Goal: Task Accomplishment & Management: Manage account settings

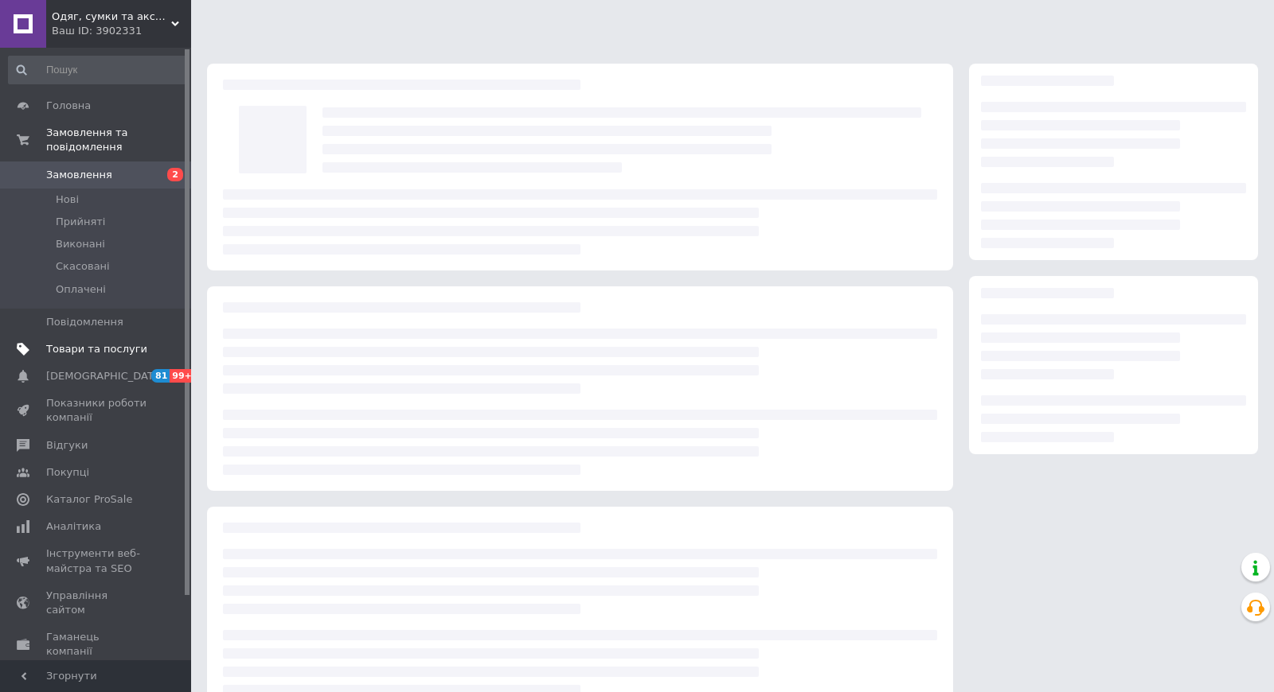
click at [88, 348] on span "Товари та послуги" at bounding box center [96, 349] width 101 height 14
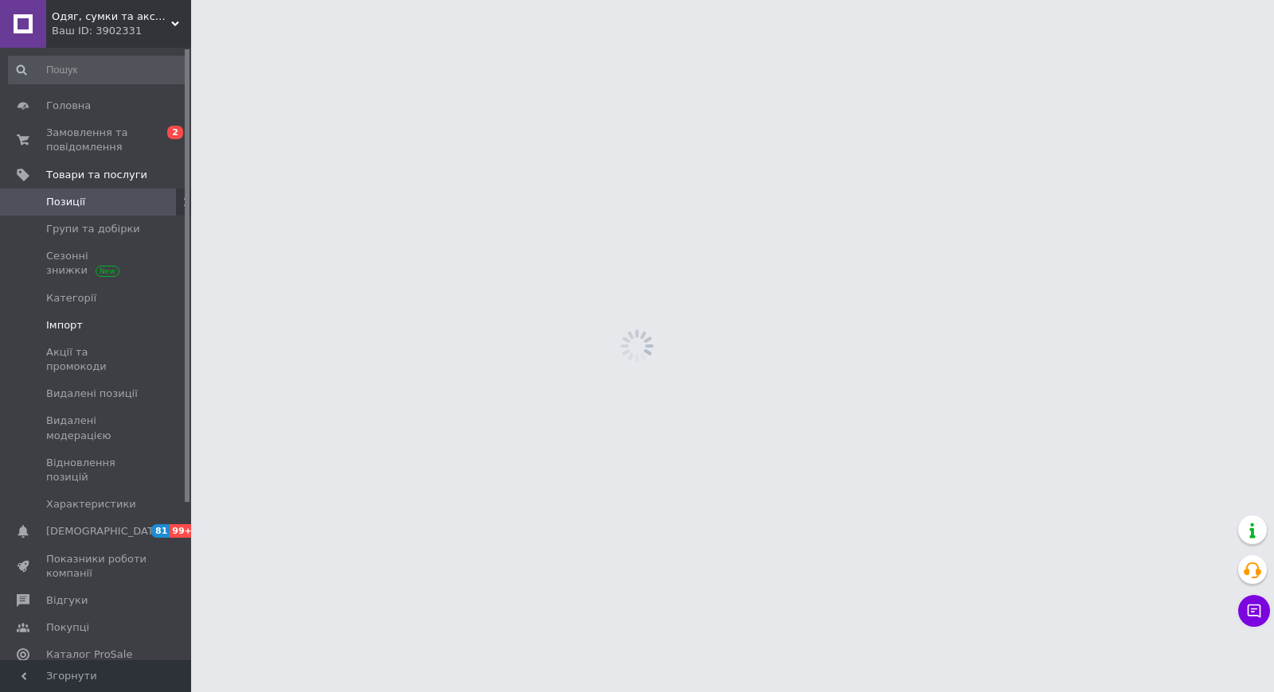
click at [76, 315] on link "Імпорт" at bounding box center [98, 325] width 196 height 27
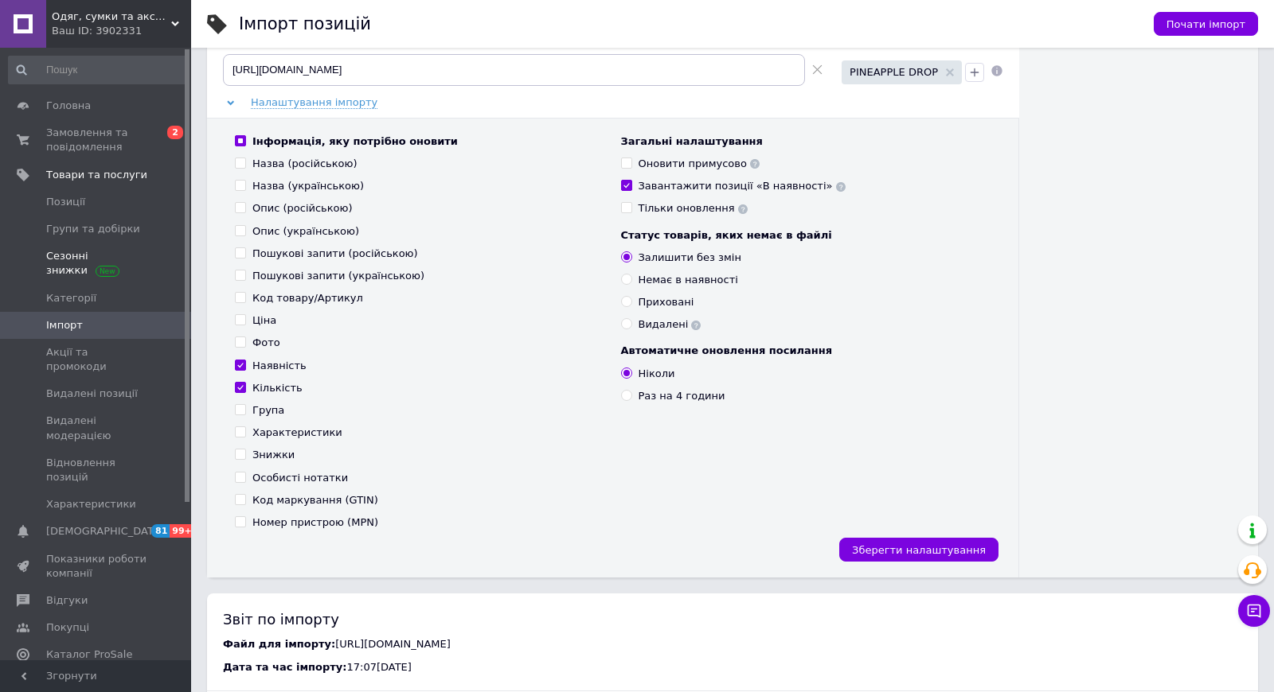
scroll to position [196, 0]
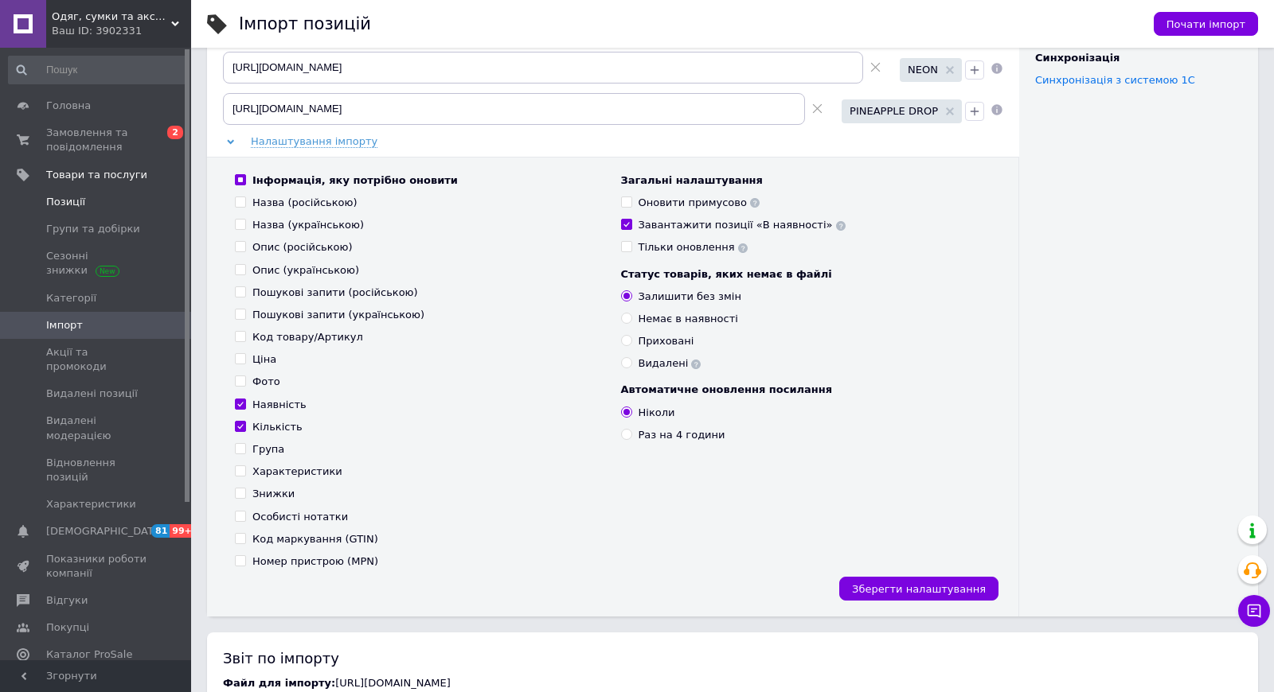
click at [117, 195] on span "Позиції" at bounding box center [96, 202] width 101 height 14
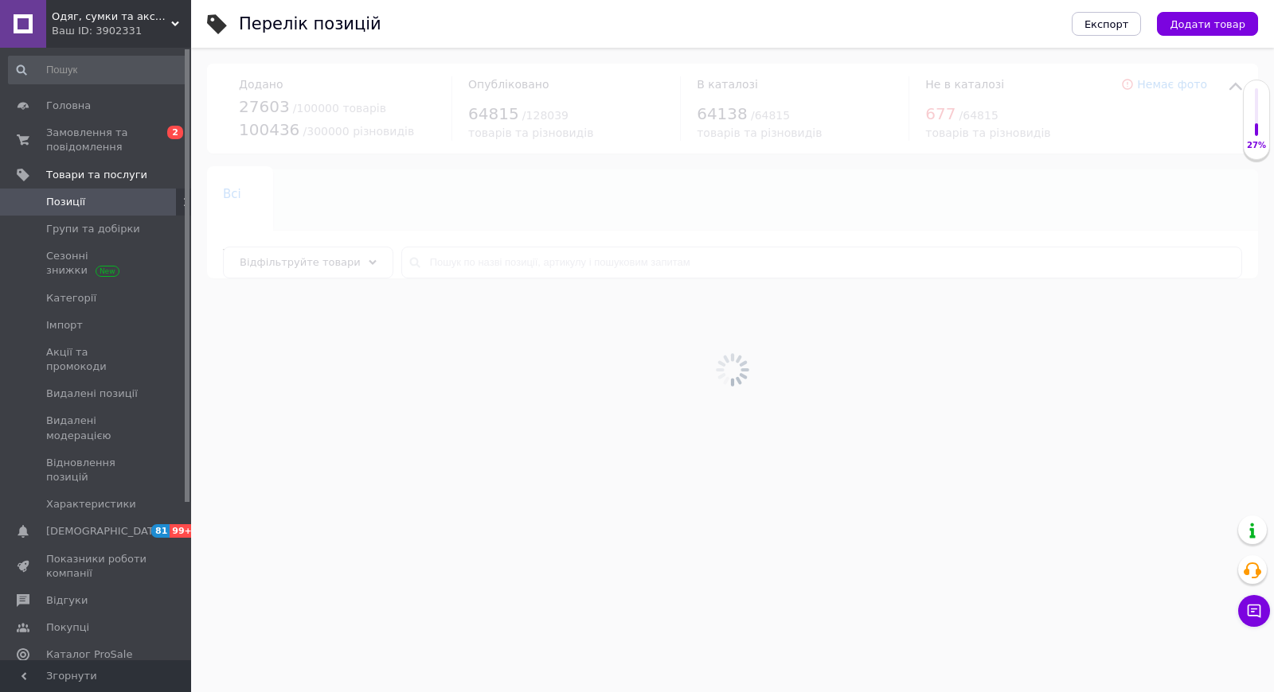
click at [350, 262] on div at bounding box center [732, 370] width 1082 height 645
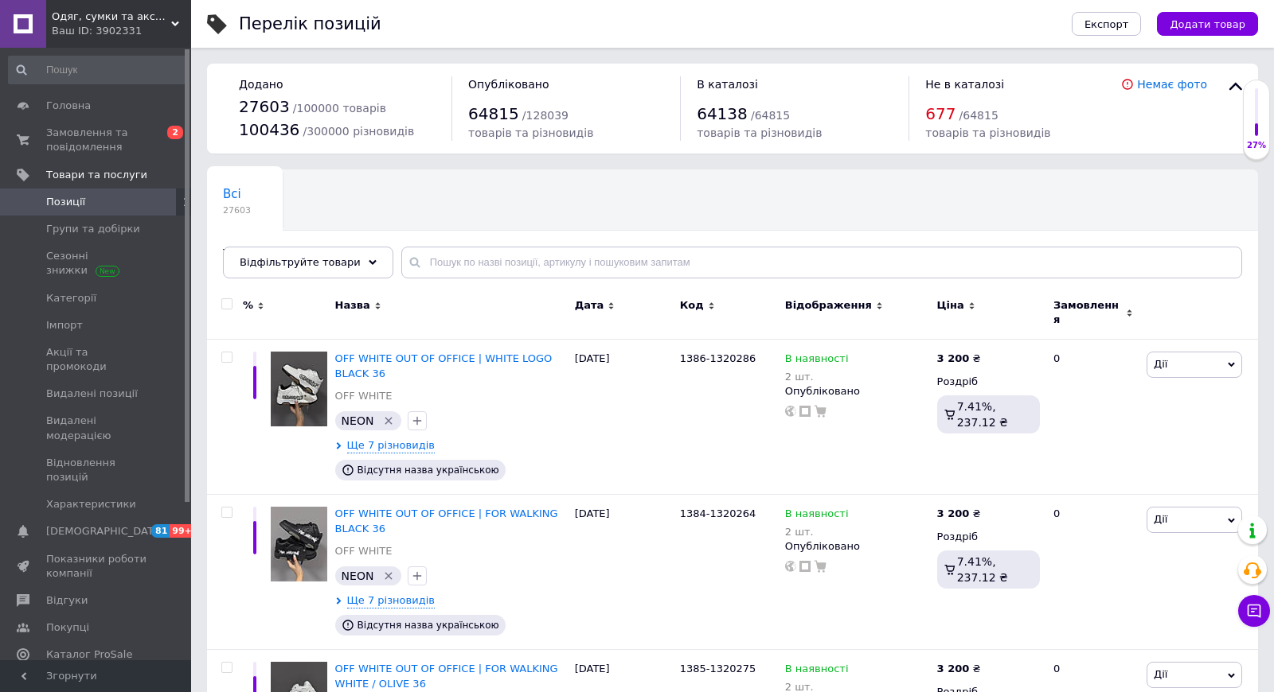
click at [350, 262] on div "Відфільтруйте товари" at bounding box center [308, 263] width 170 height 32
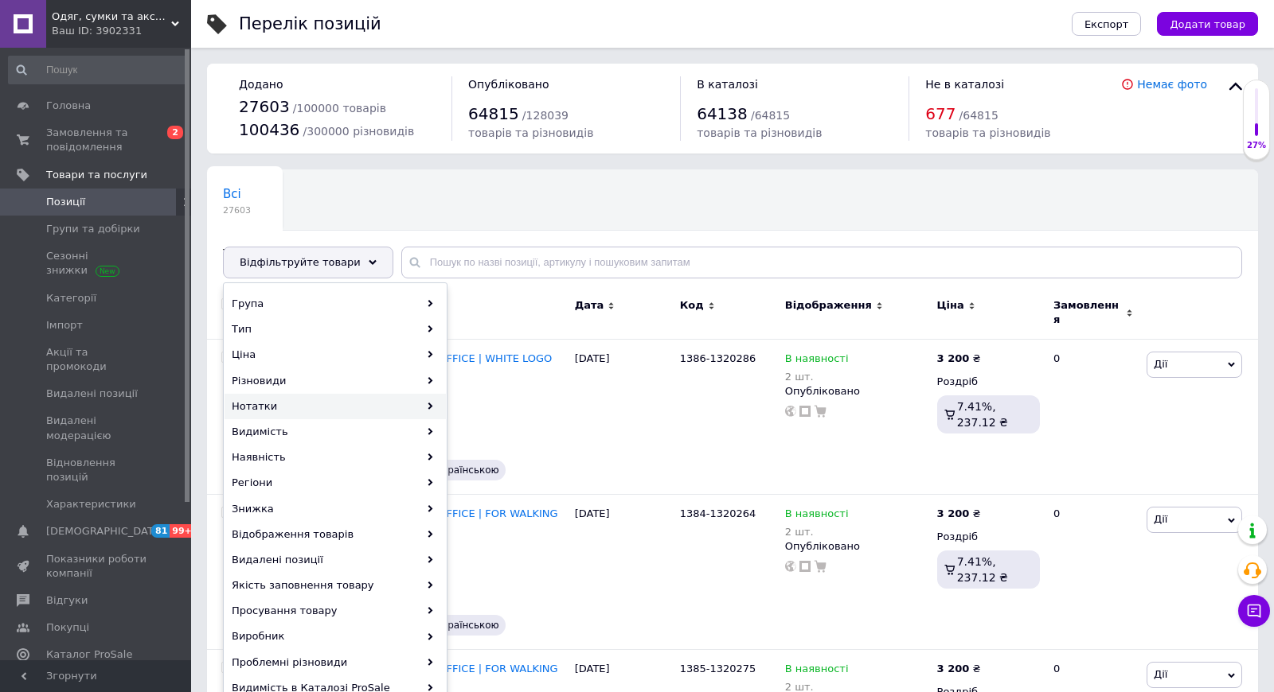
click at [321, 407] on div "Нотатки" at bounding box center [334, 406] width 221 height 25
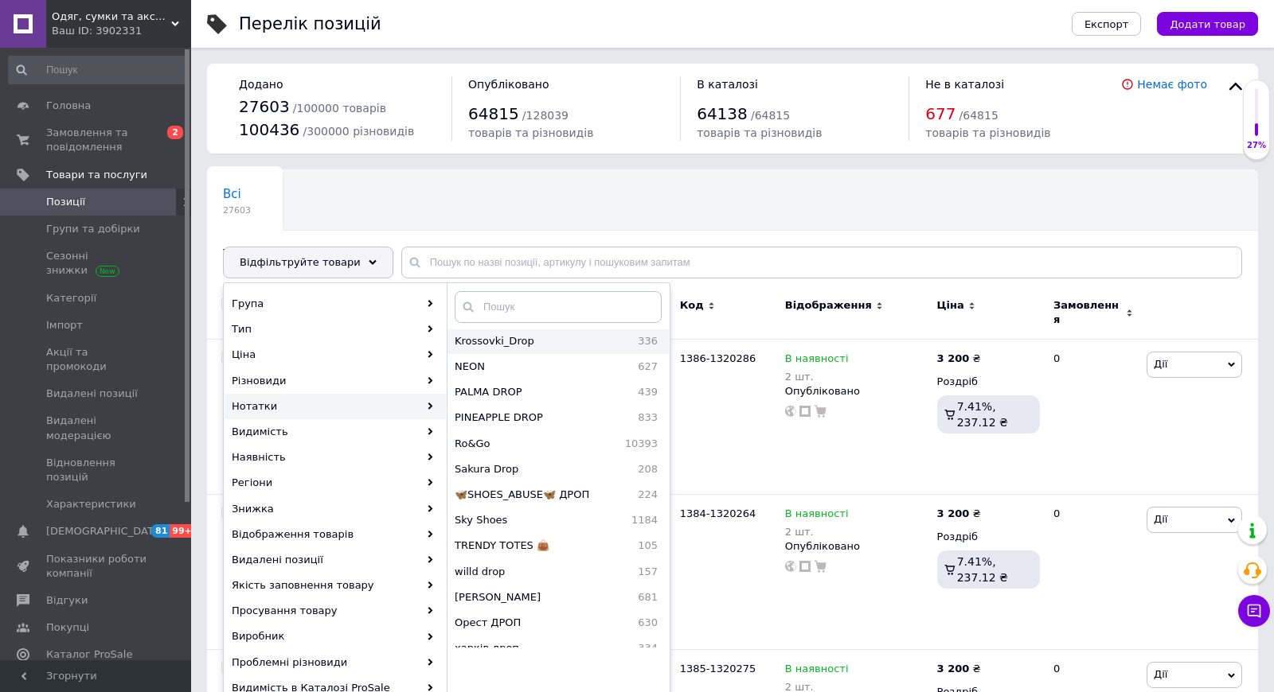
scroll to position [271, 0]
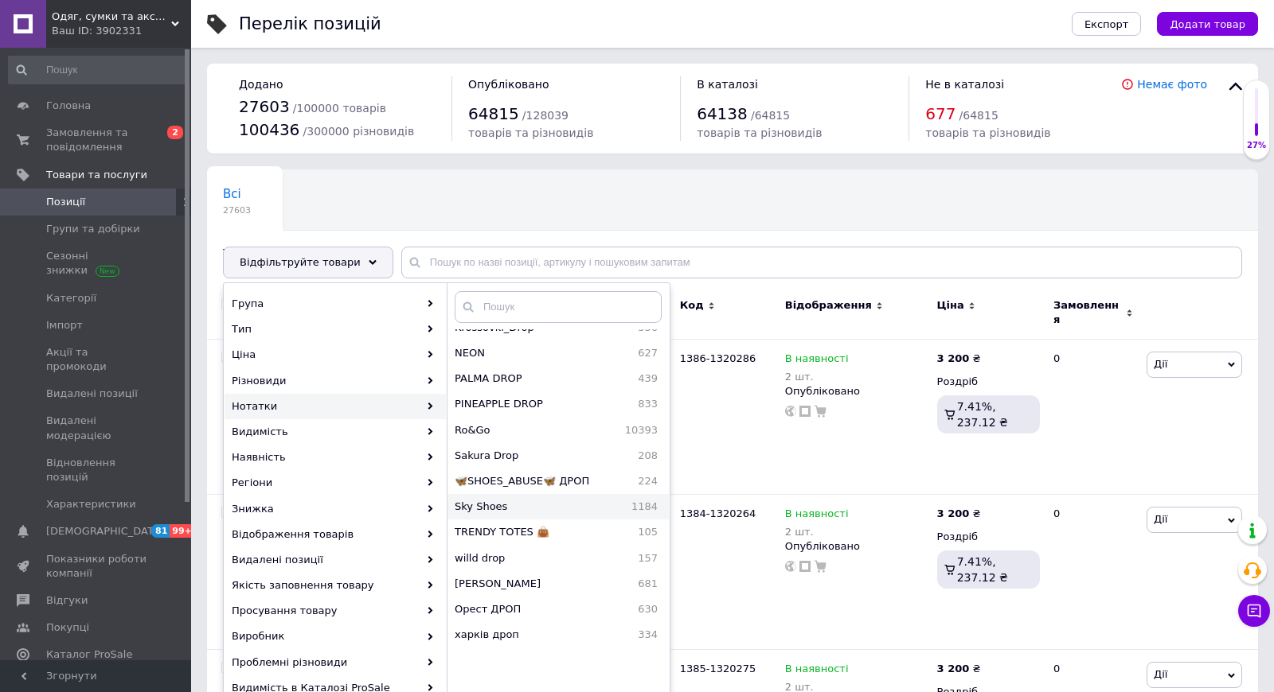
click at [518, 497] on div "Sky Shoes 1184" at bounding box center [557, 506] width 221 height 25
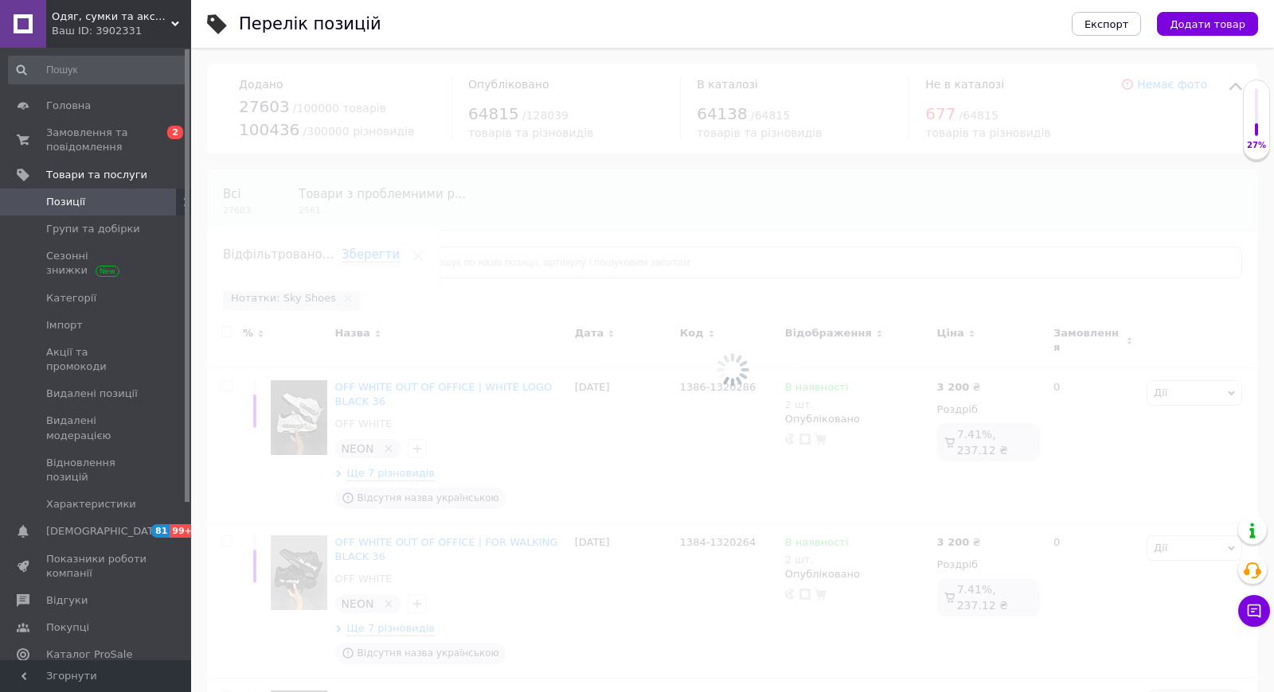
click at [353, 265] on div "Відфільтруйте товари" at bounding box center [308, 263] width 170 height 32
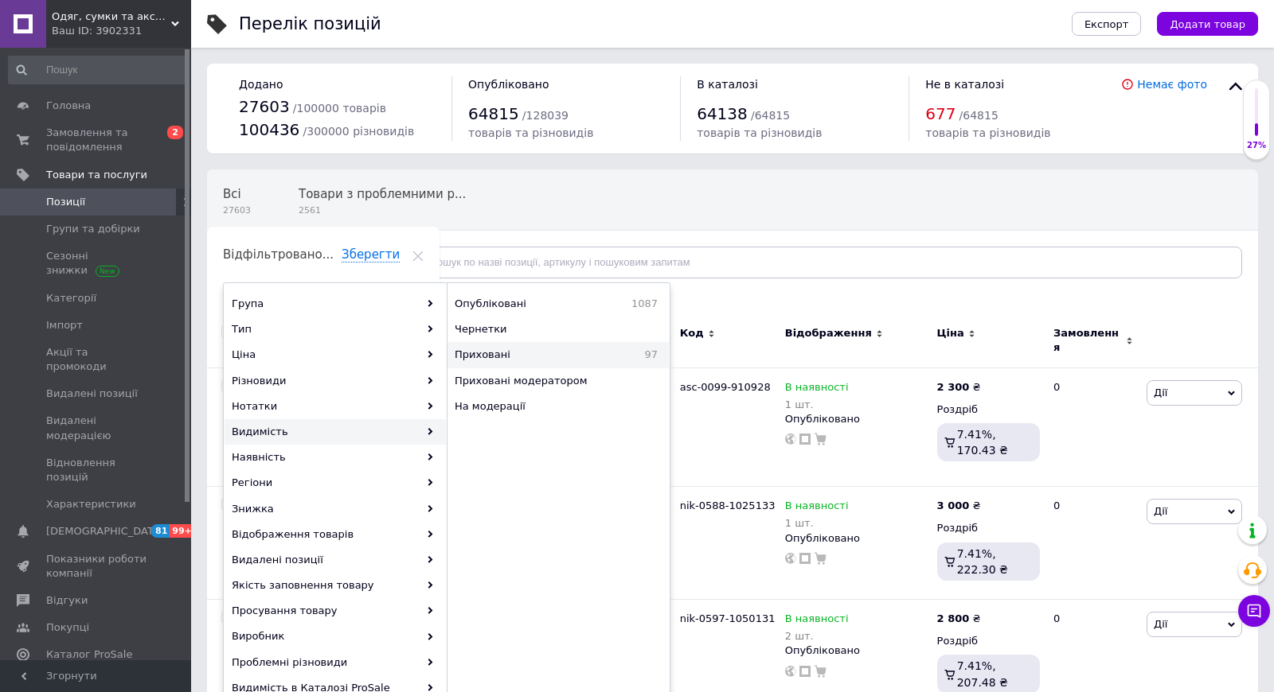
click at [486, 357] on span "Приховані" at bounding box center [527, 355] width 147 height 14
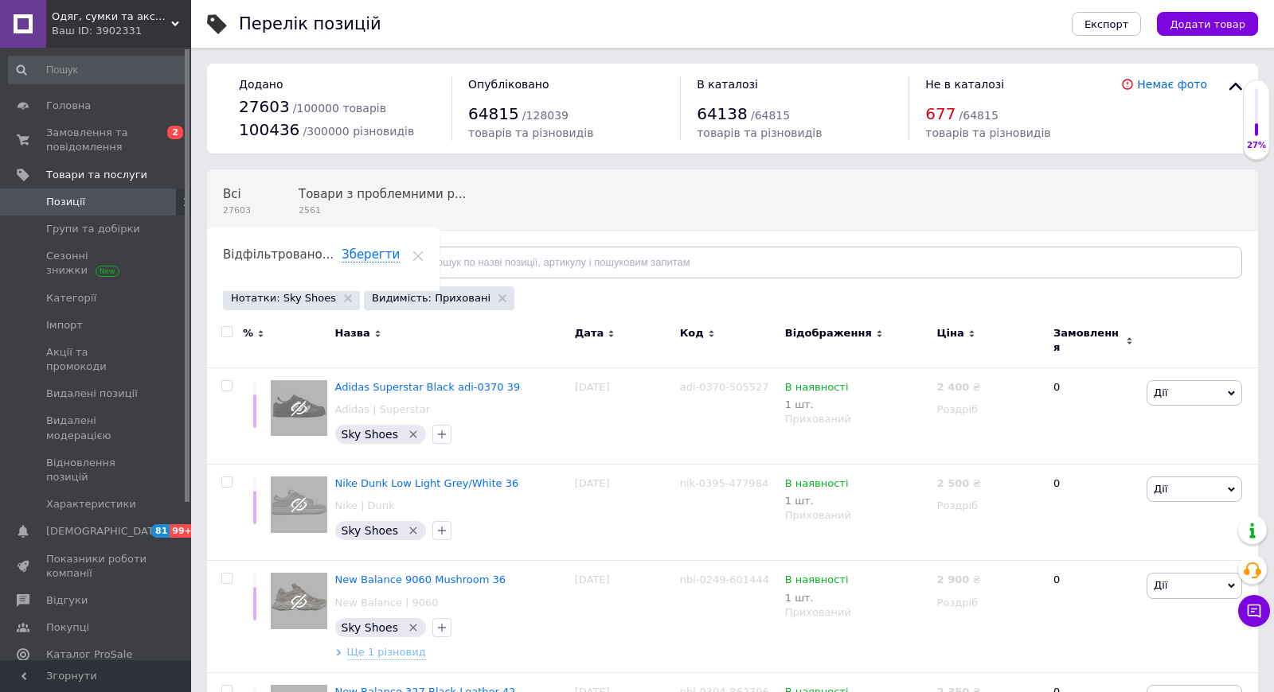
click at [228, 333] on input "checkbox" at bounding box center [226, 332] width 10 height 10
checkbox input "true"
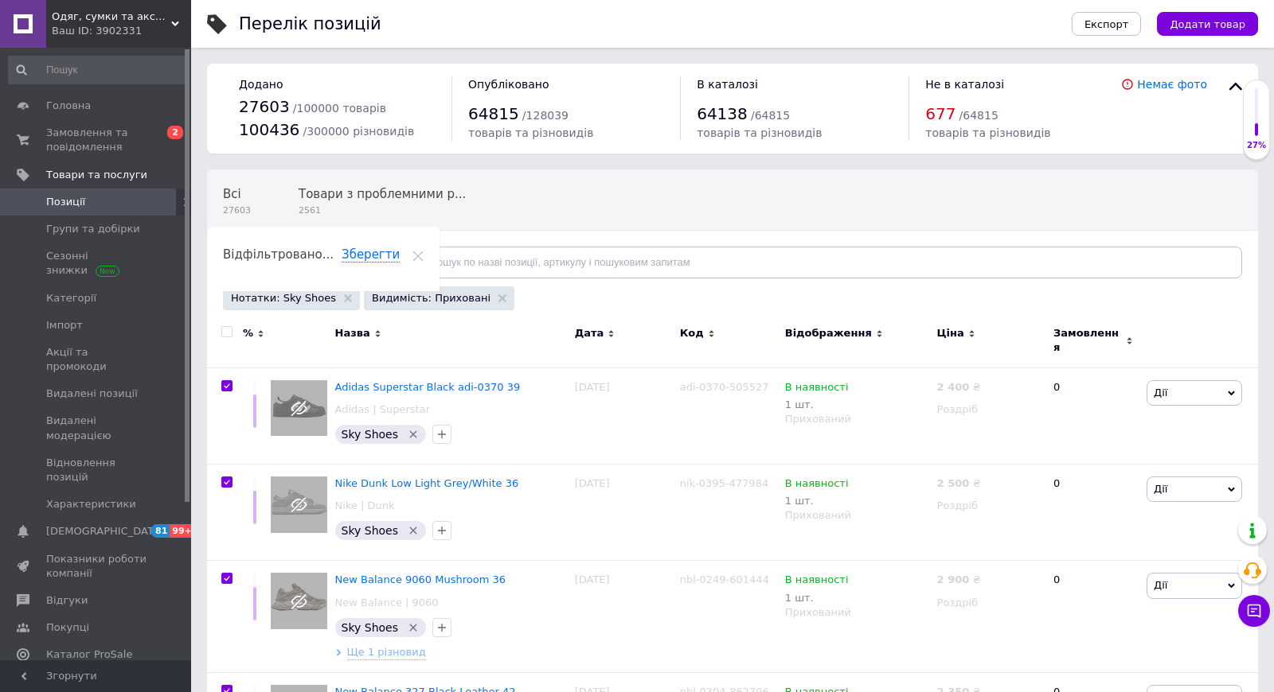
checkbox input "true"
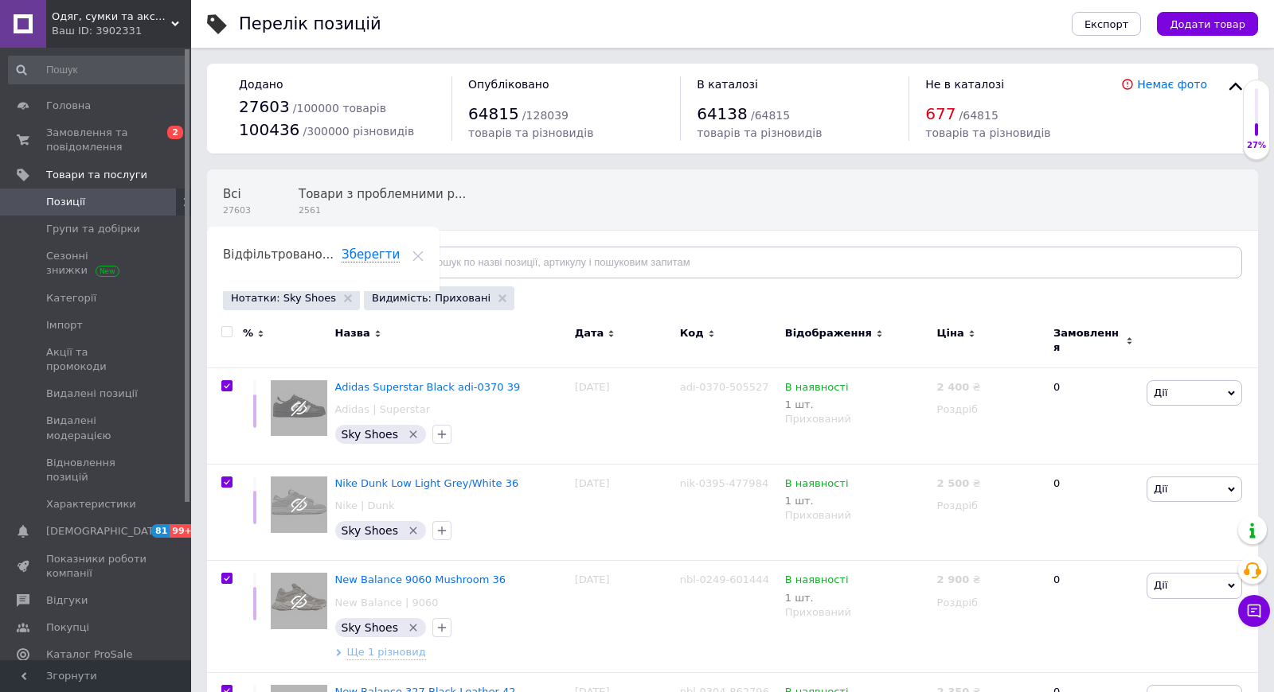
checkbox input "true"
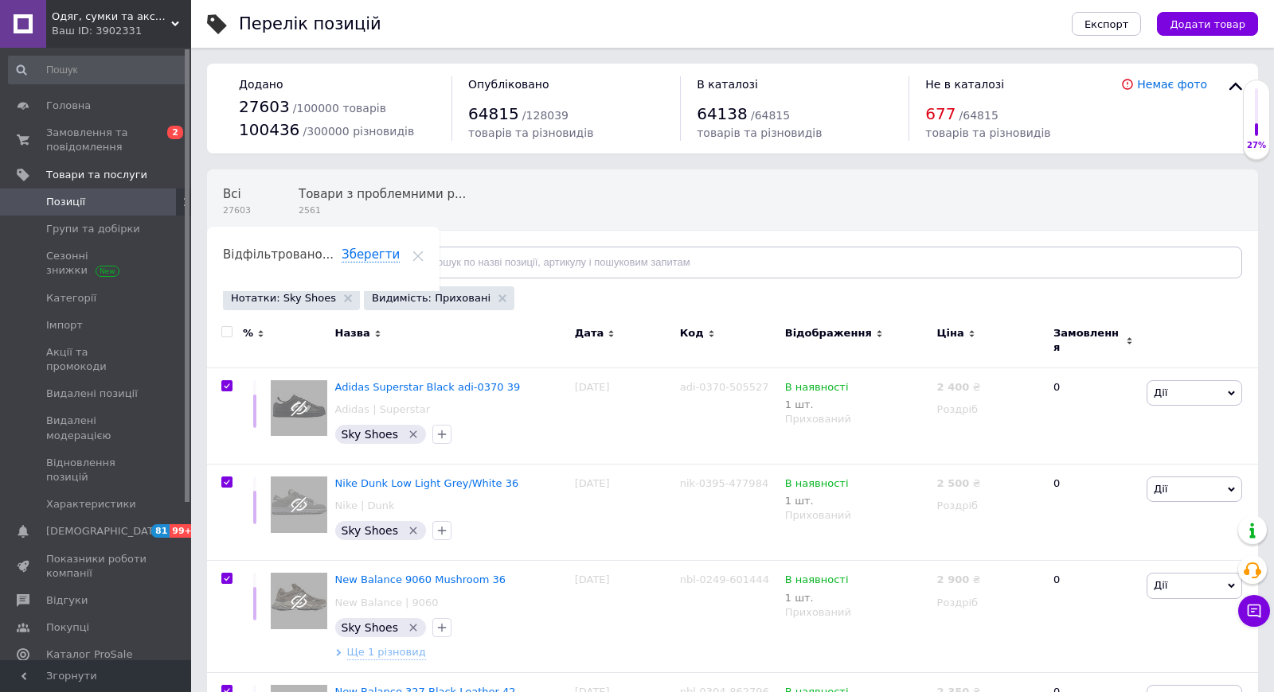
checkbox input "true"
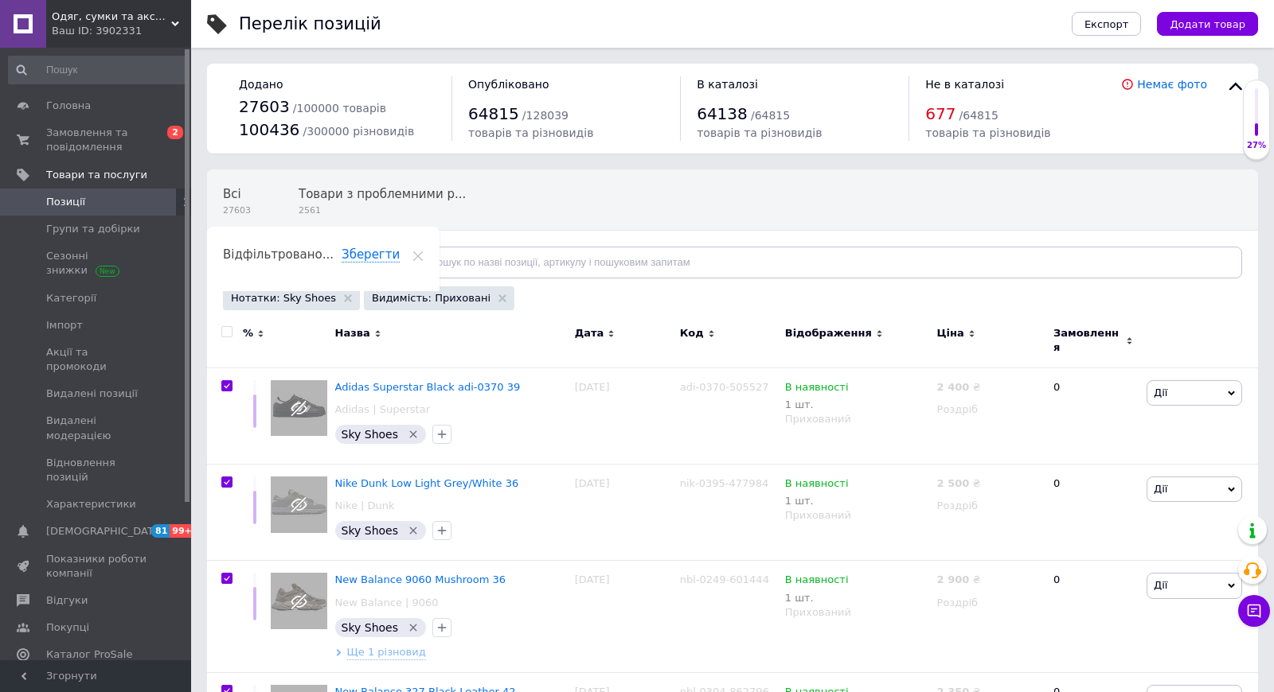
checkbox input "true"
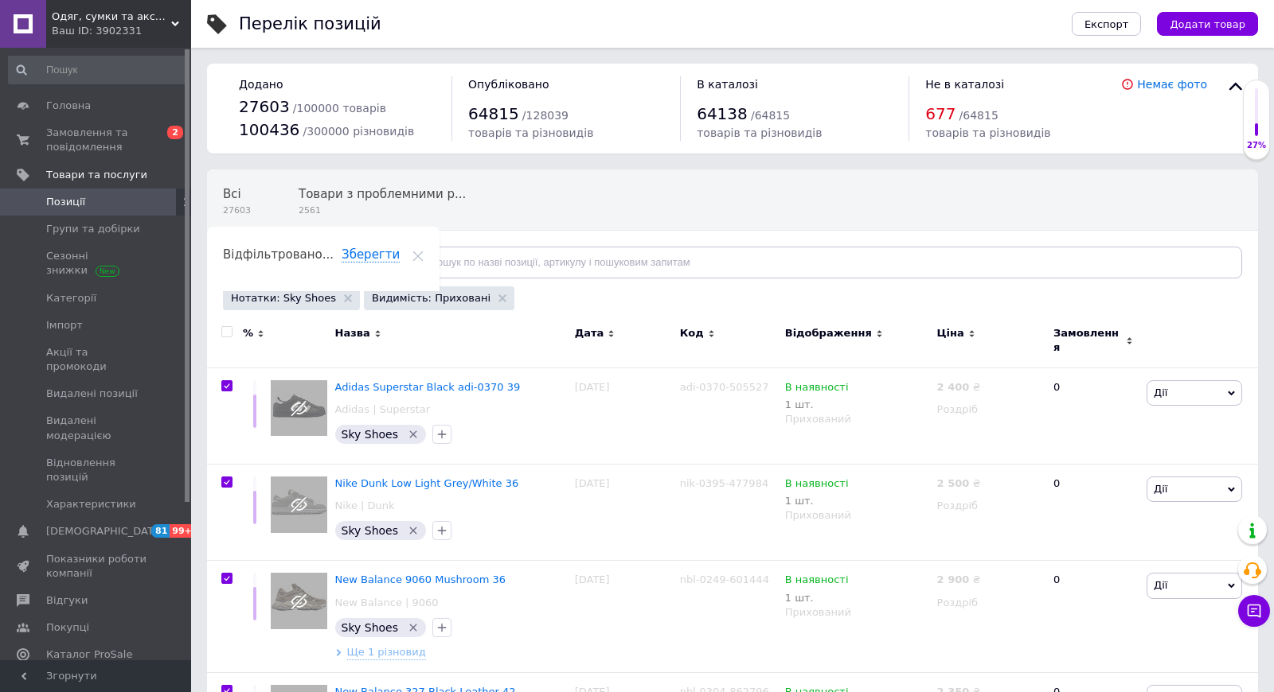
checkbox input "true"
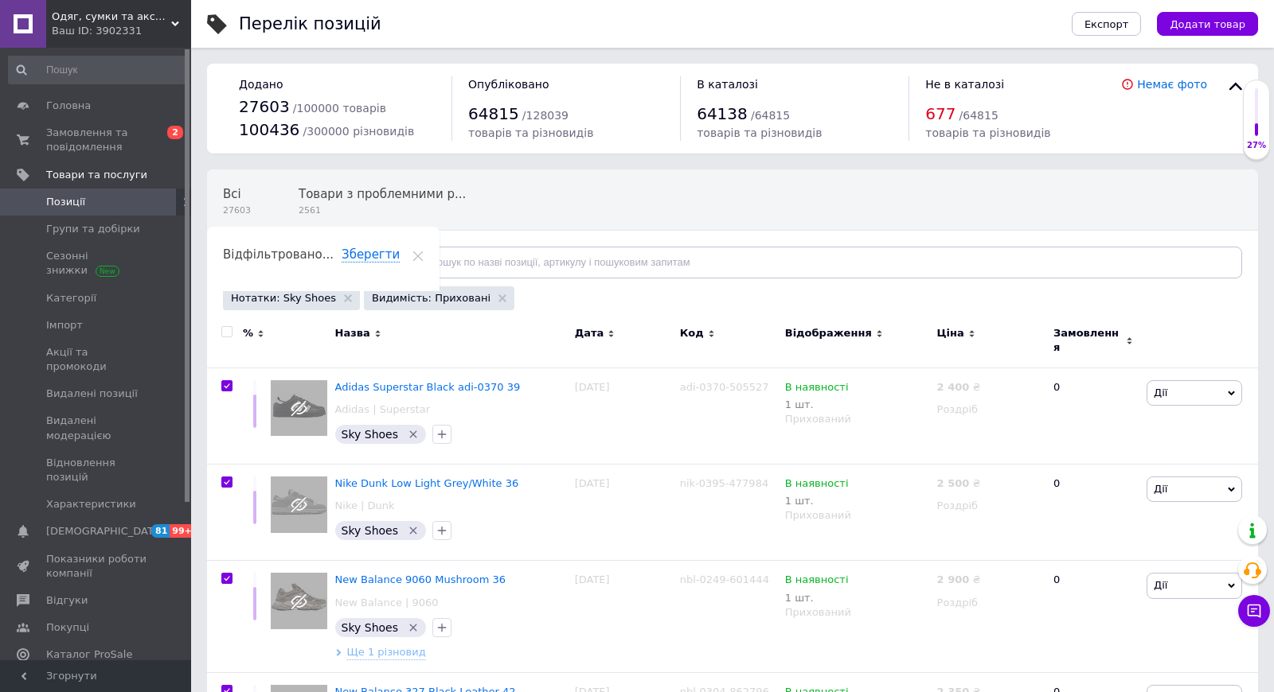
checkbox input "true"
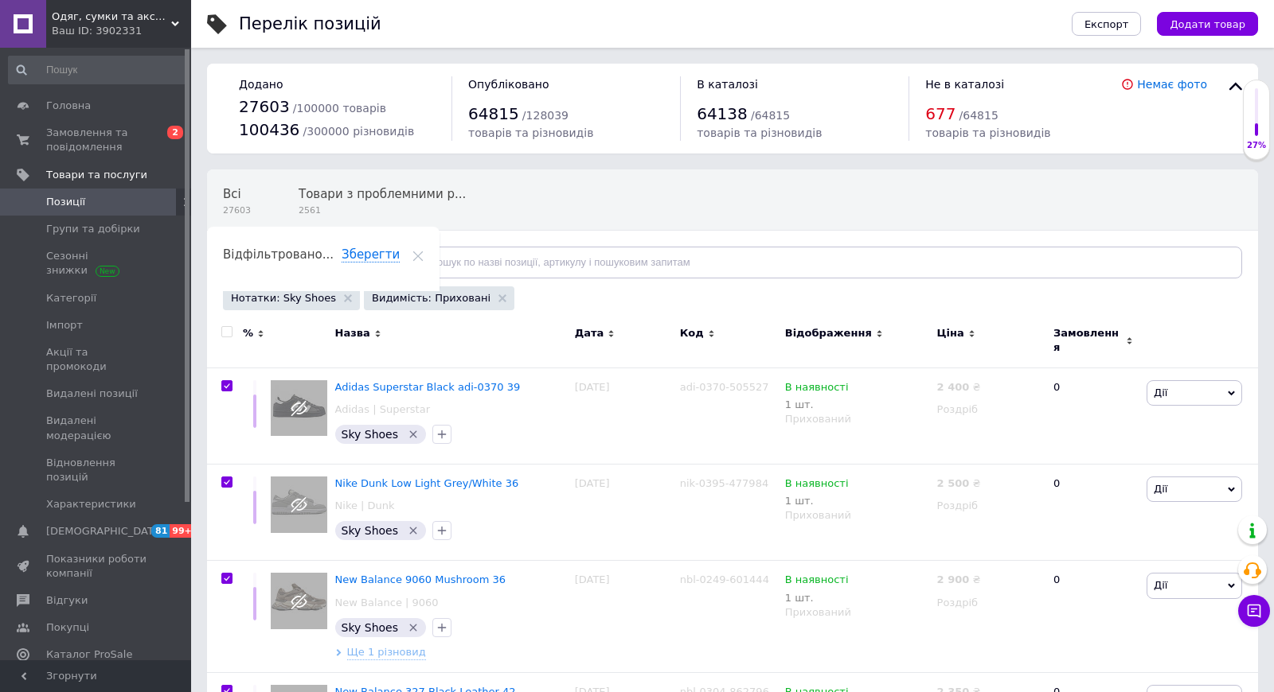
checkbox input "true"
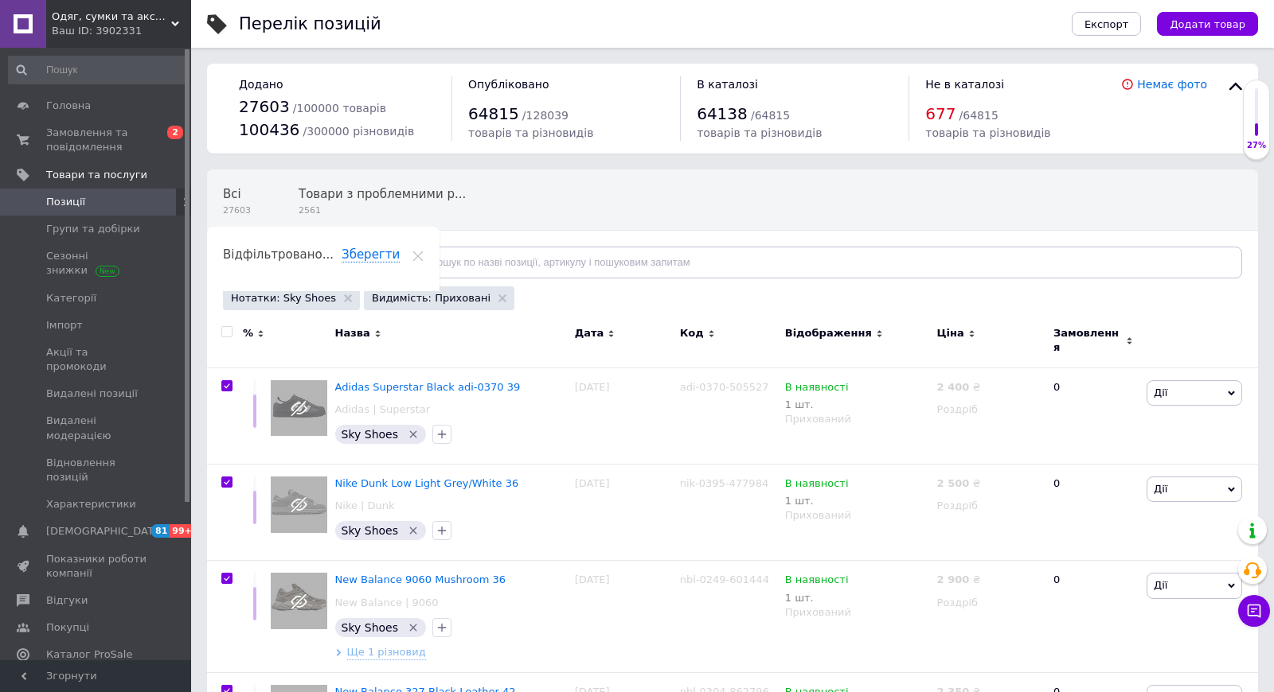
checkbox input "true"
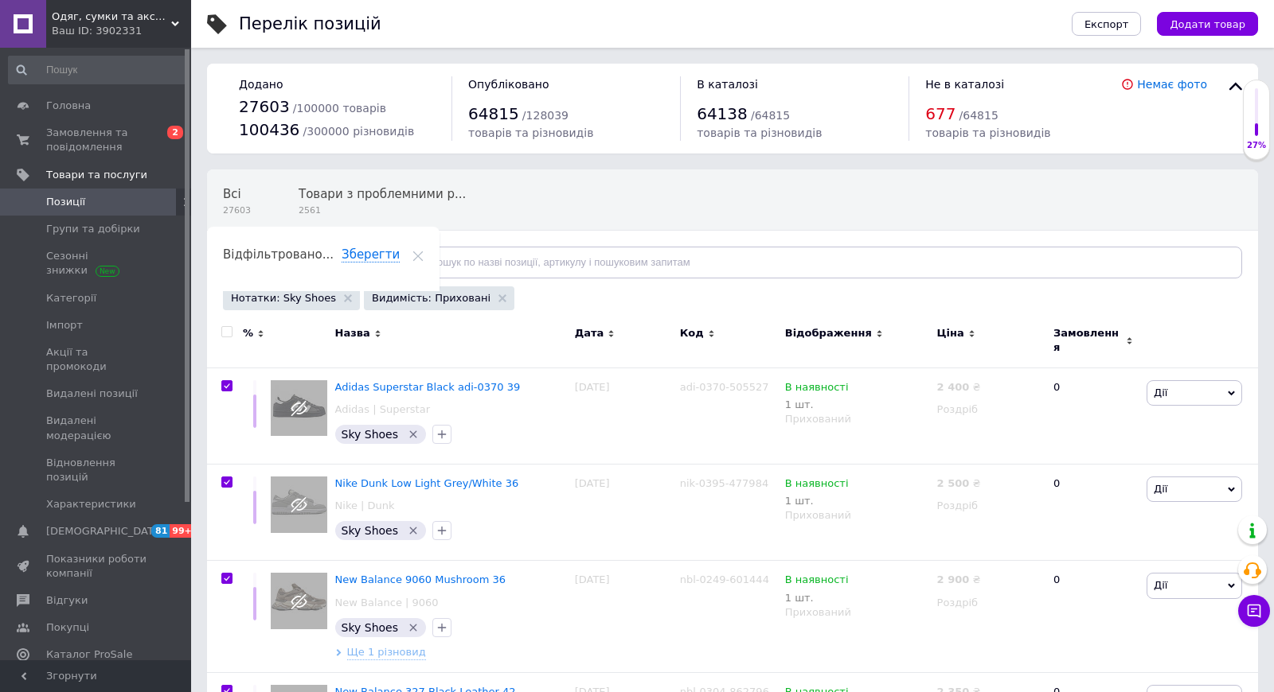
checkbox input "true"
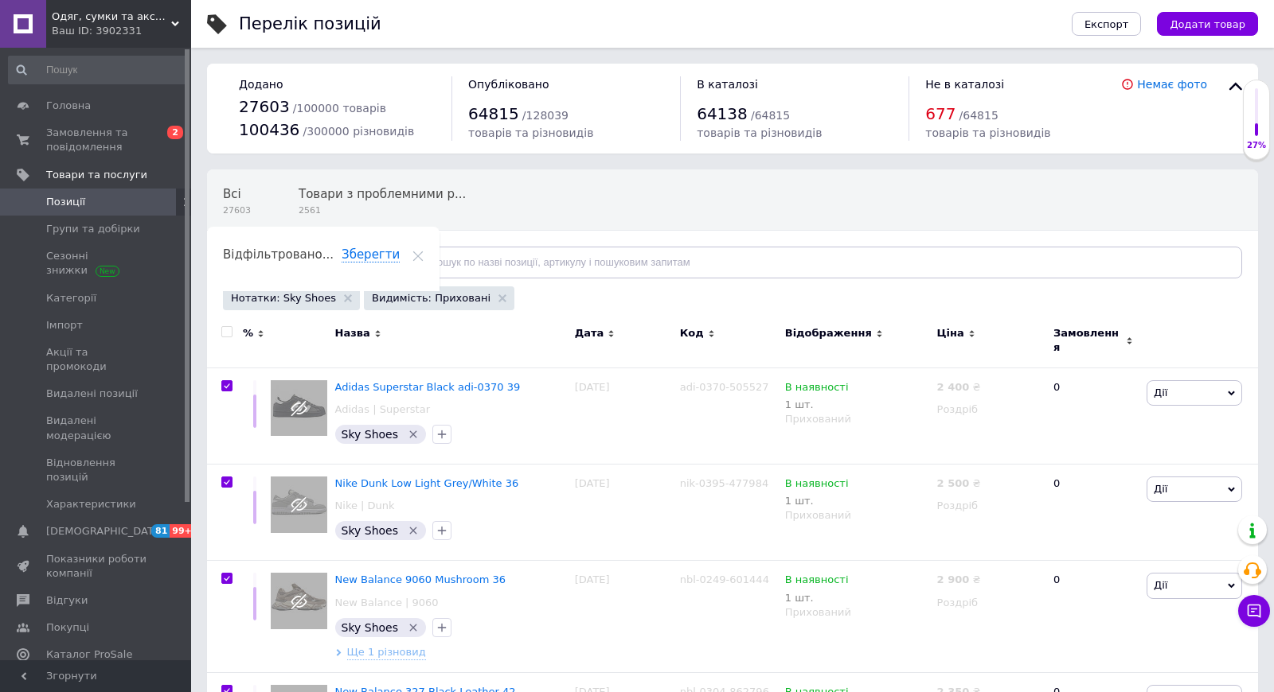
checkbox input "true"
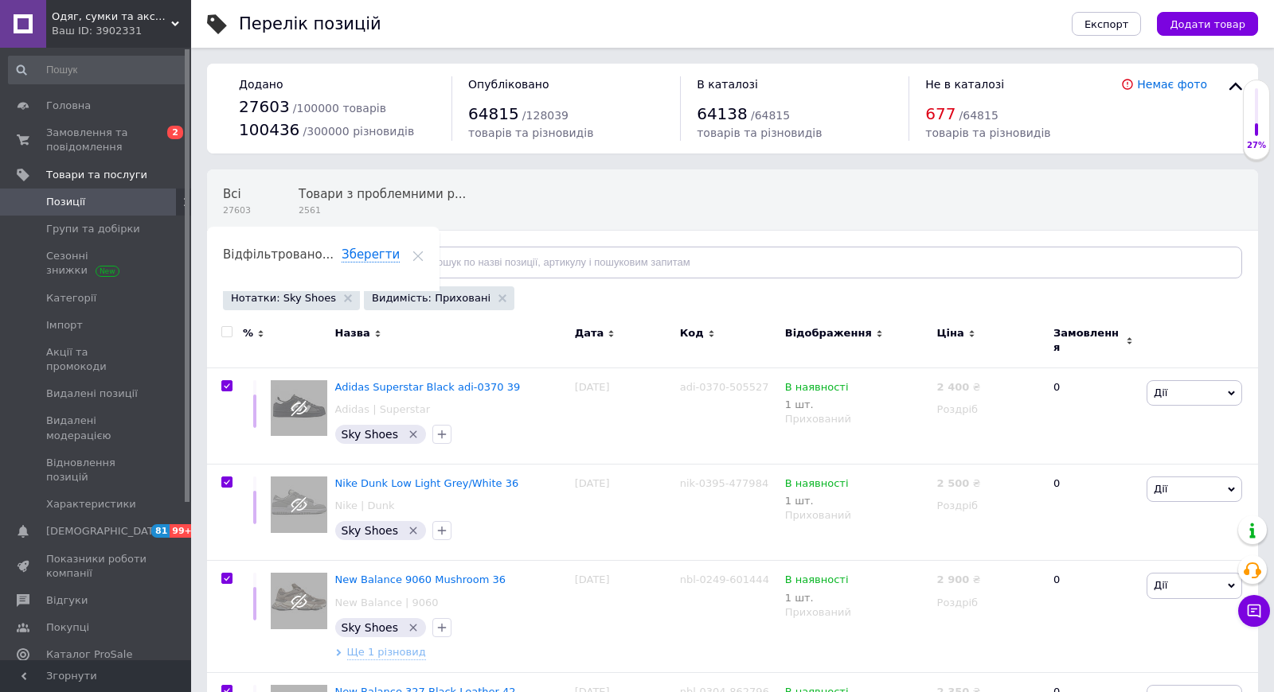
checkbox input "true"
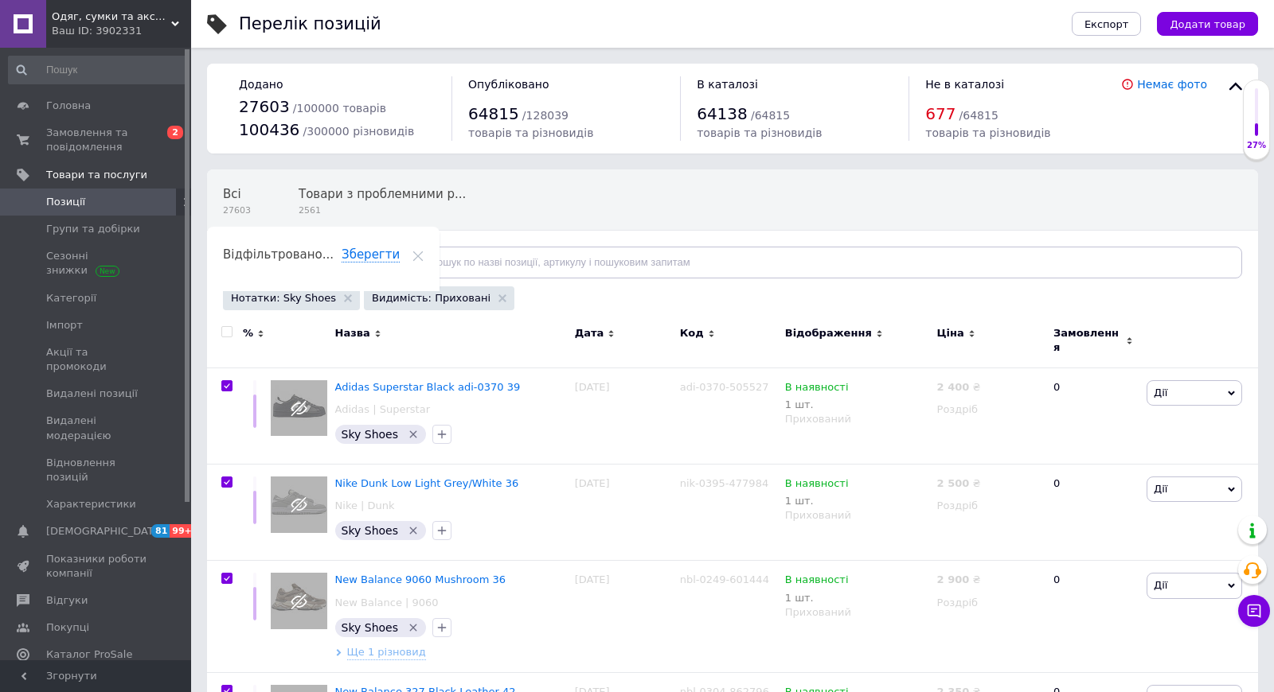
checkbox input "true"
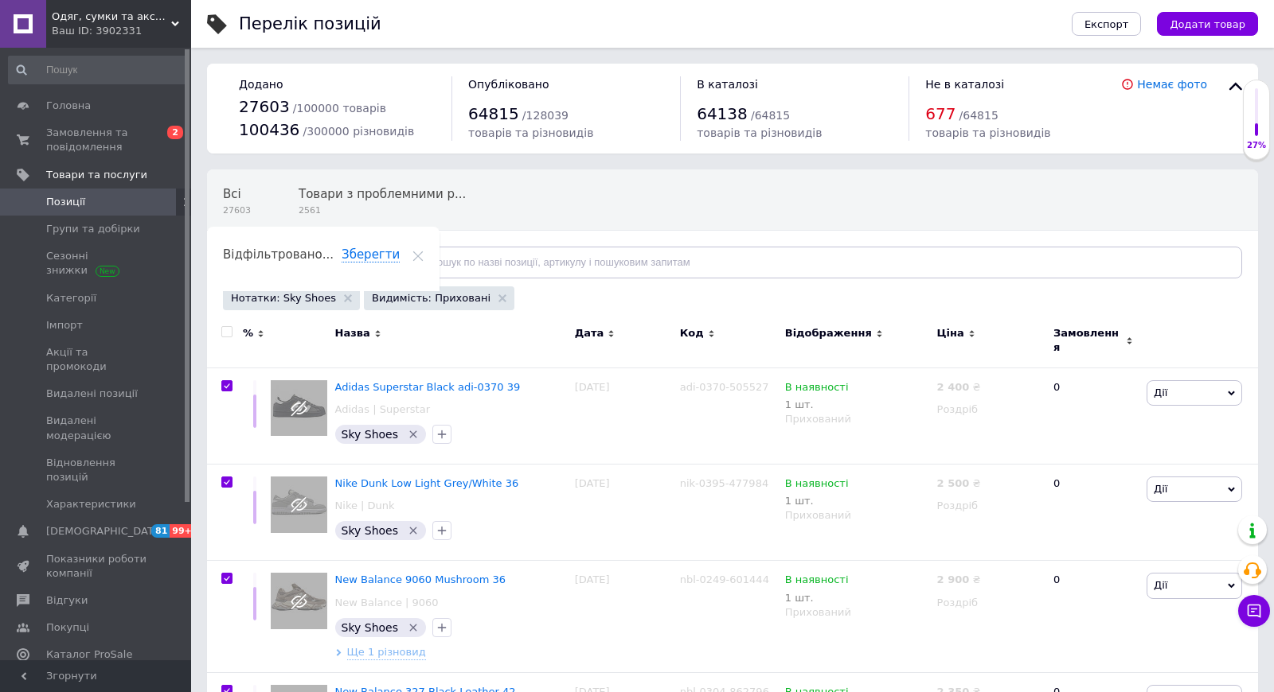
checkbox input "true"
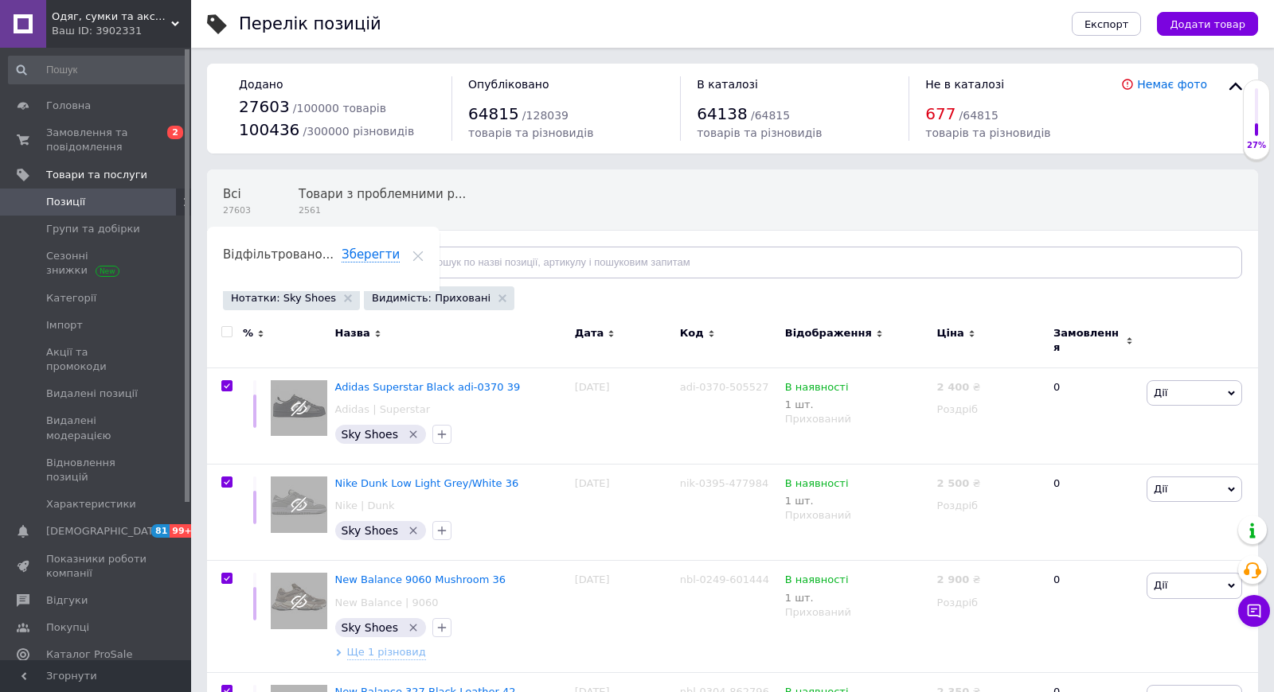
checkbox input "true"
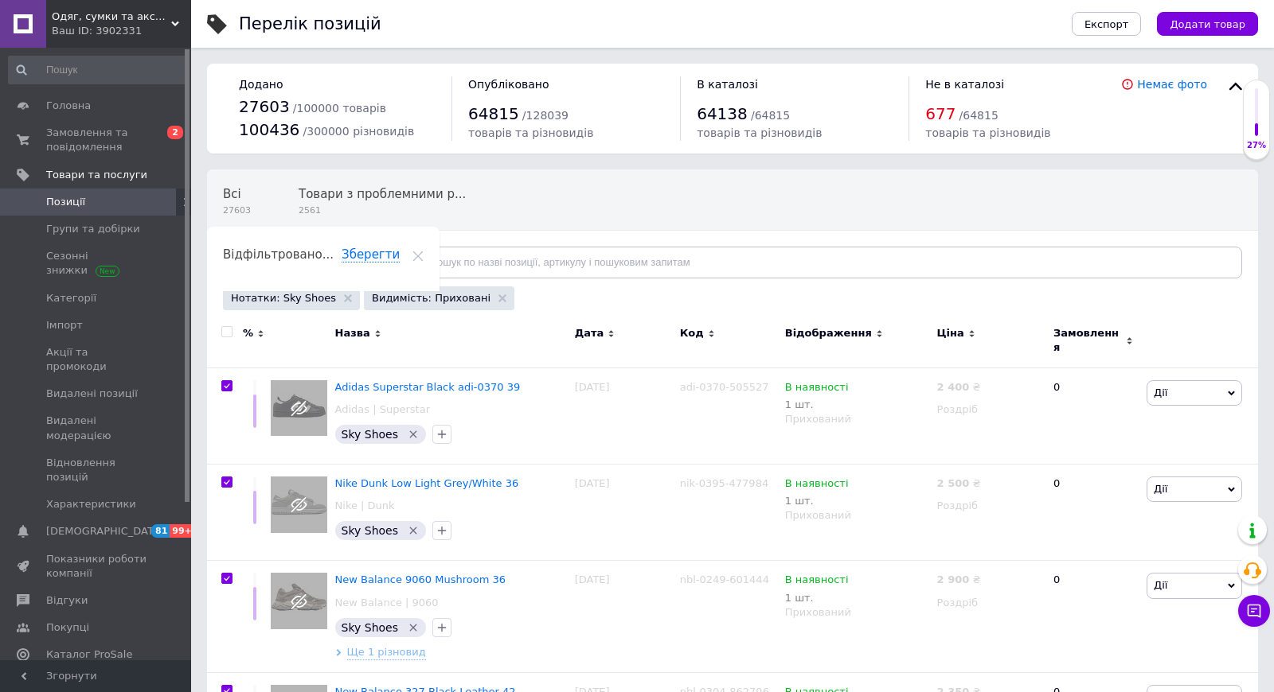
checkbox input "true"
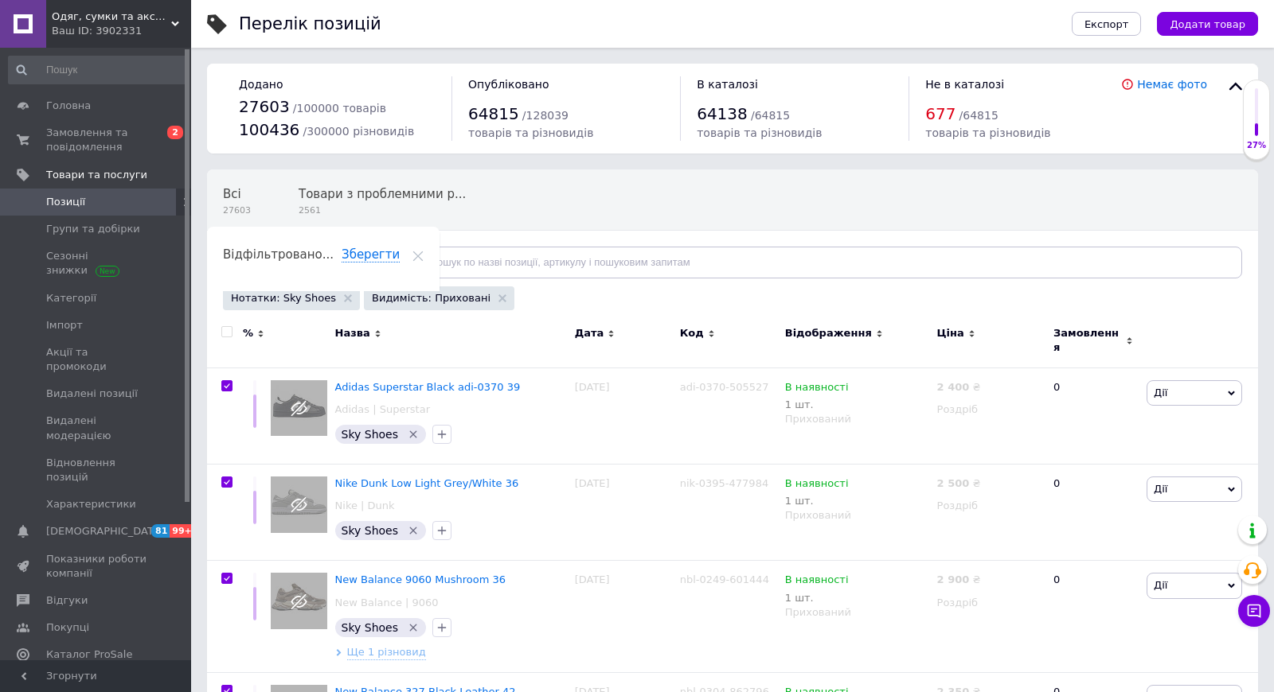
checkbox input "true"
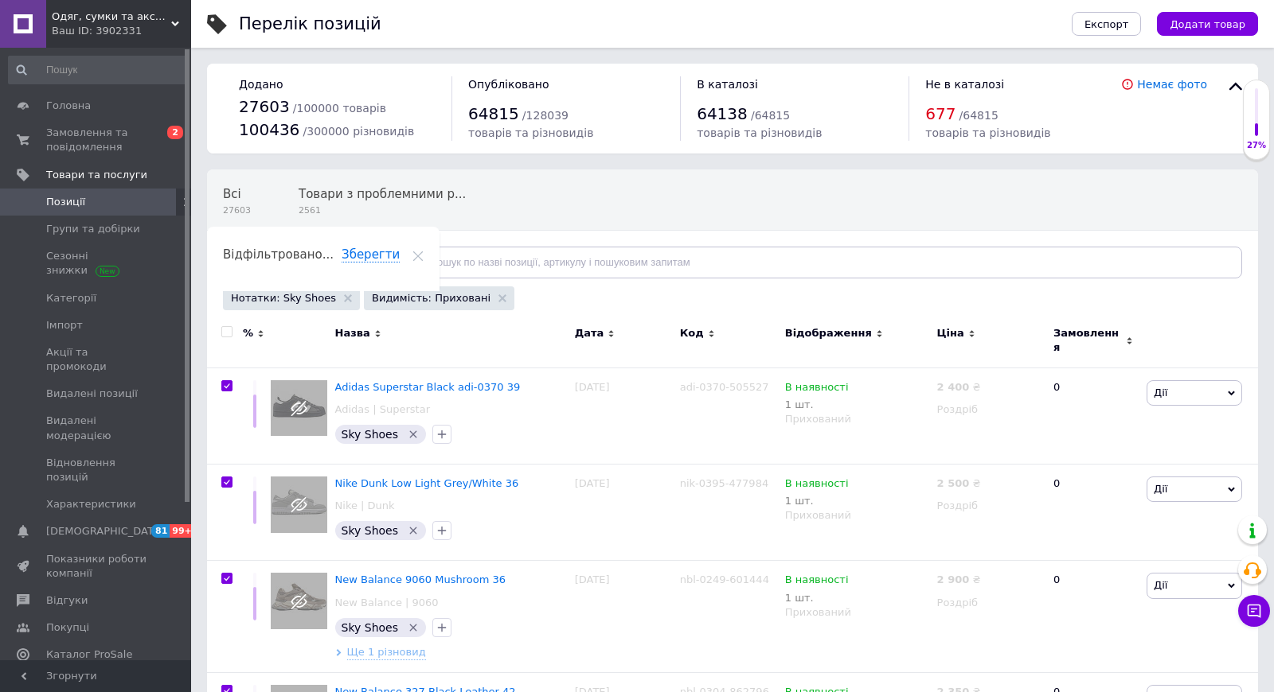
checkbox input "true"
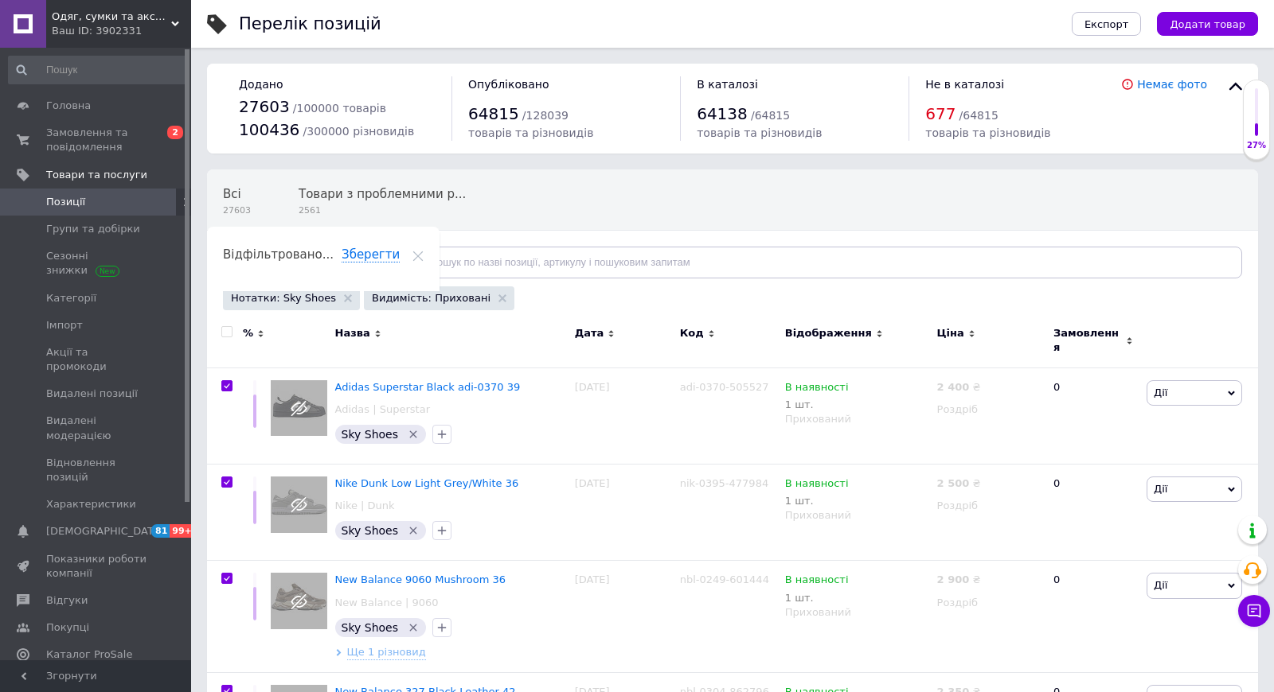
checkbox input "true"
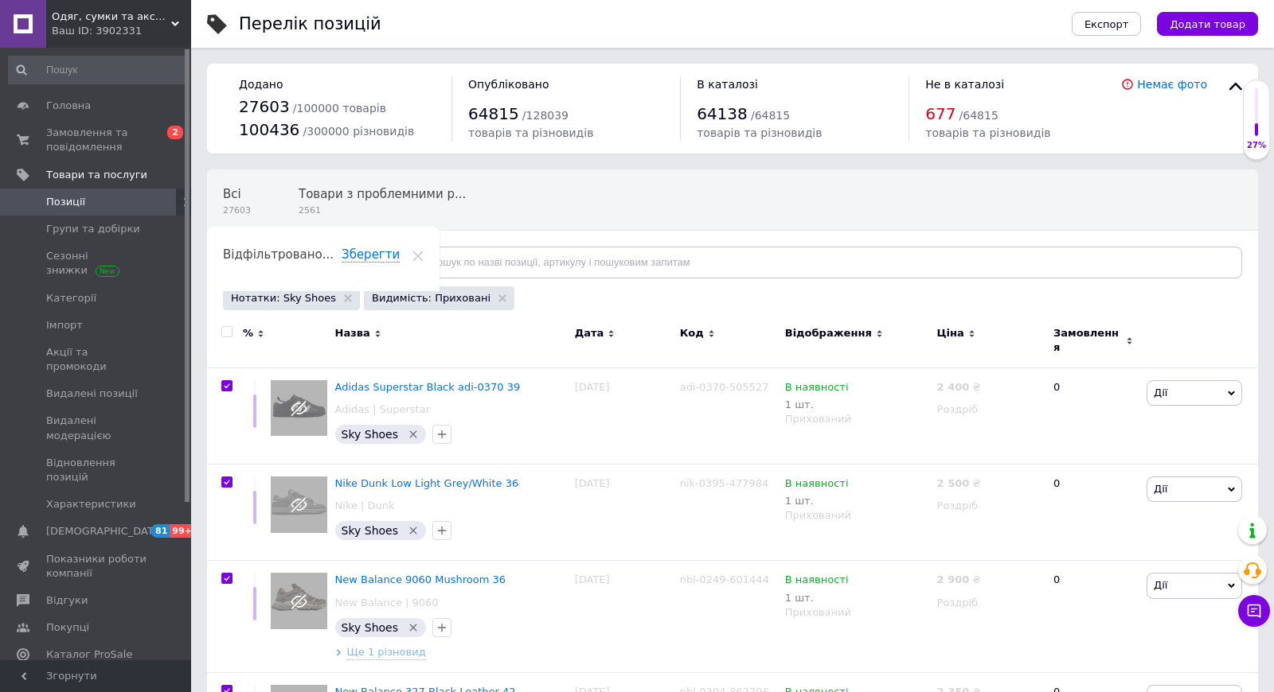
checkbox input "true"
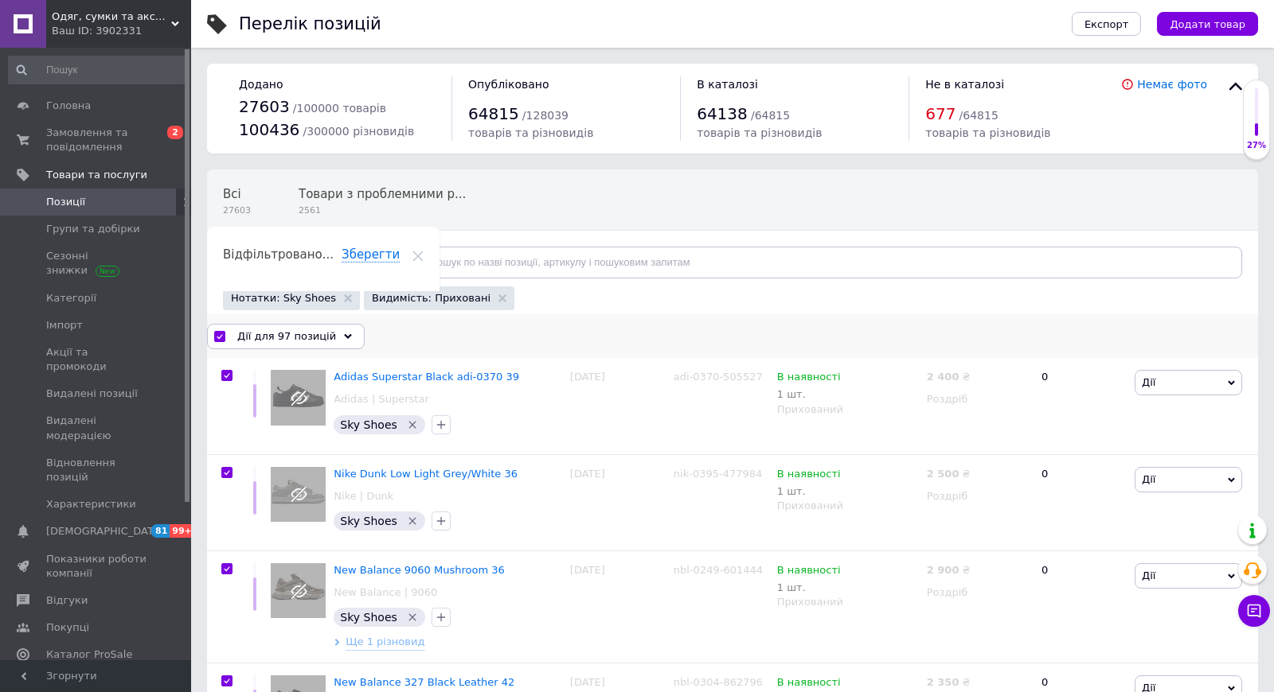
click at [298, 338] on span "Дії для 97 позицій" at bounding box center [286, 337] width 99 height 14
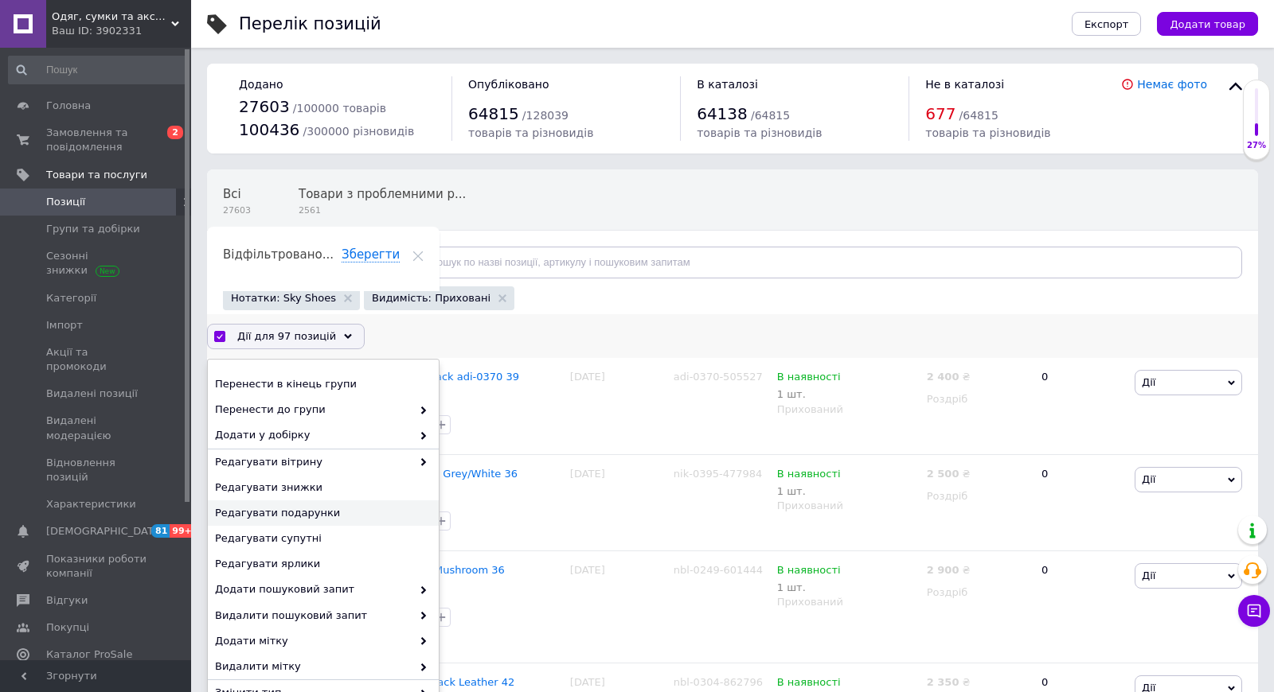
scroll to position [234, 0]
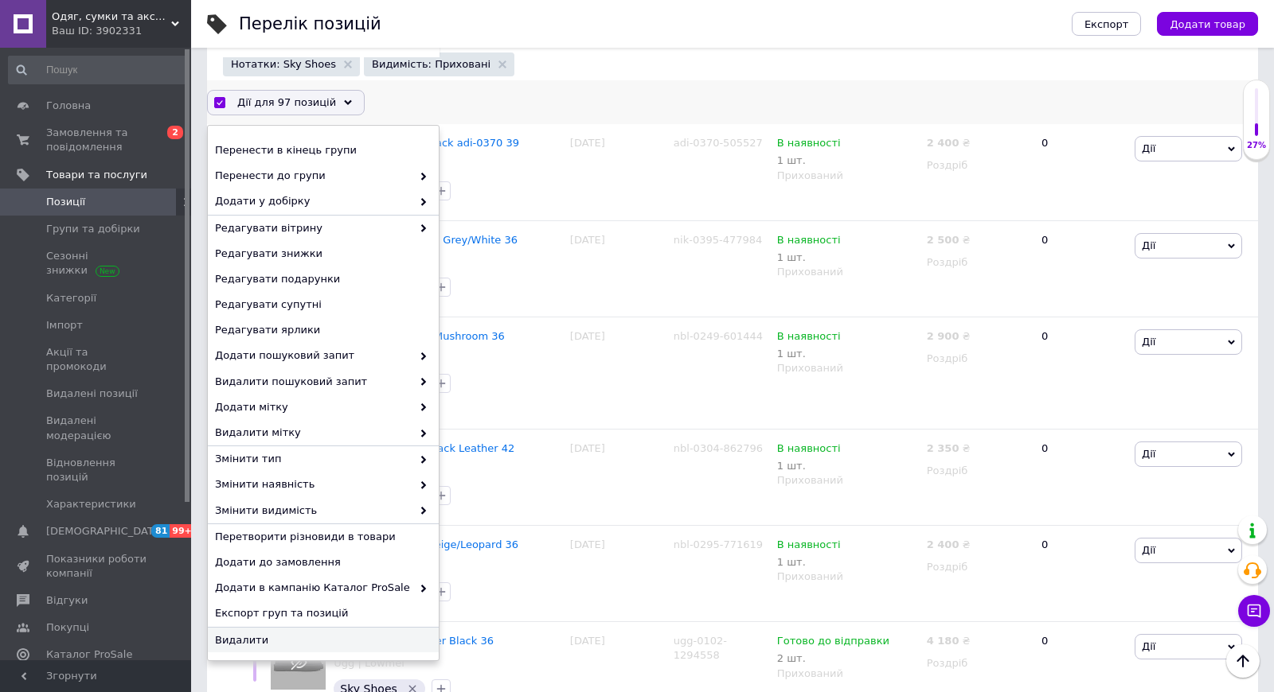
click at [253, 637] on span "Видалити" at bounding box center [321, 641] width 213 height 14
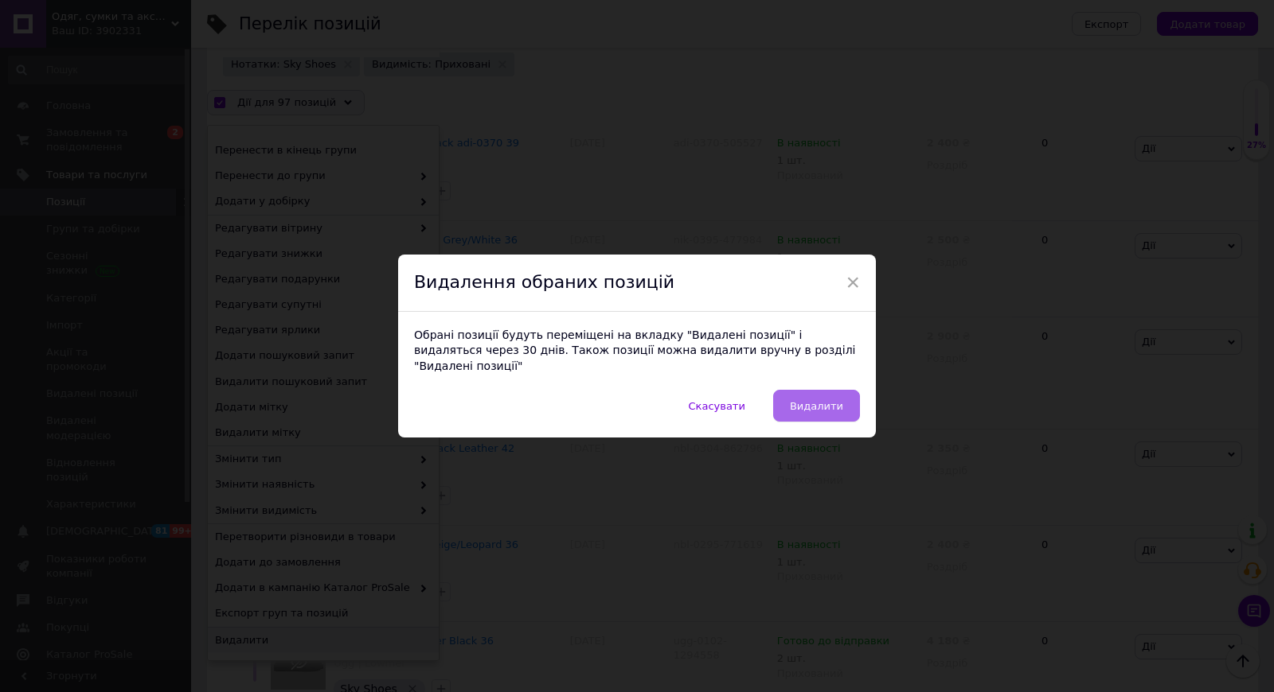
click at [814, 408] on button "Видалити" at bounding box center [816, 406] width 87 height 32
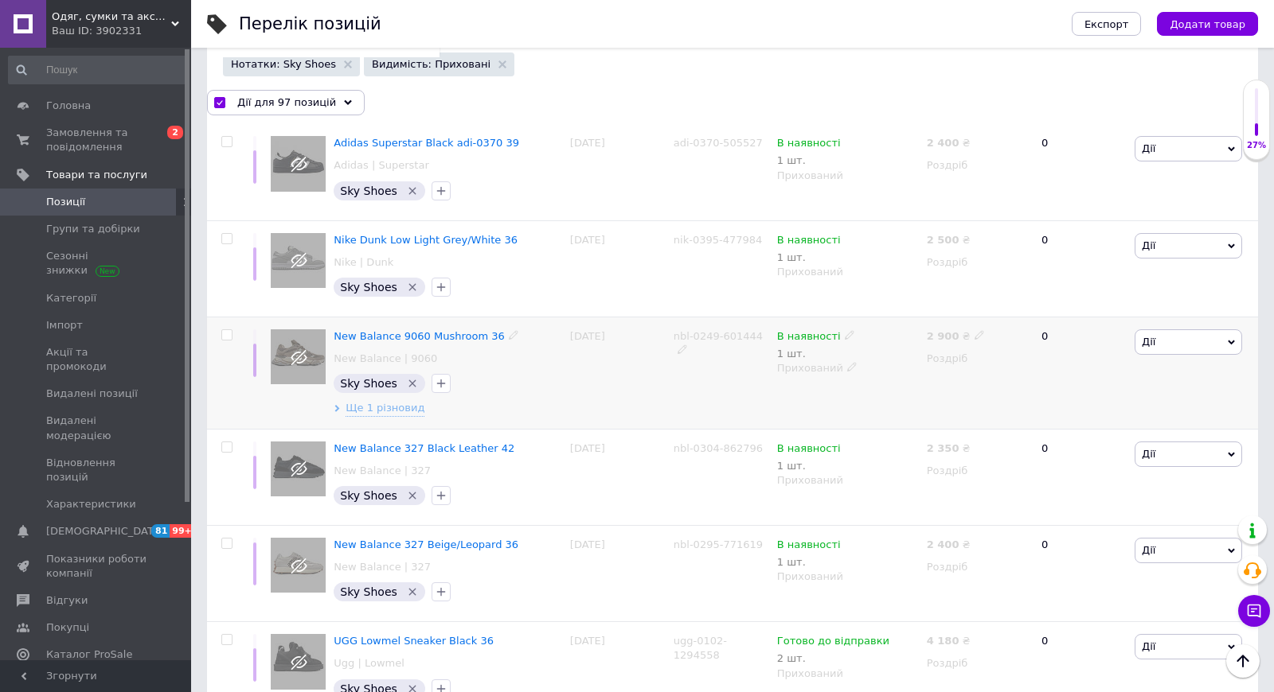
checkbox input "false"
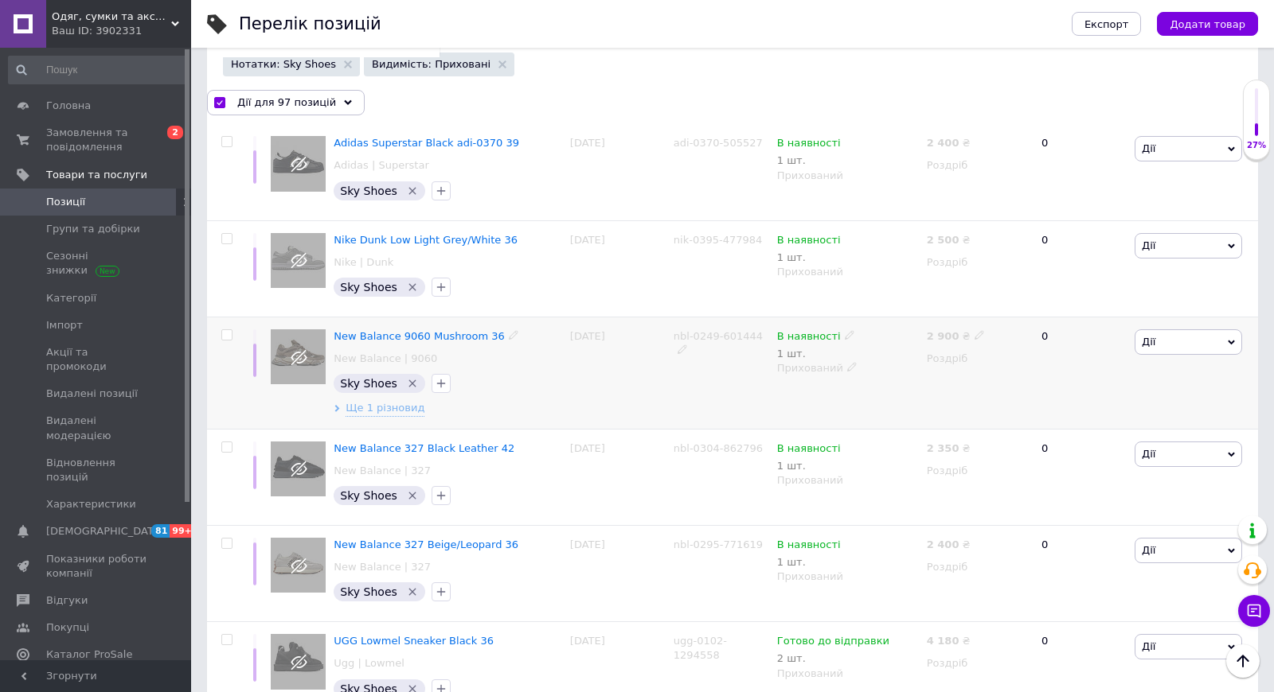
checkbox input "false"
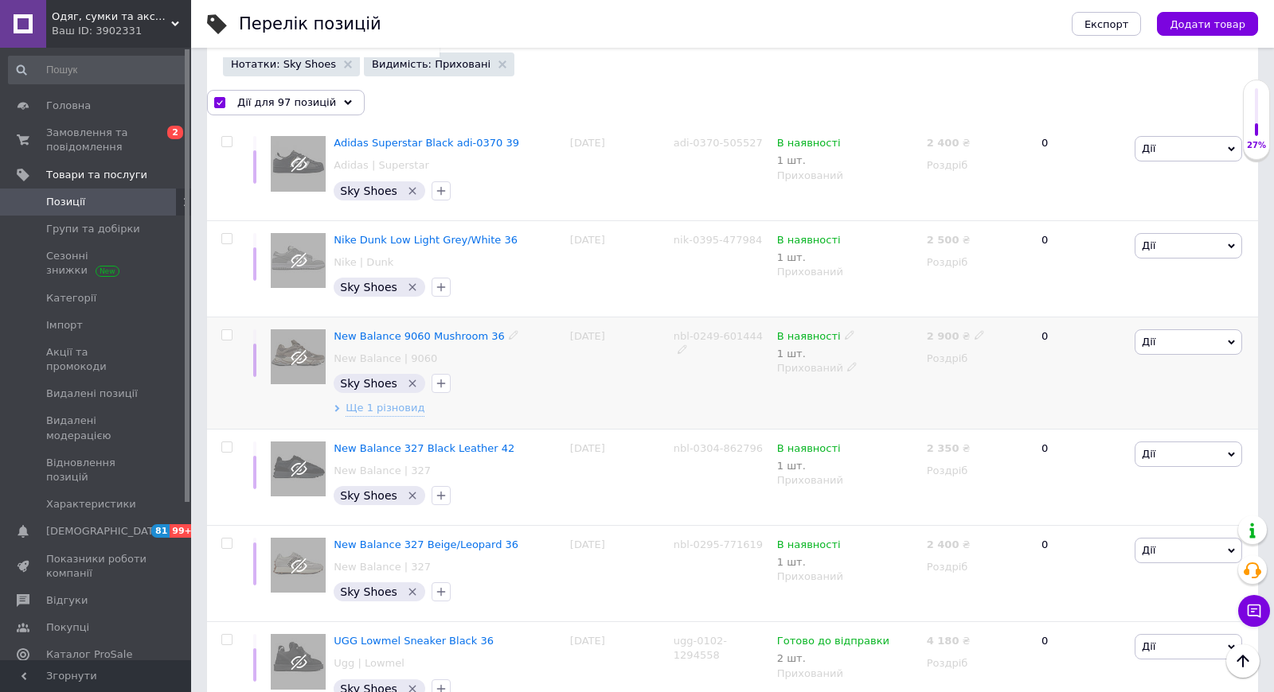
checkbox input "false"
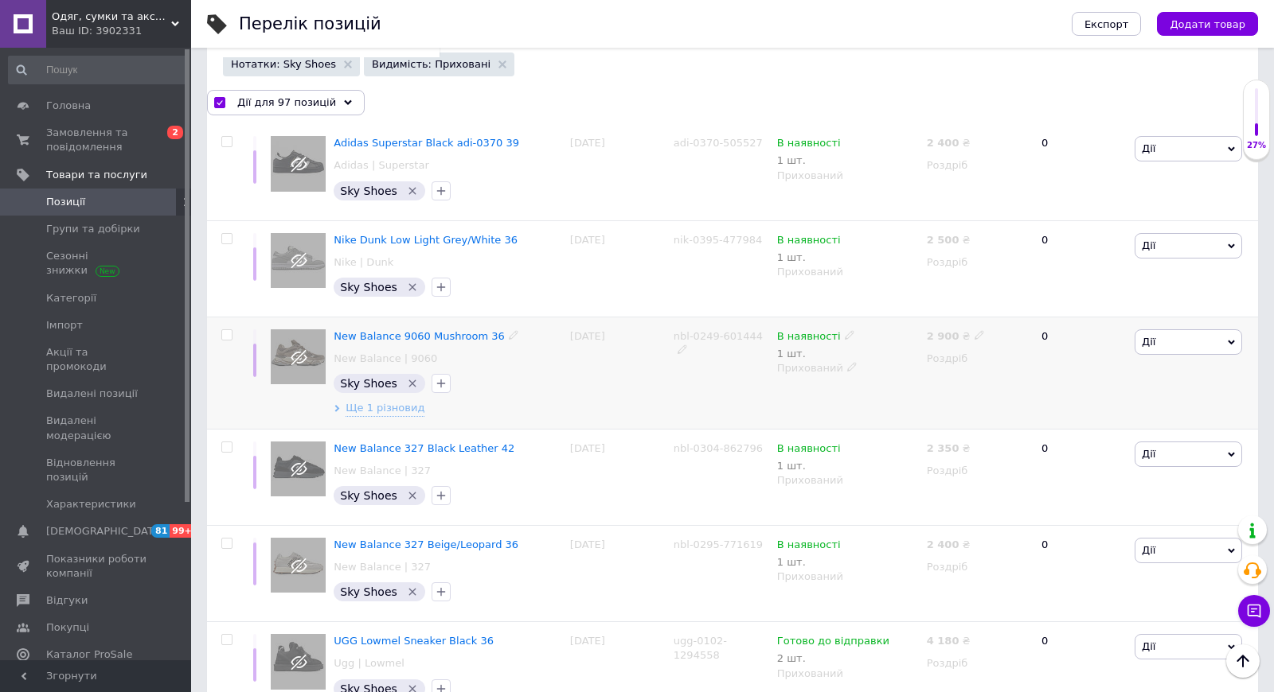
checkbox input "false"
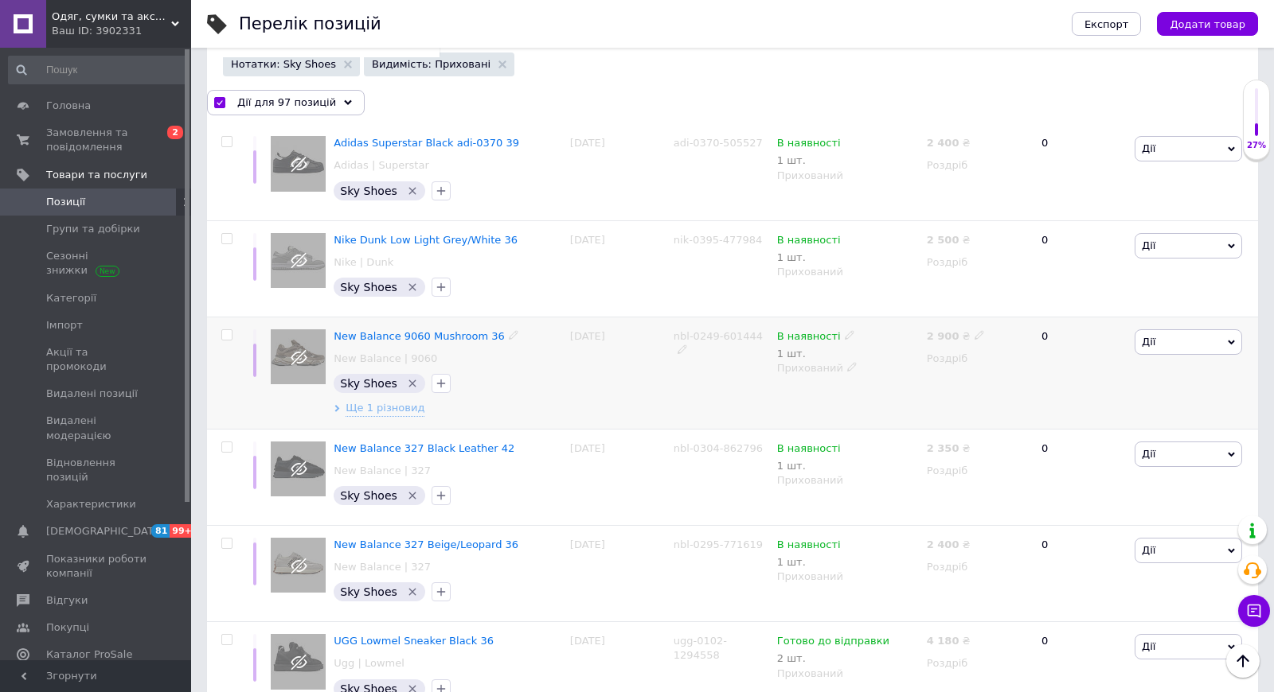
checkbox input "false"
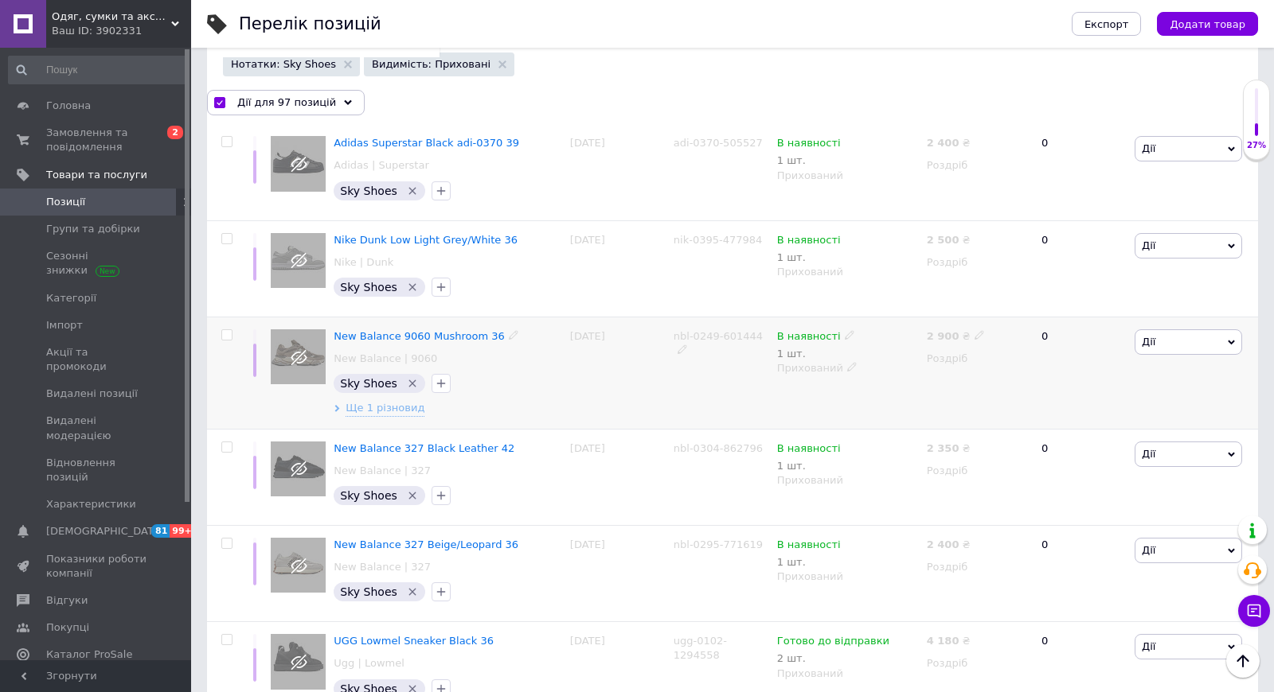
checkbox input "false"
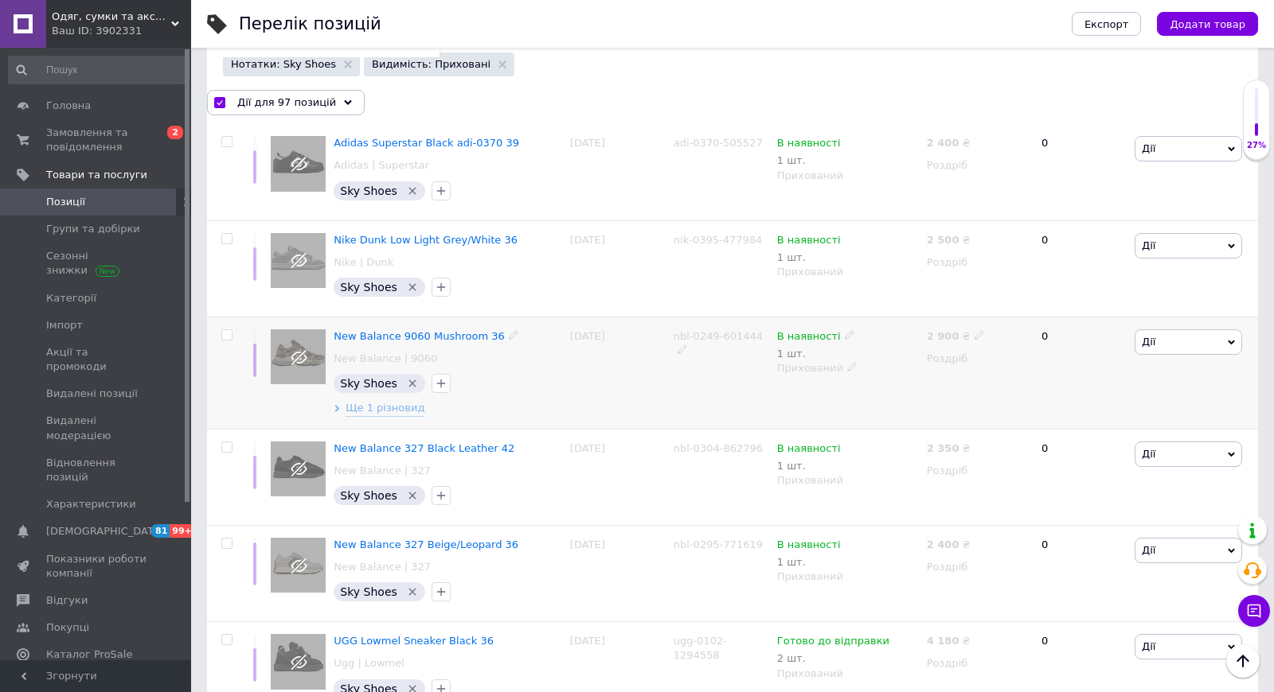
checkbox input "false"
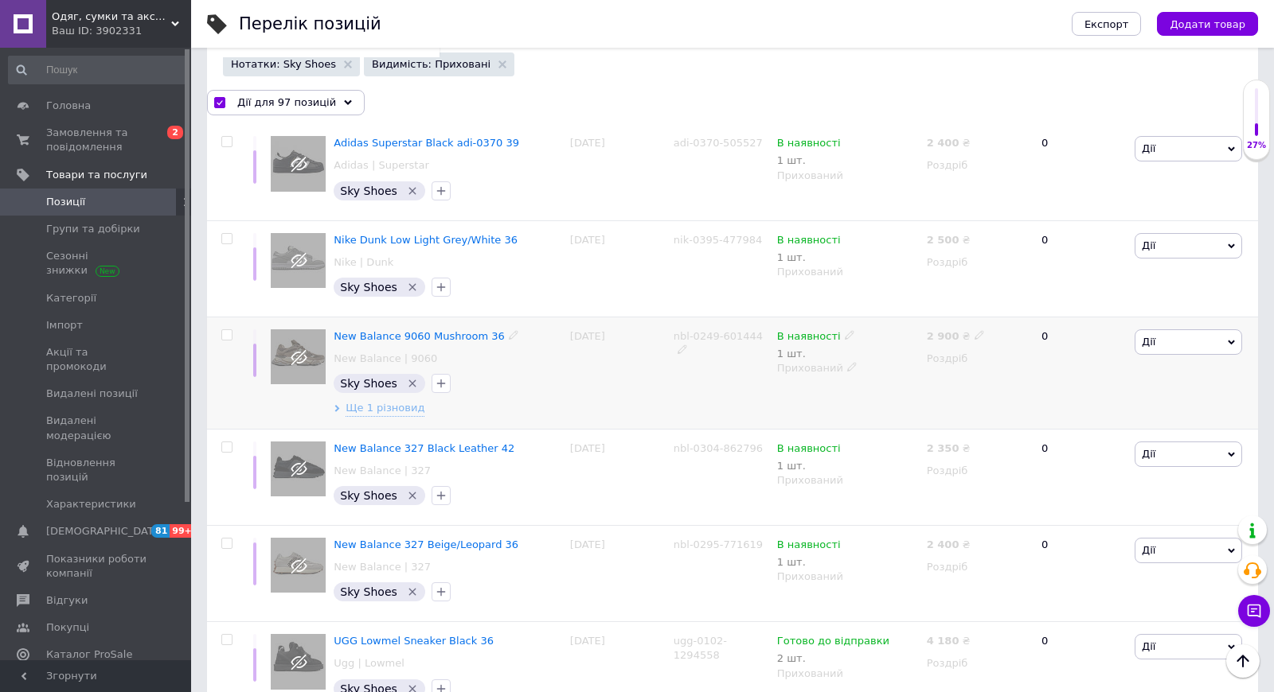
checkbox input "false"
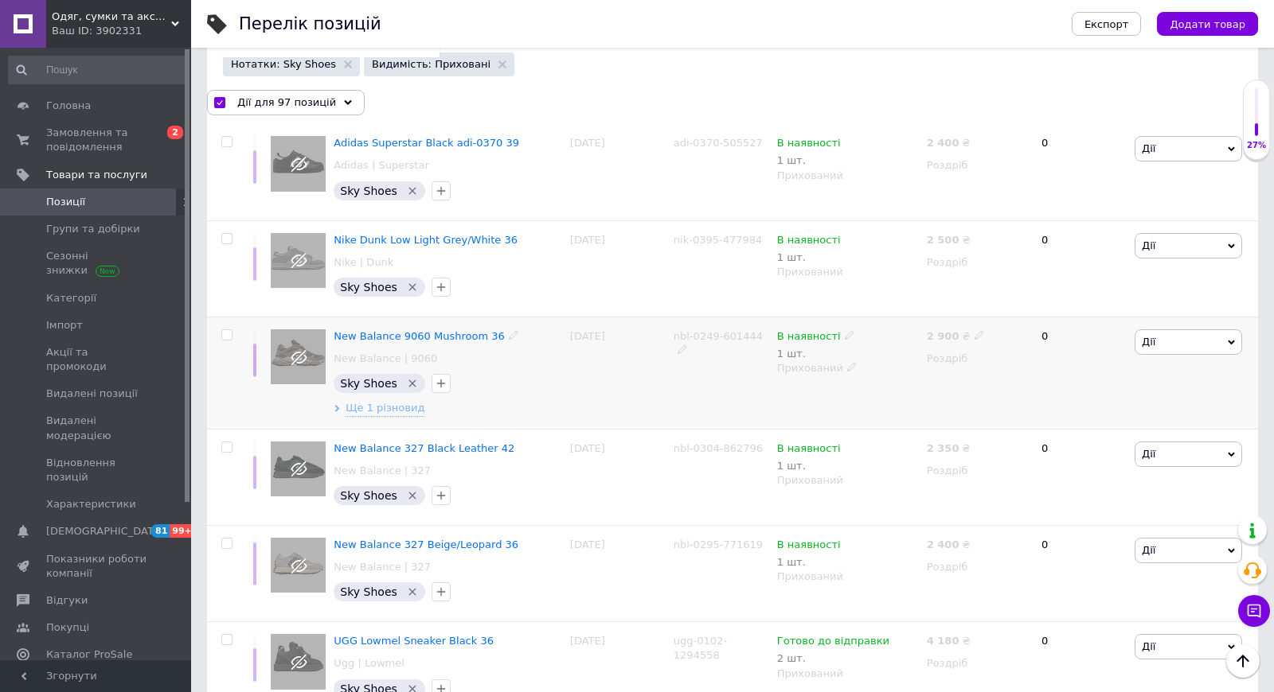
checkbox input "false"
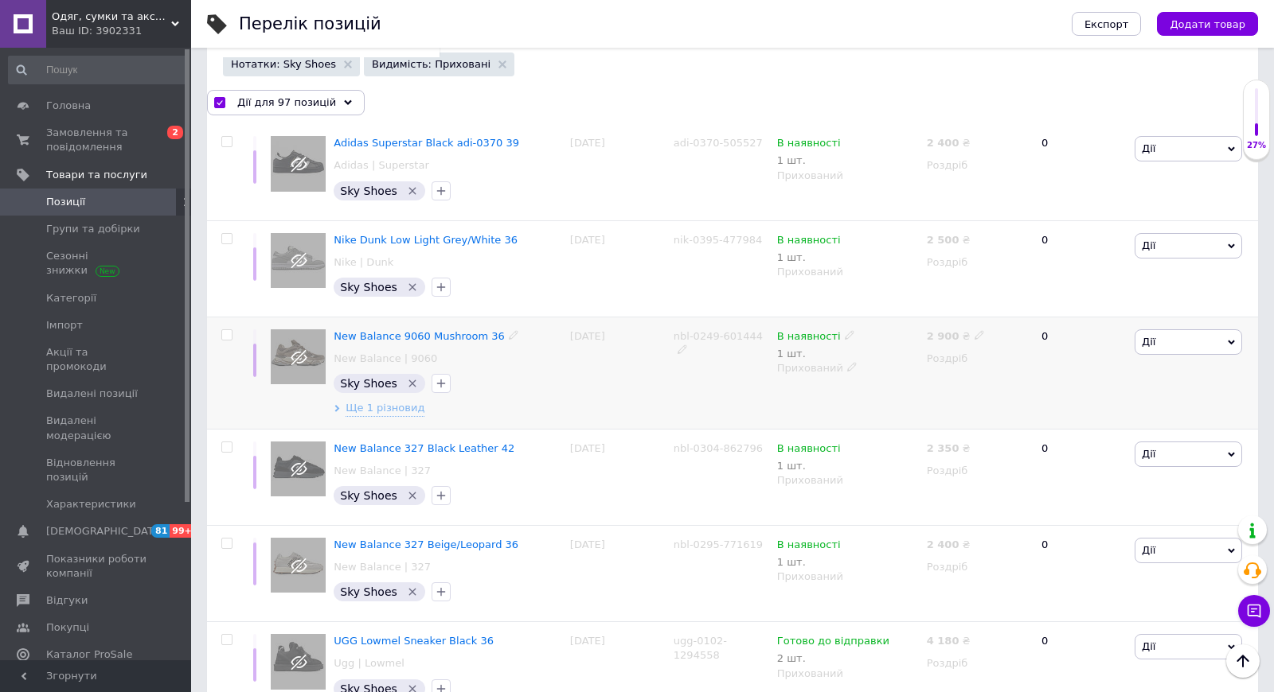
checkbox input "false"
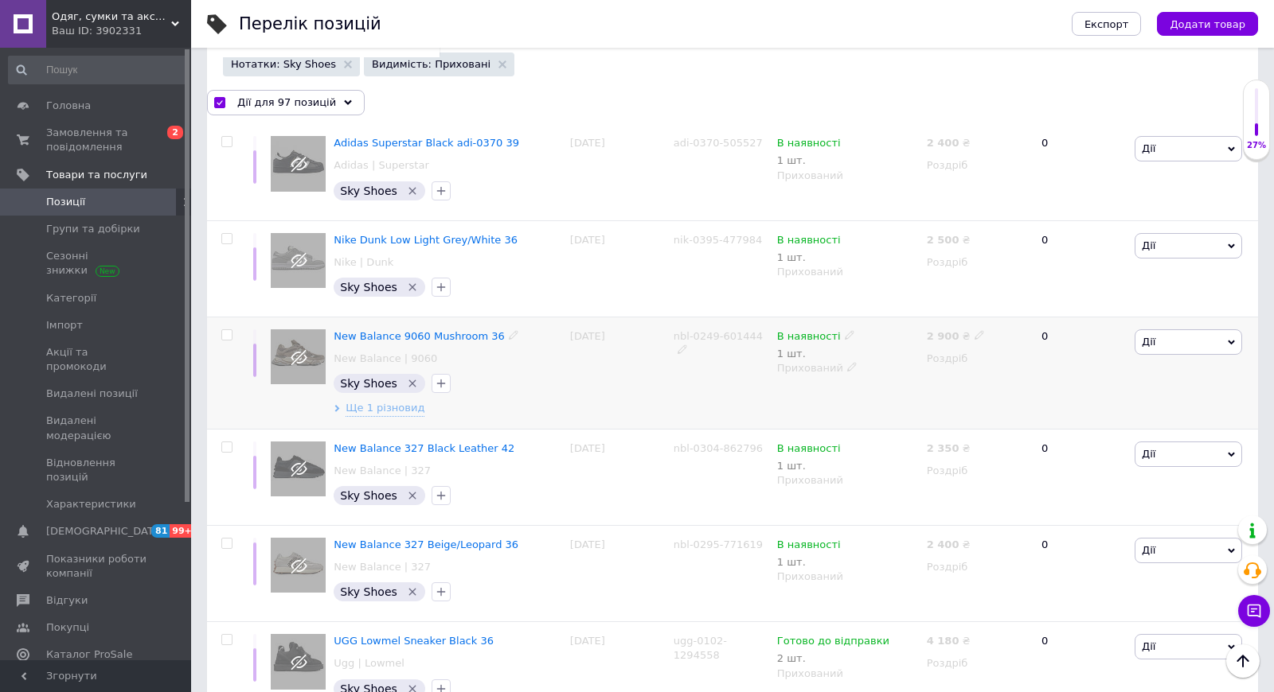
checkbox input "false"
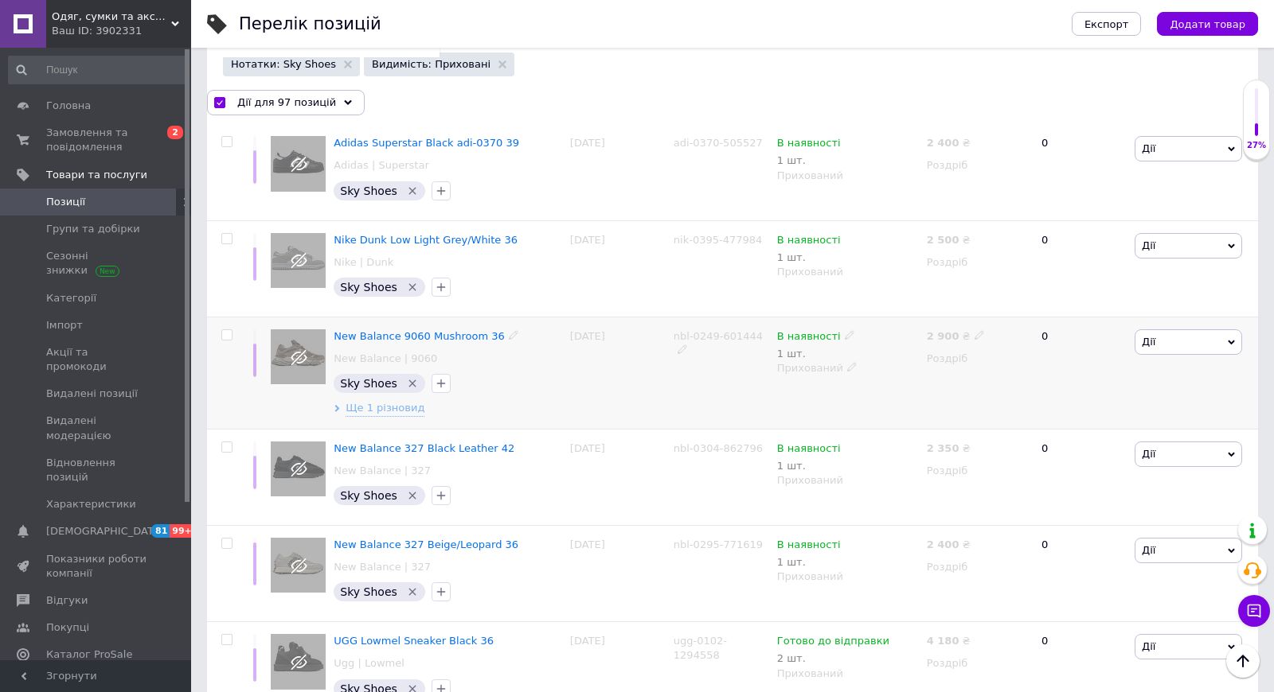
checkbox input "false"
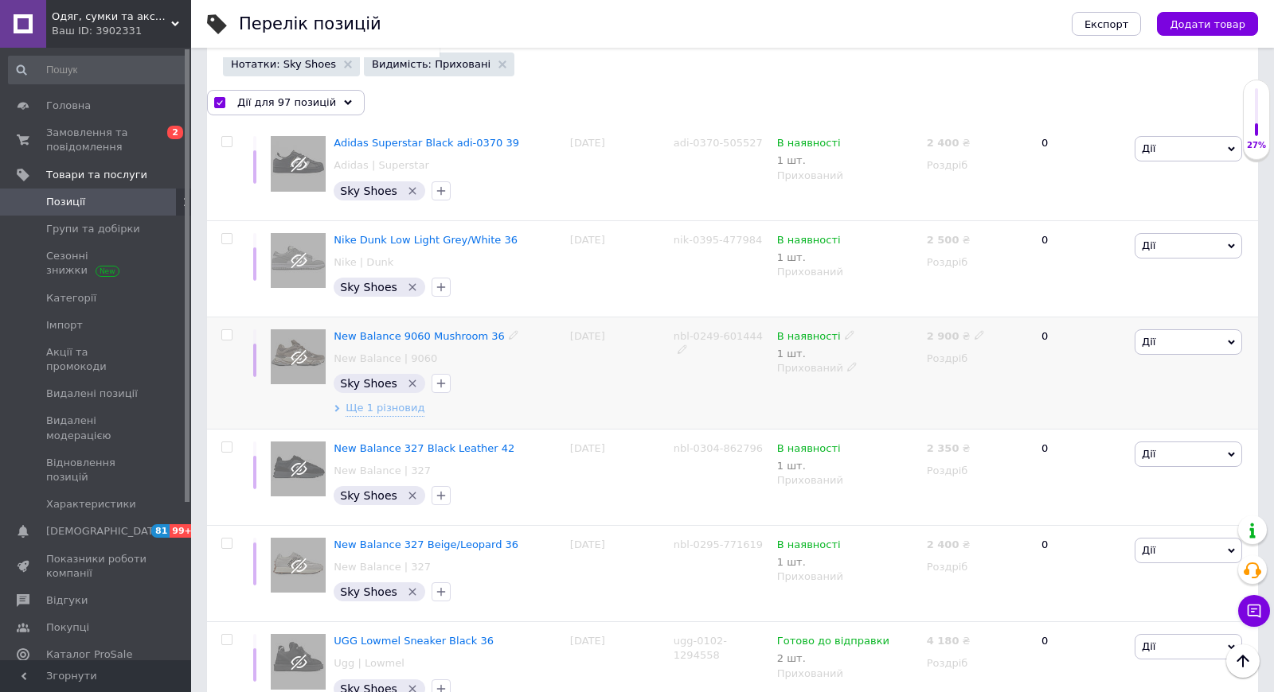
checkbox input "false"
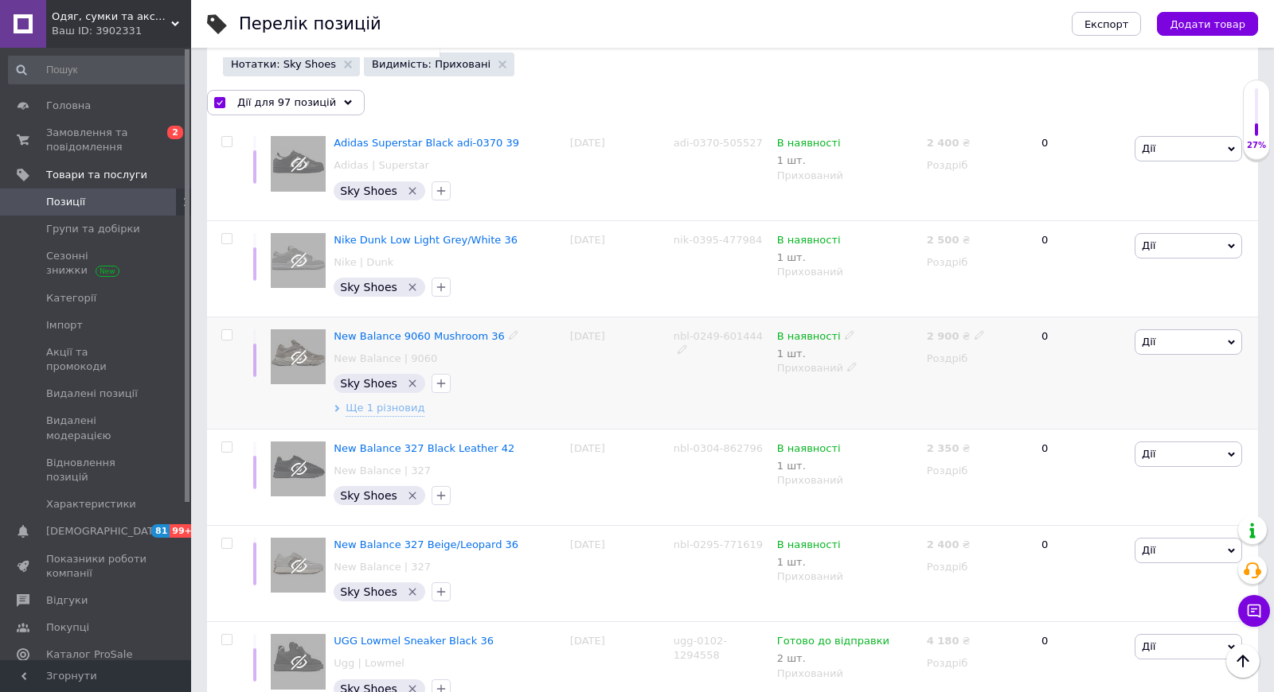
checkbox input "false"
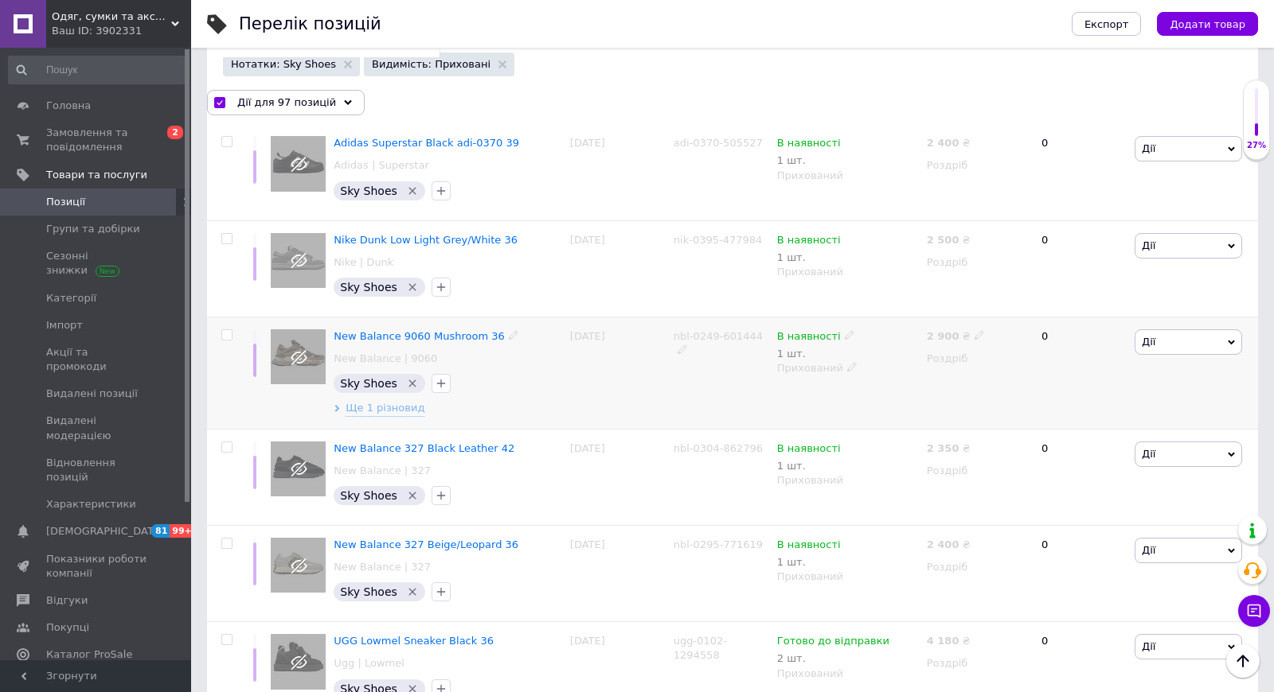
checkbox input "false"
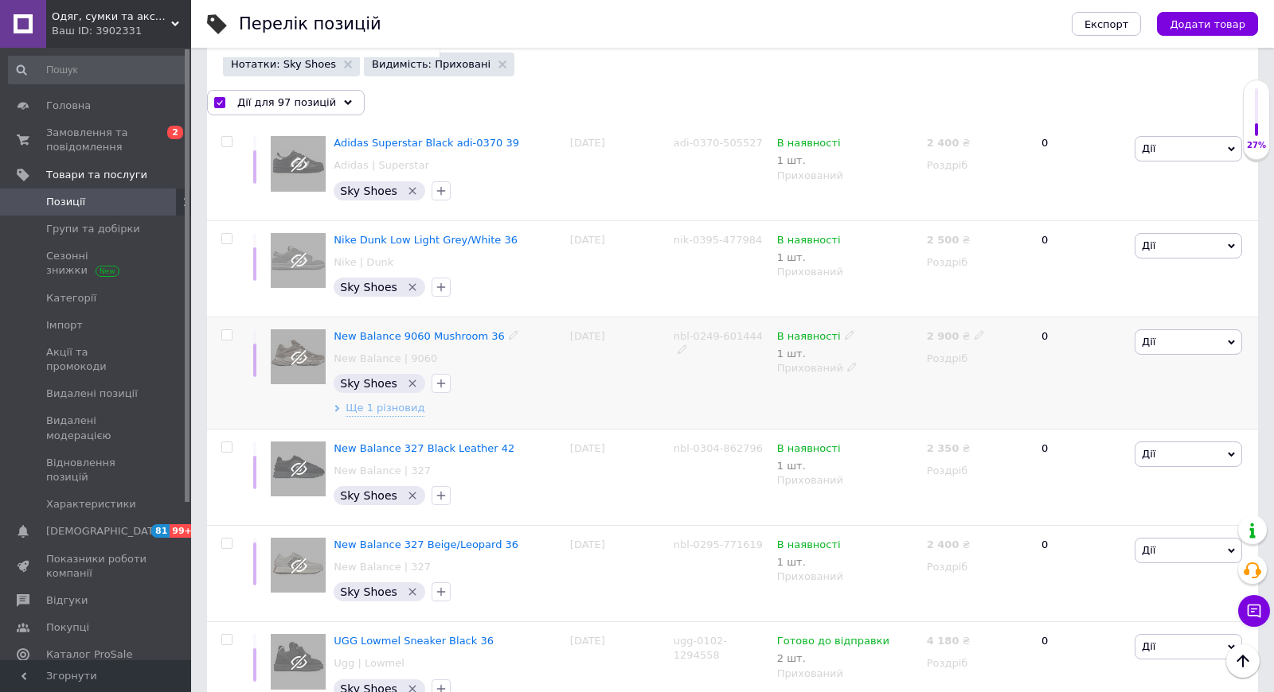
checkbox input "false"
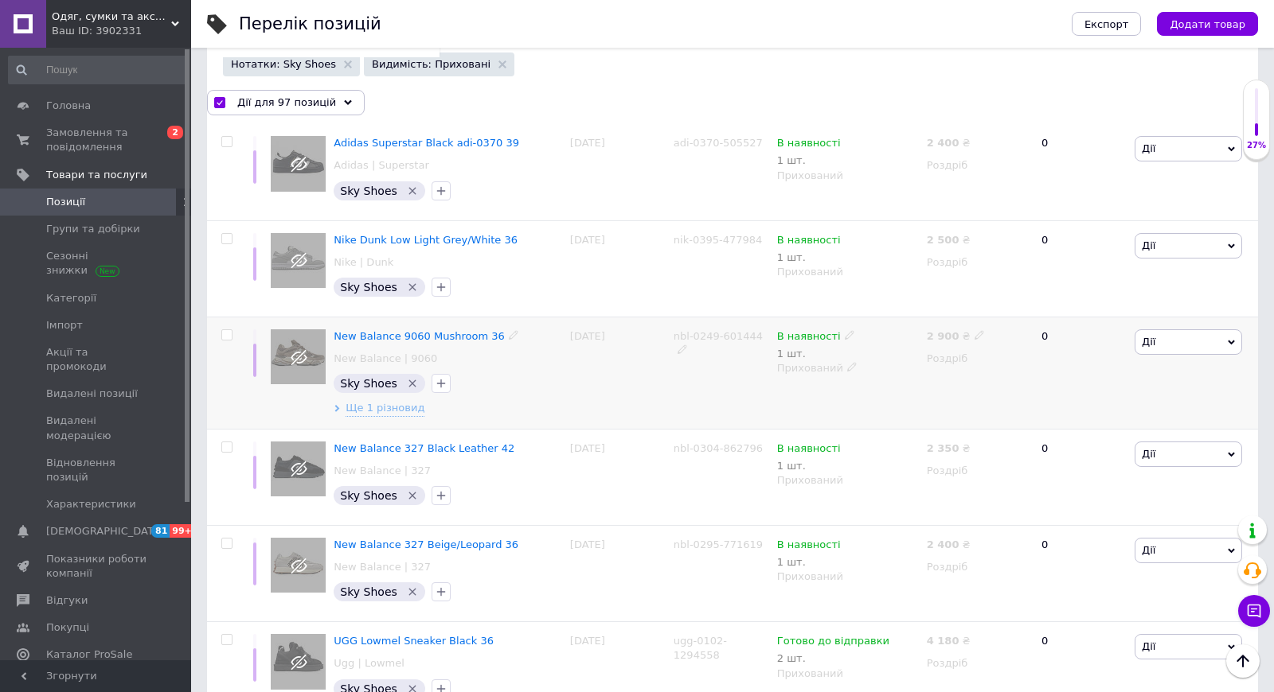
checkbox input "false"
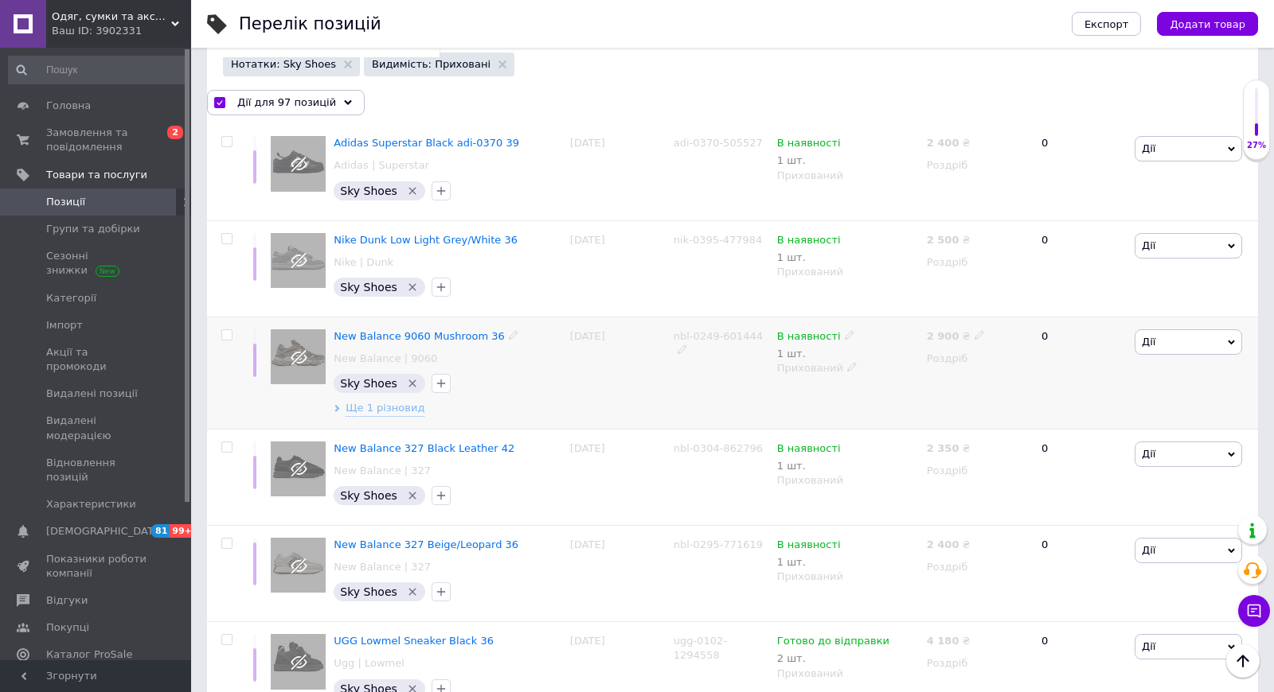
checkbox input "false"
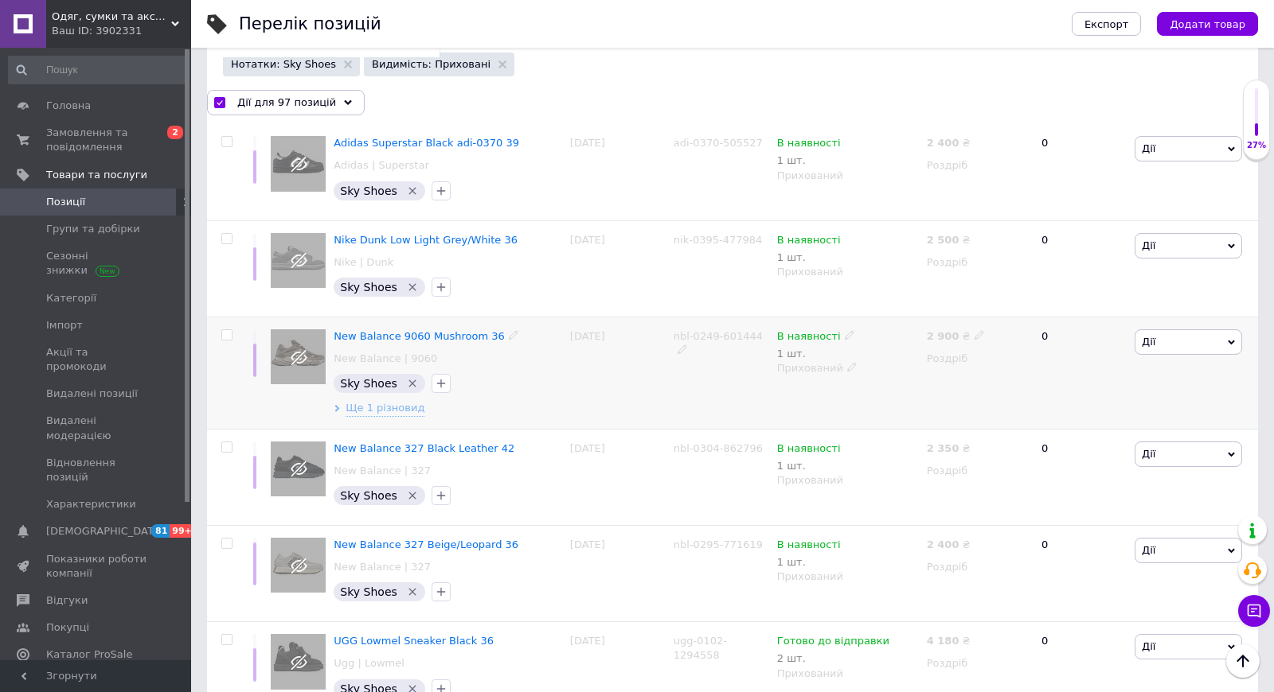
checkbox input "false"
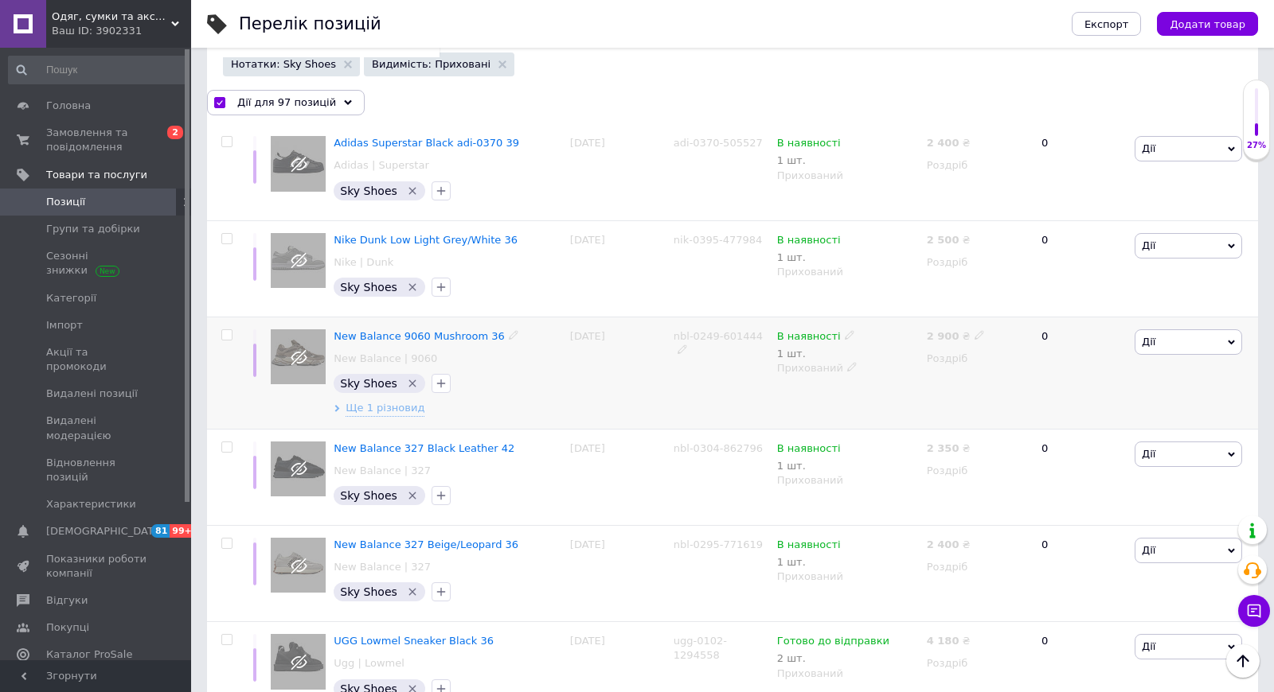
checkbox input "false"
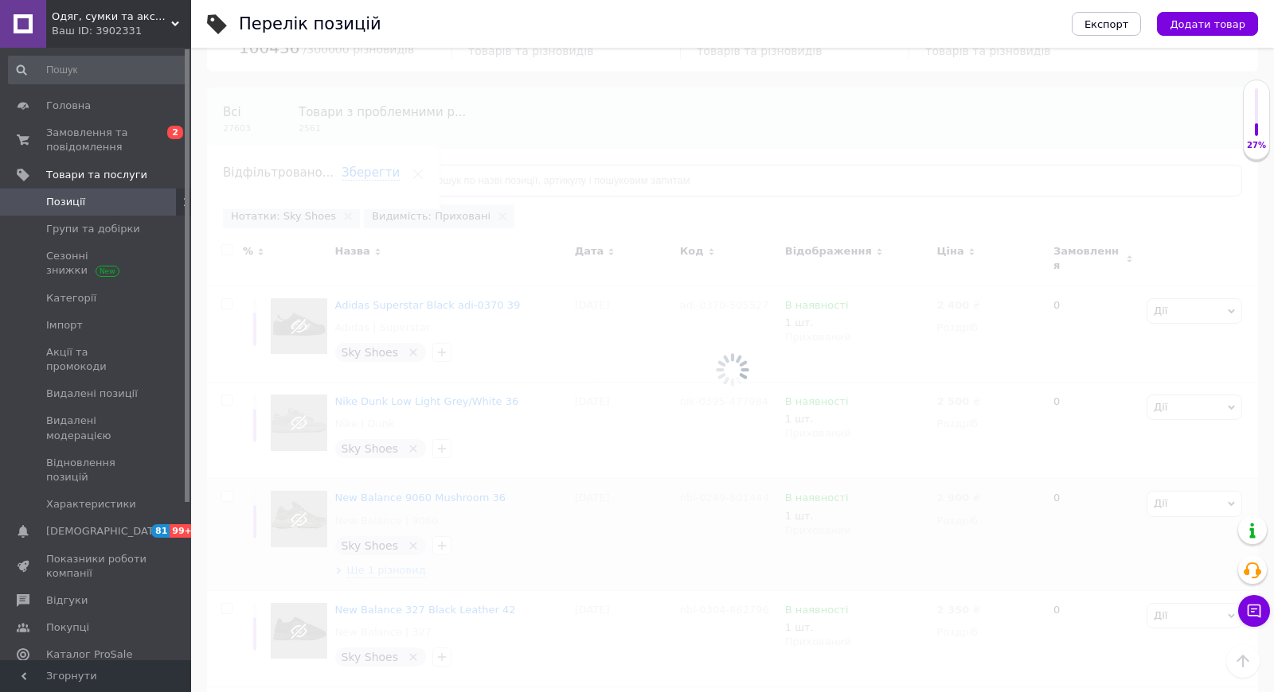
scroll to position [62, 0]
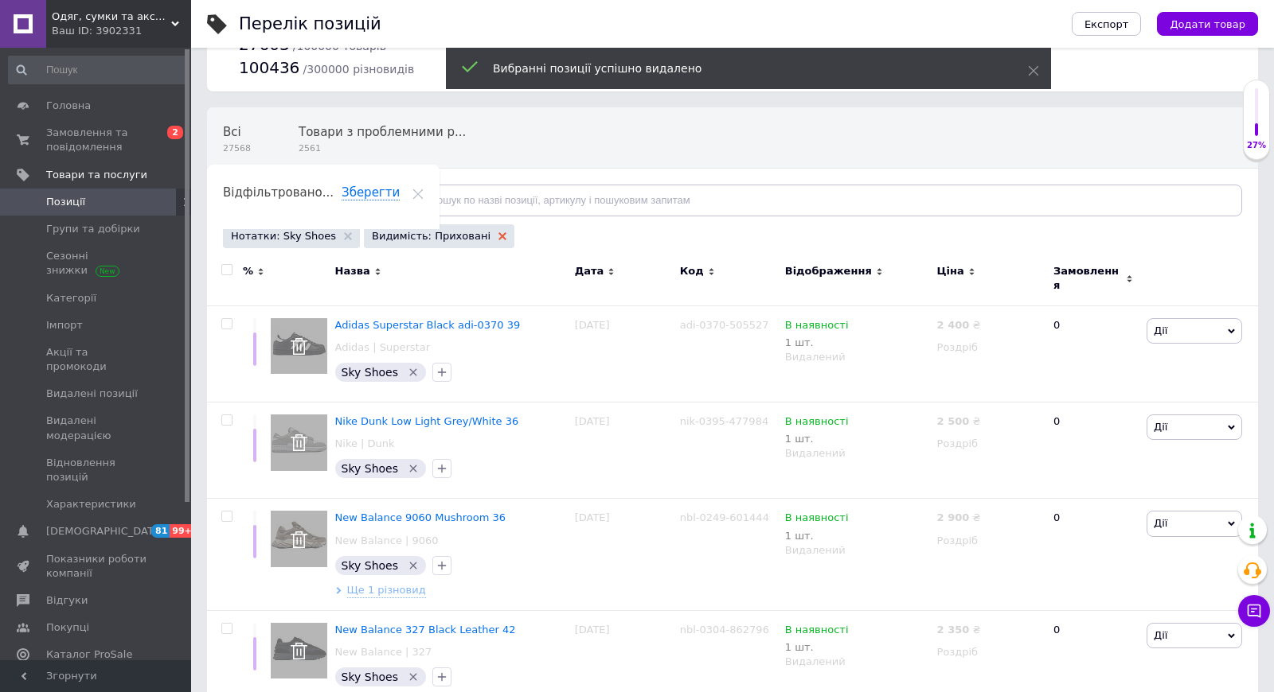
click at [498, 236] on use at bounding box center [502, 236] width 8 height 8
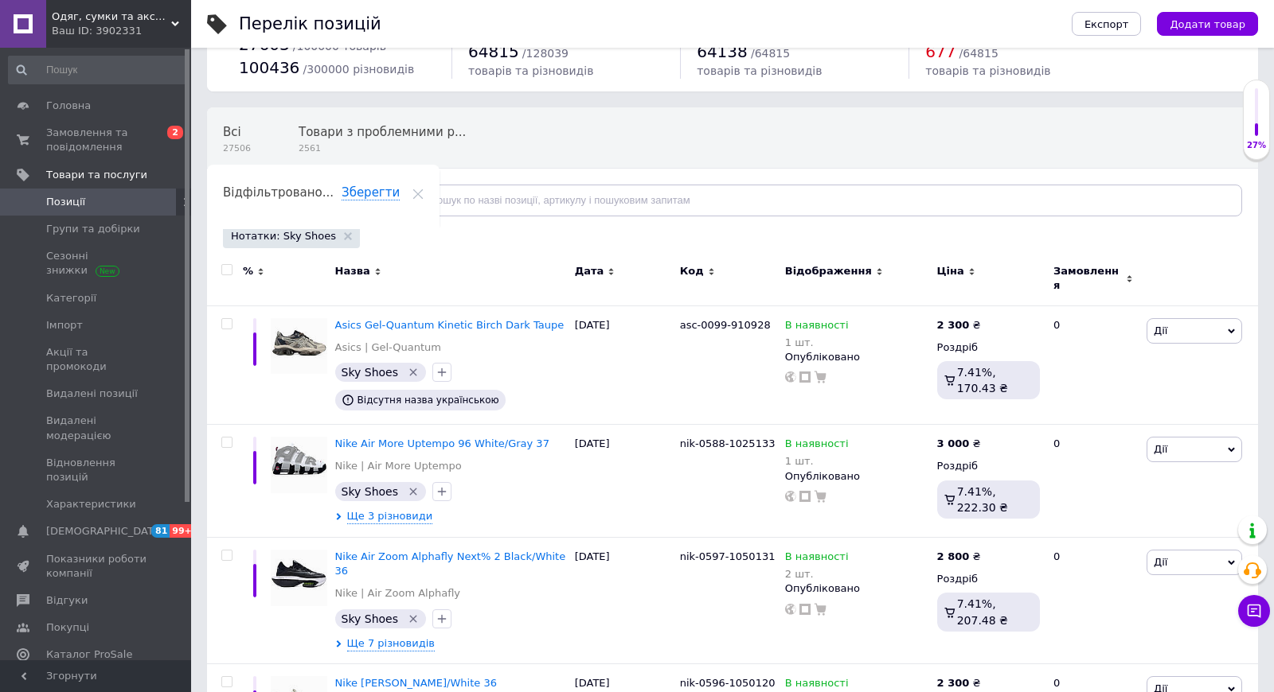
click at [325, 199] on span "Відфільтруйте товари" at bounding box center [300, 200] width 121 height 12
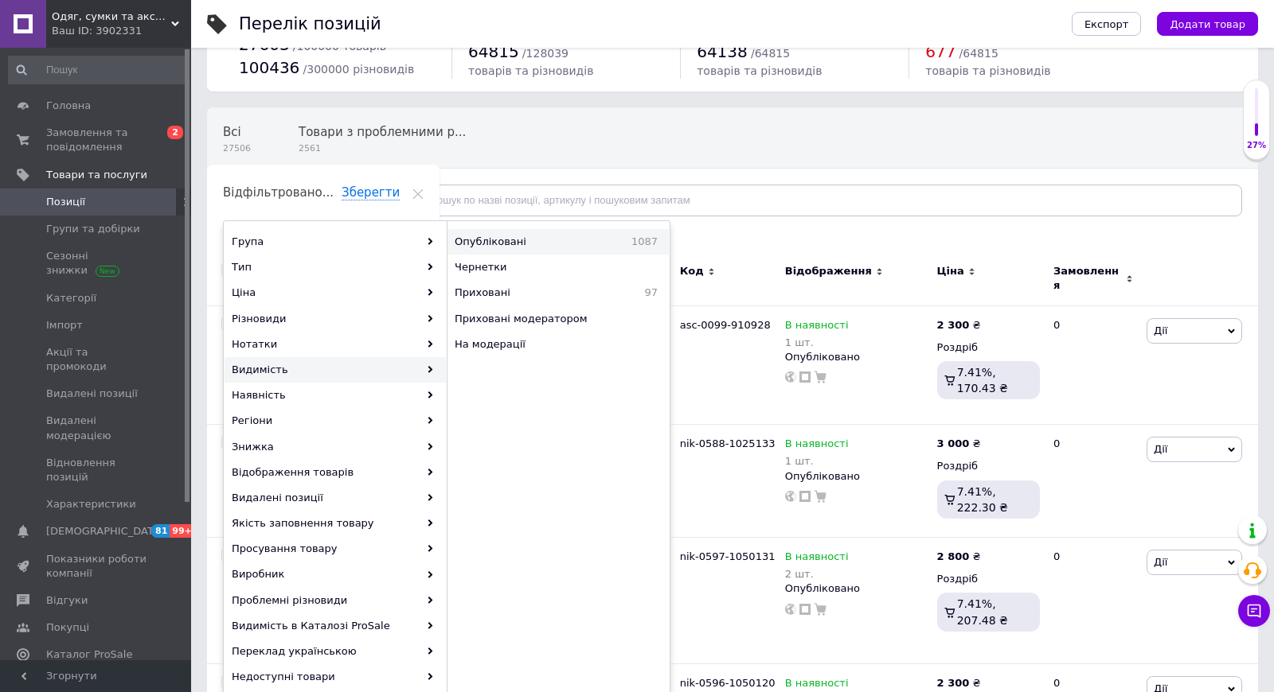
click at [525, 244] on span "Опубліковані" at bounding box center [522, 242] width 137 height 14
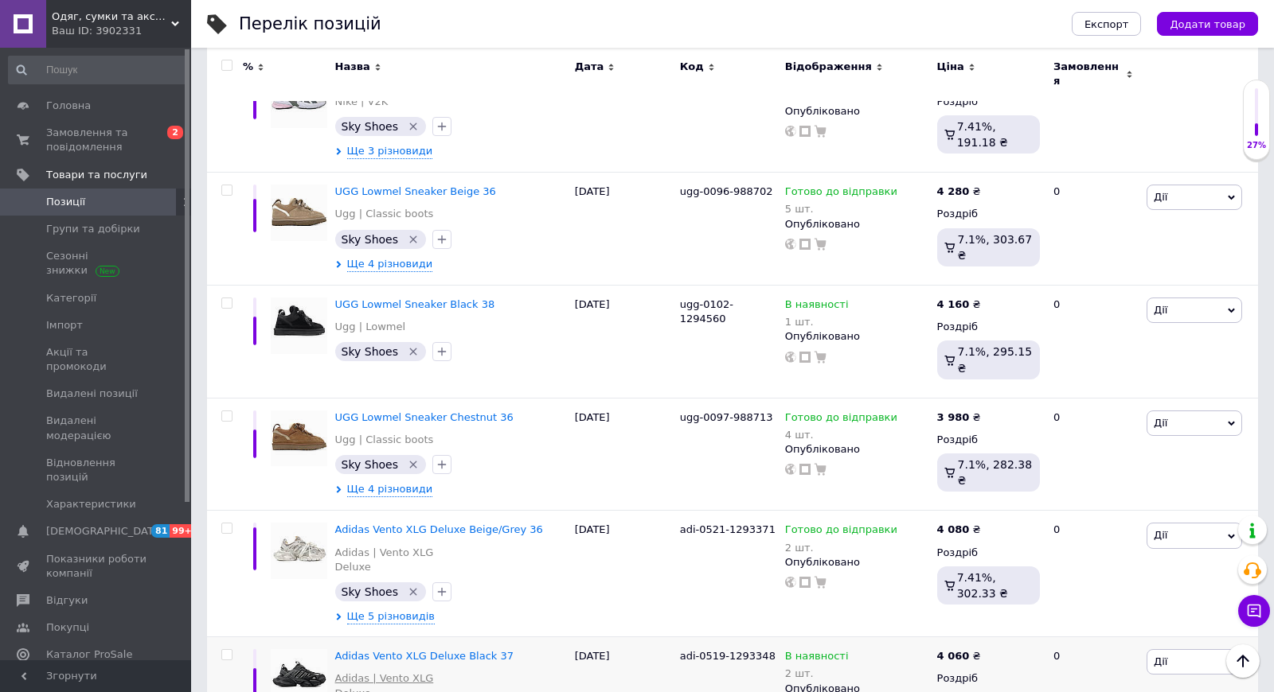
scroll to position [9273, 0]
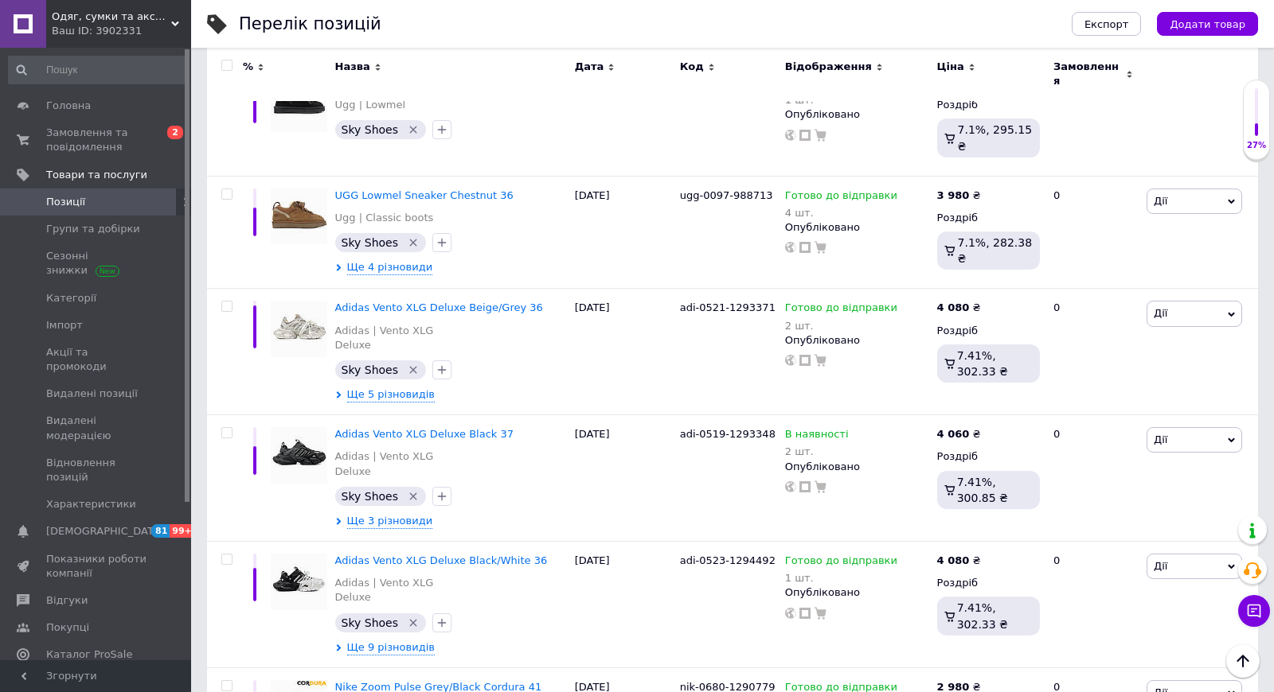
click at [224, 60] on input "checkbox" at bounding box center [226, 65] width 10 height 10
checkbox input "true"
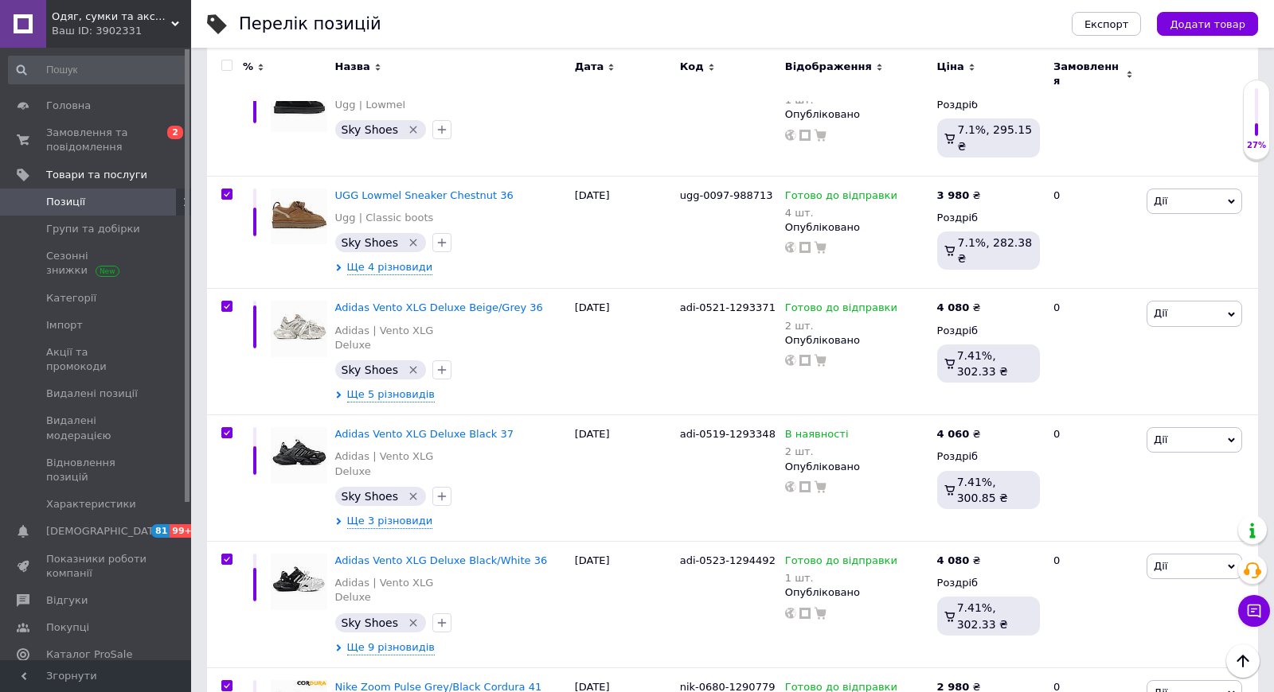
checkbox input "true"
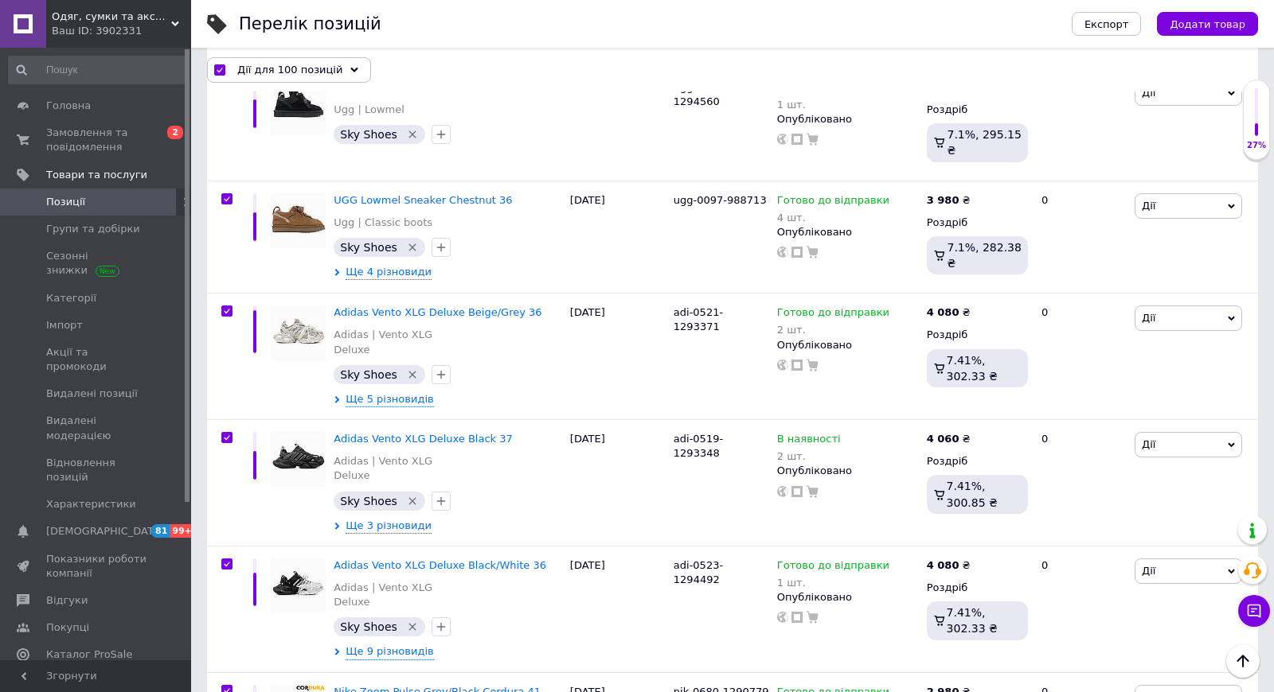
scroll to position [9290, 0]
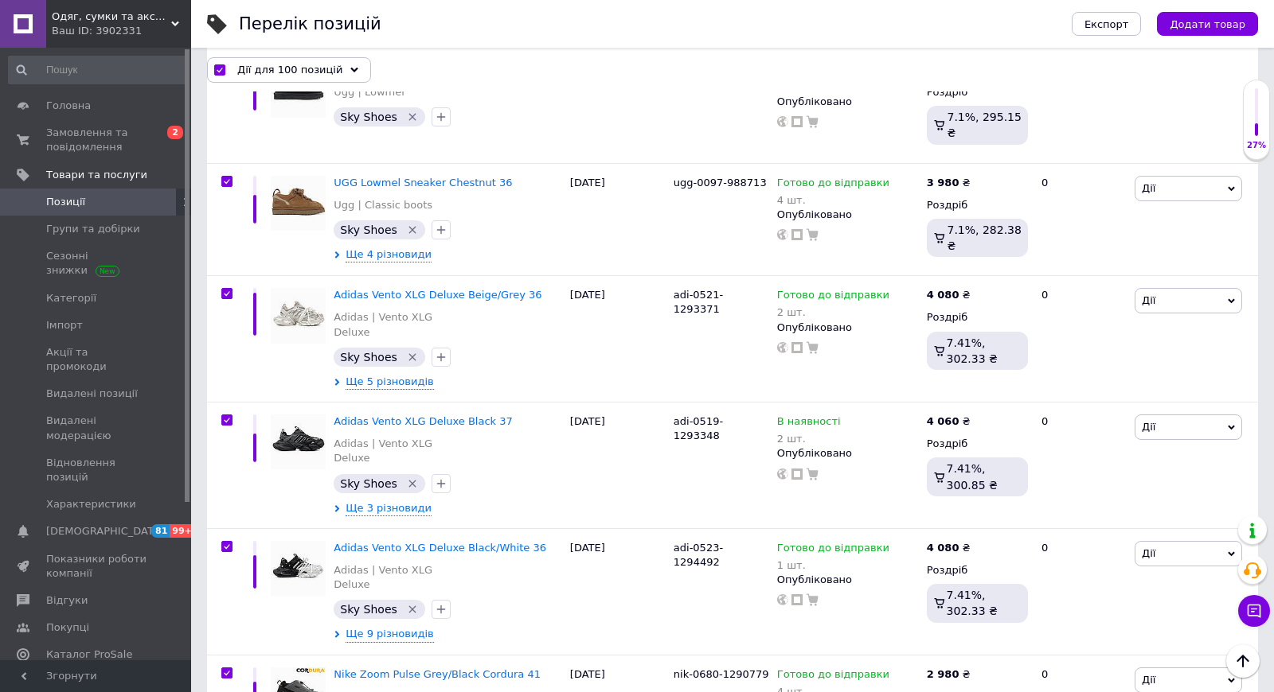
click at [309, 68] on span "Дії для 100 позицій" at bounding box center [289, 69] width 105 height 14
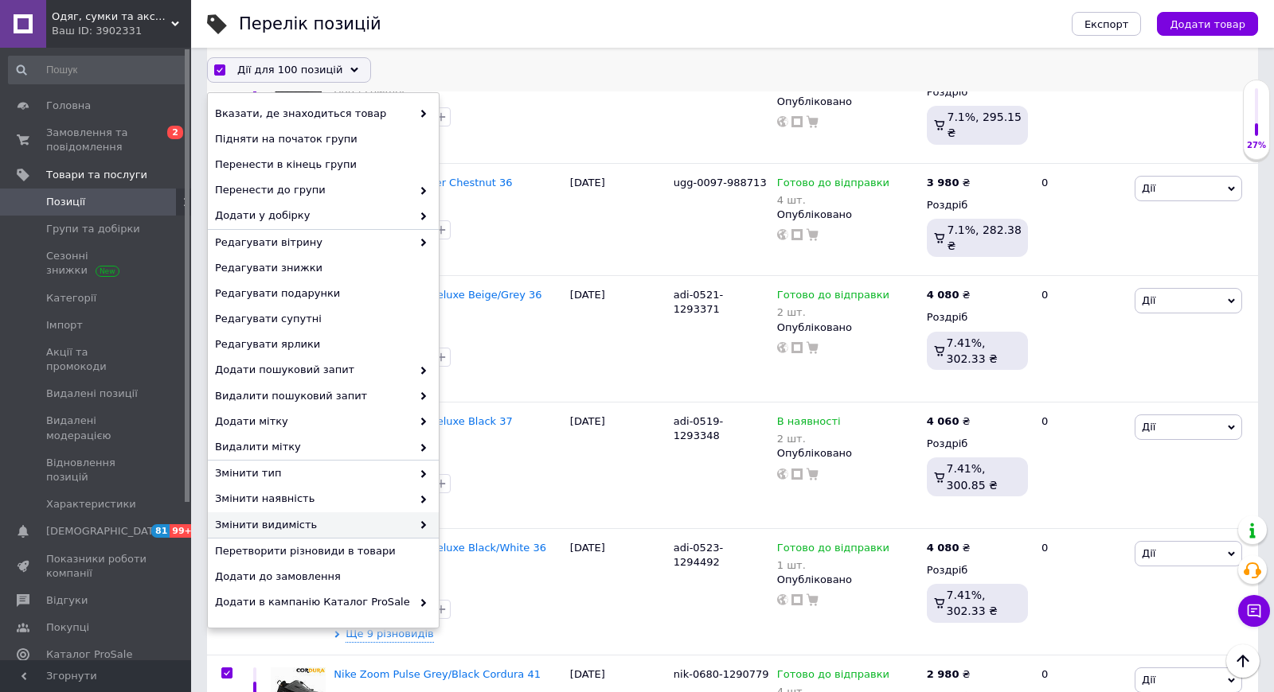
click at [317, 521] on span "Змінити видимість" at bounding box center [313, 524] width 197 height 14
click at [364, 521] on span "Змінити видимість" at bounding box center [313, 524] width 197 height 14
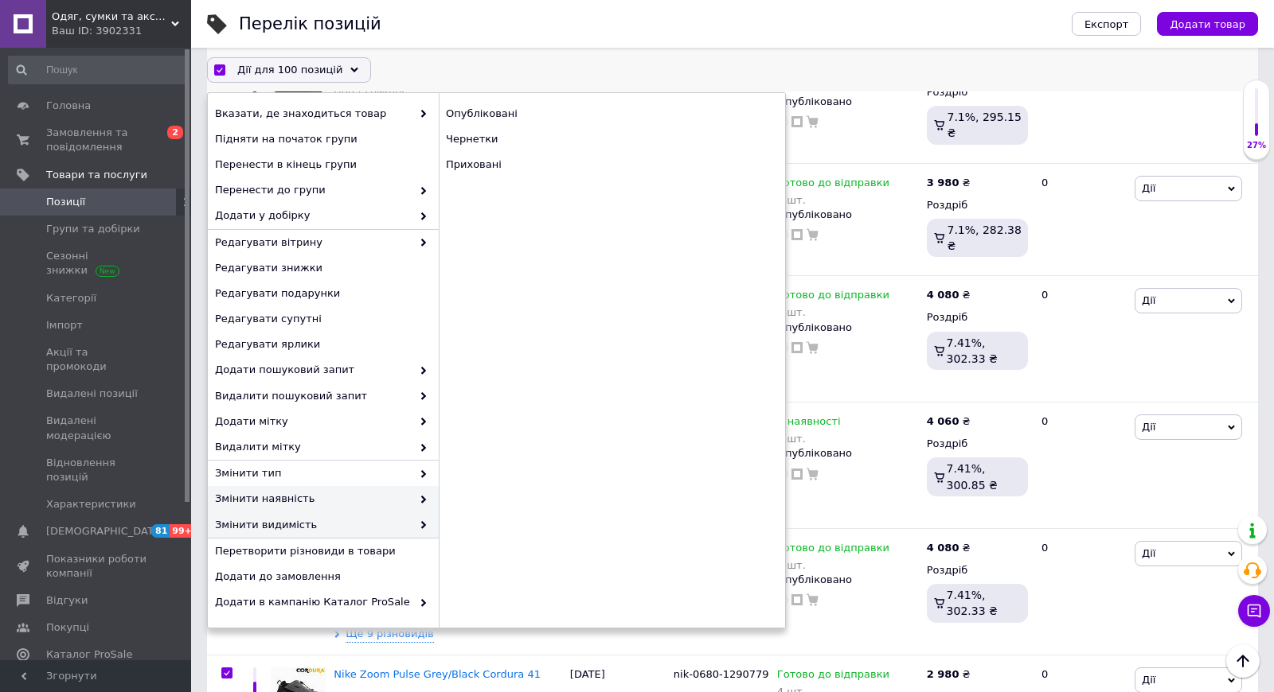
click at [368, 498] on span "Змінити наявність" at bounding box center [313, 499] width 197 height 14
click at [519, 187] on div "Готово до відправки" at bounding box center [612, 189] width 346 height 25
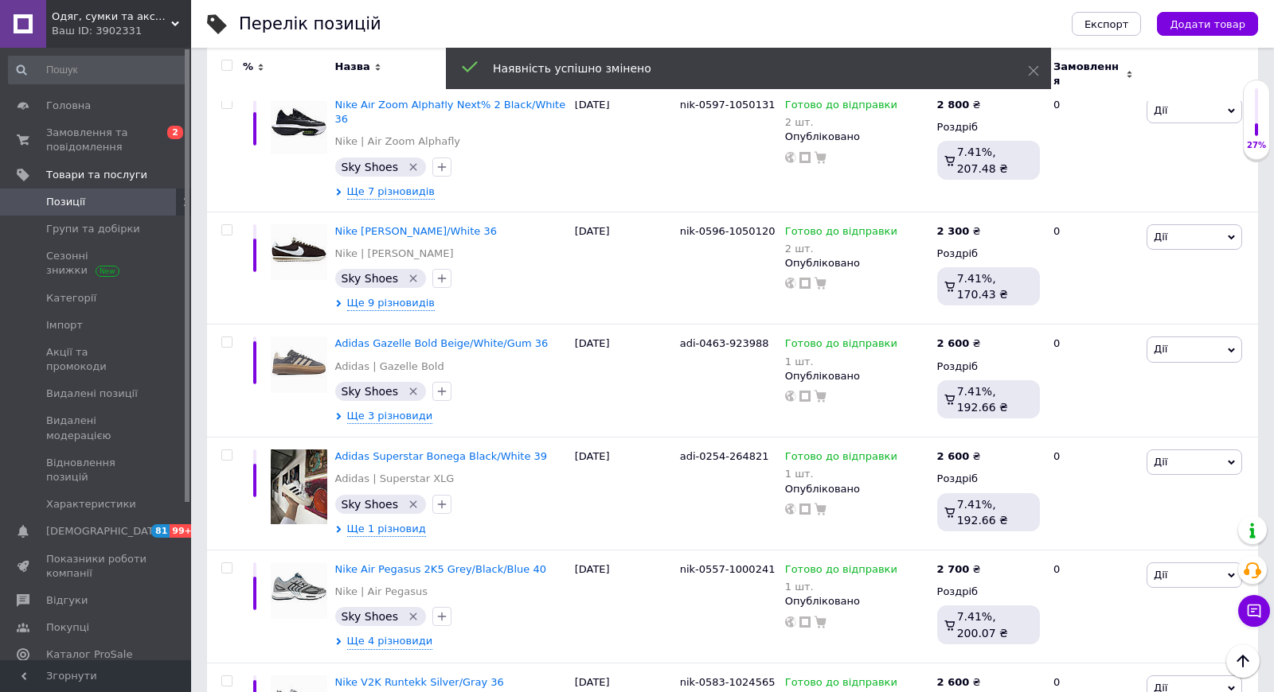
scroll to position [0, 0]
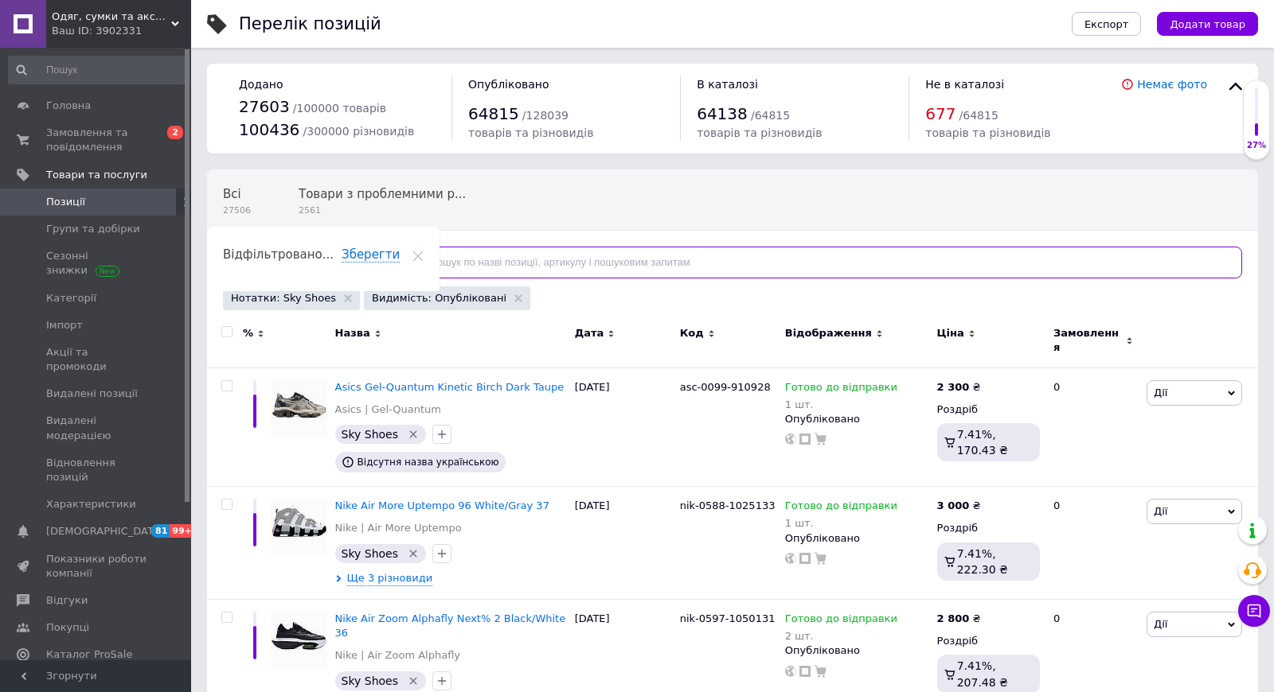
click at [482, 271] on input "text" at bounding box center [821, 263] width 841 height 32
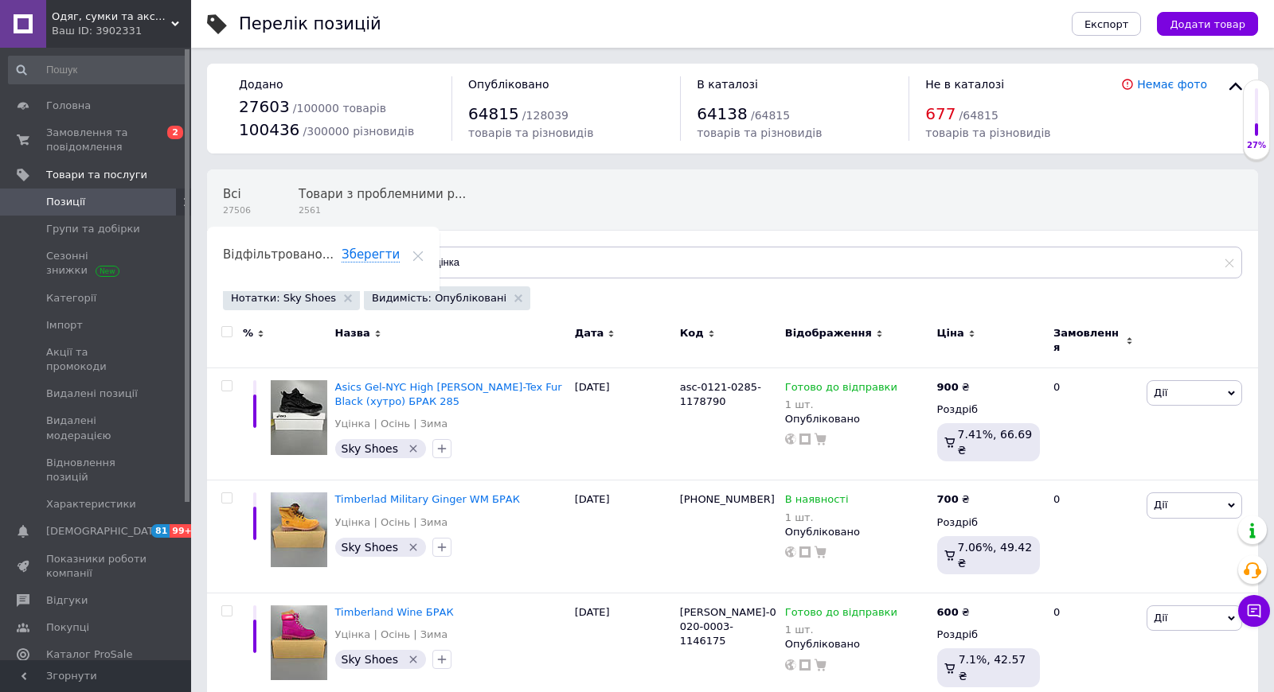
click at [226, 338] on div at bounding box center [225, 340] width 36 height 53
click at [227, 330] on input "checkbox" at bounding box center [226, 332] width 10 height 10
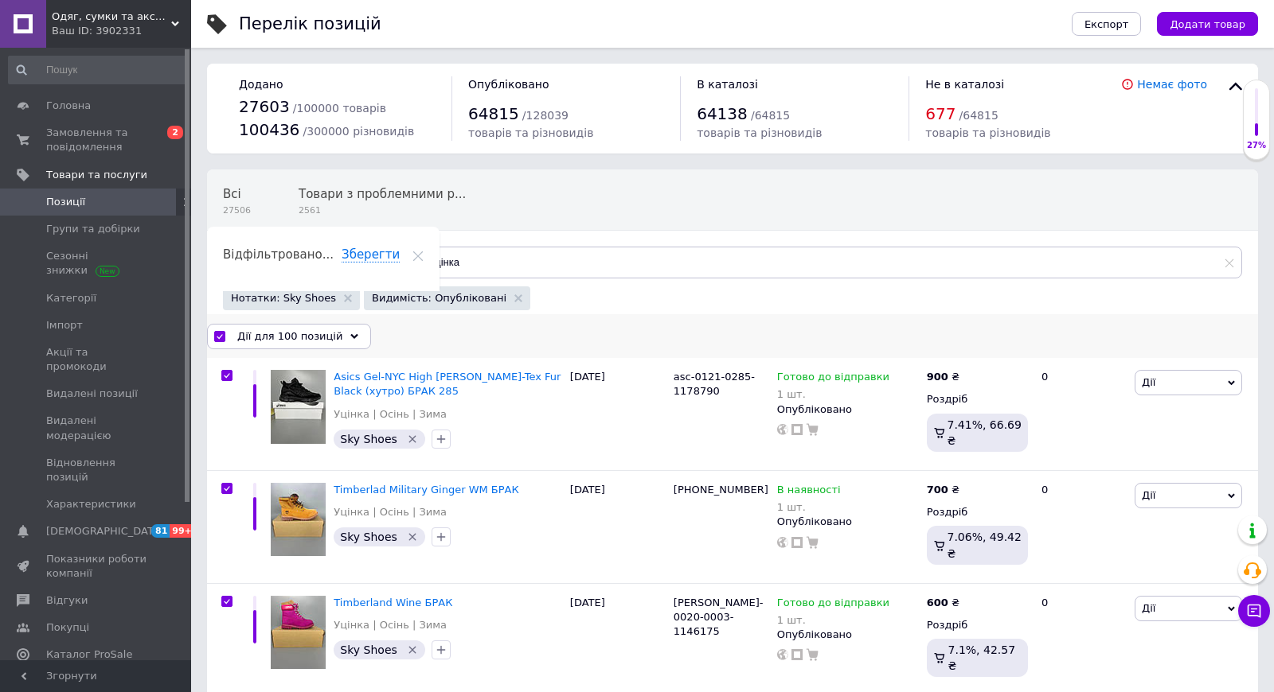
click at [328, 336] on span "Дії для 100 позицій" at bounding box center [289, 337] width 105 height 14
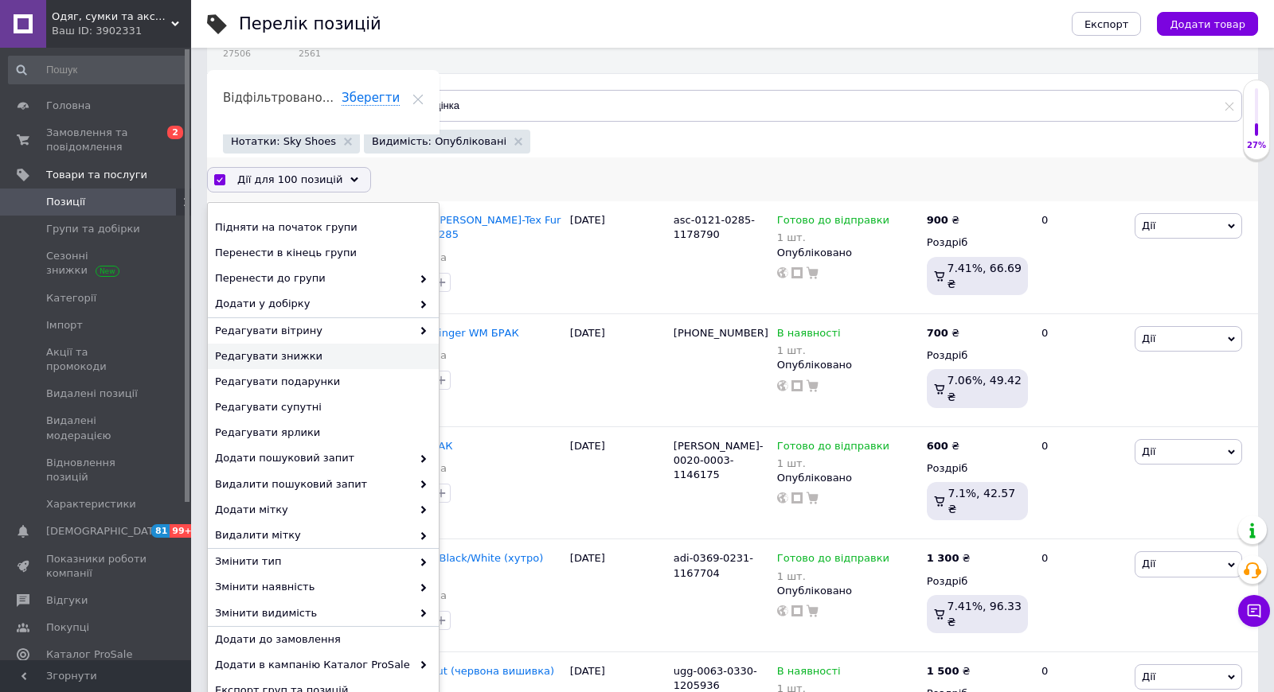
scroll to position [161, 0]
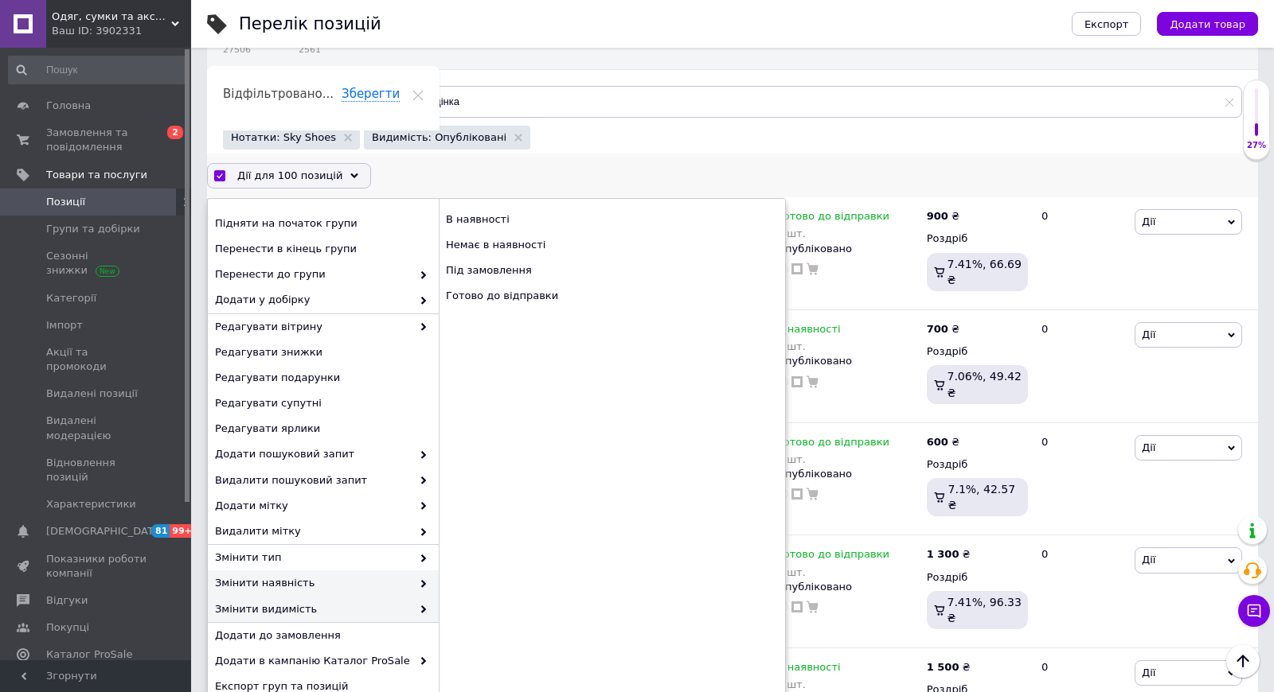
click at [309, 607] on span "Змінити видимість" at bounding box center [313, 610] width 197 height 14
click at [482, 270] on div "Приховані" at bounding box center [612, 270] width 346 height 25
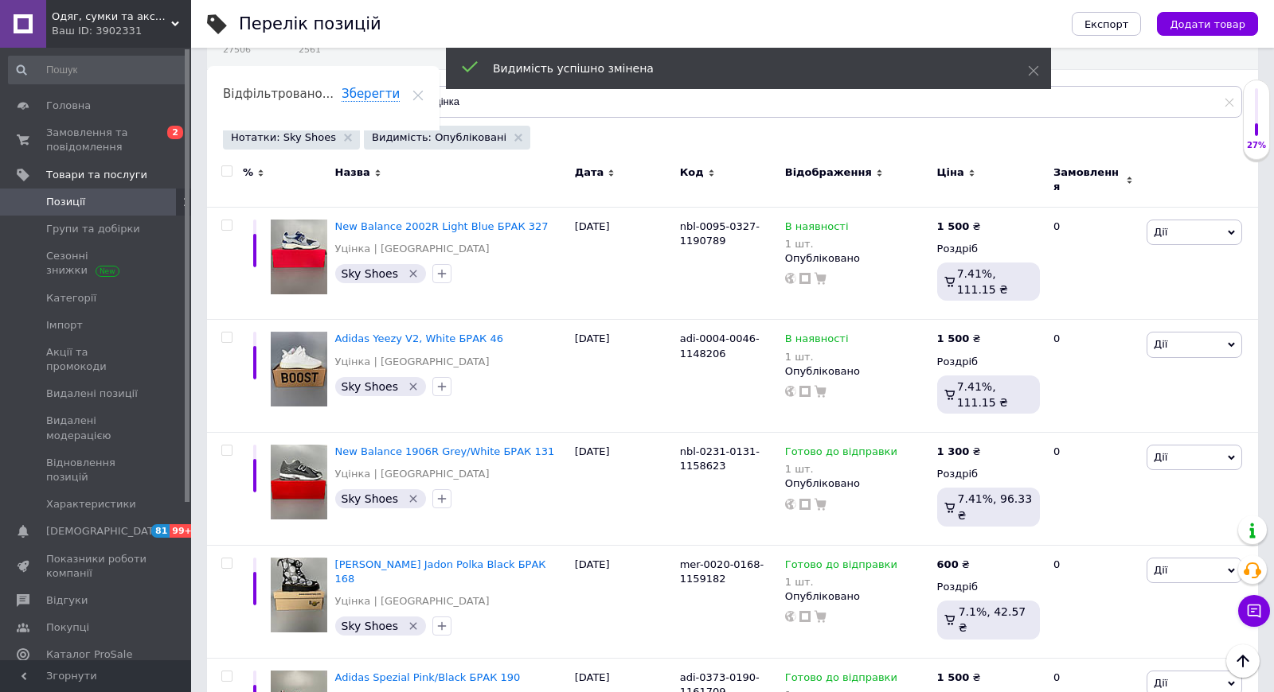
click at [227, 174] on input "checkbox" at bounding box center [226, 171] width 10 height 10
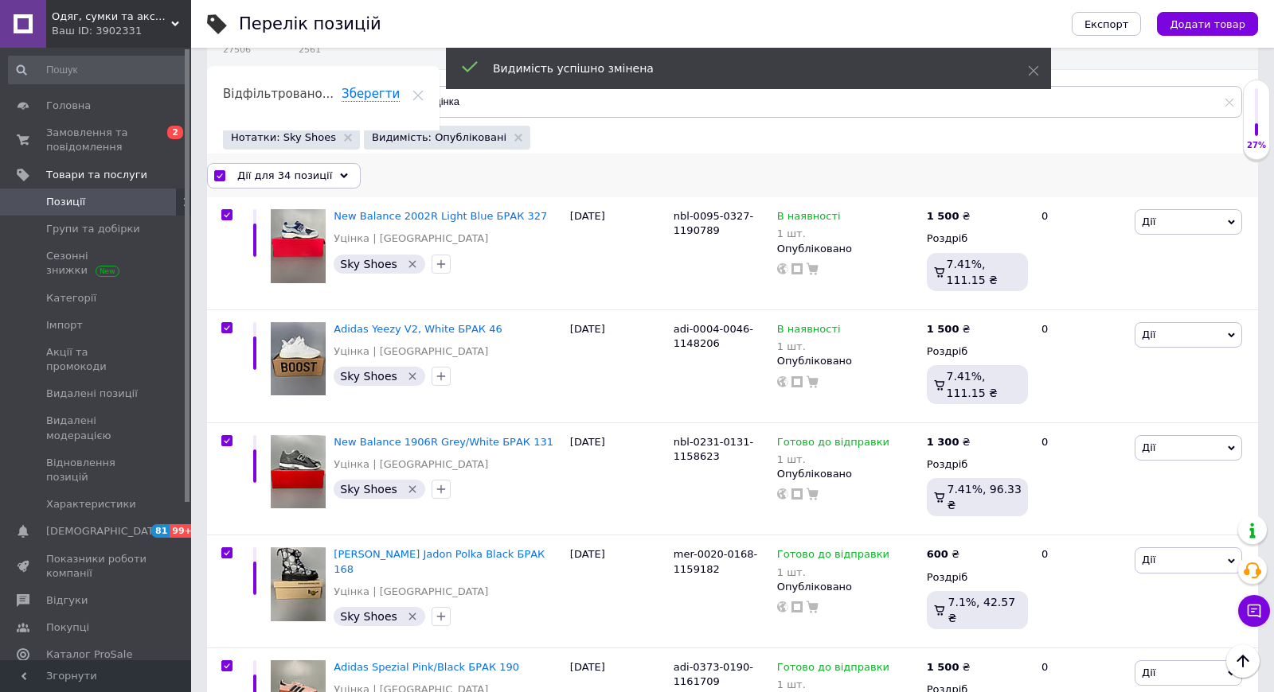
click at [287, 182] on span "Дії для 34 позиції" at bounding box center [284, 176] width 95 height 14
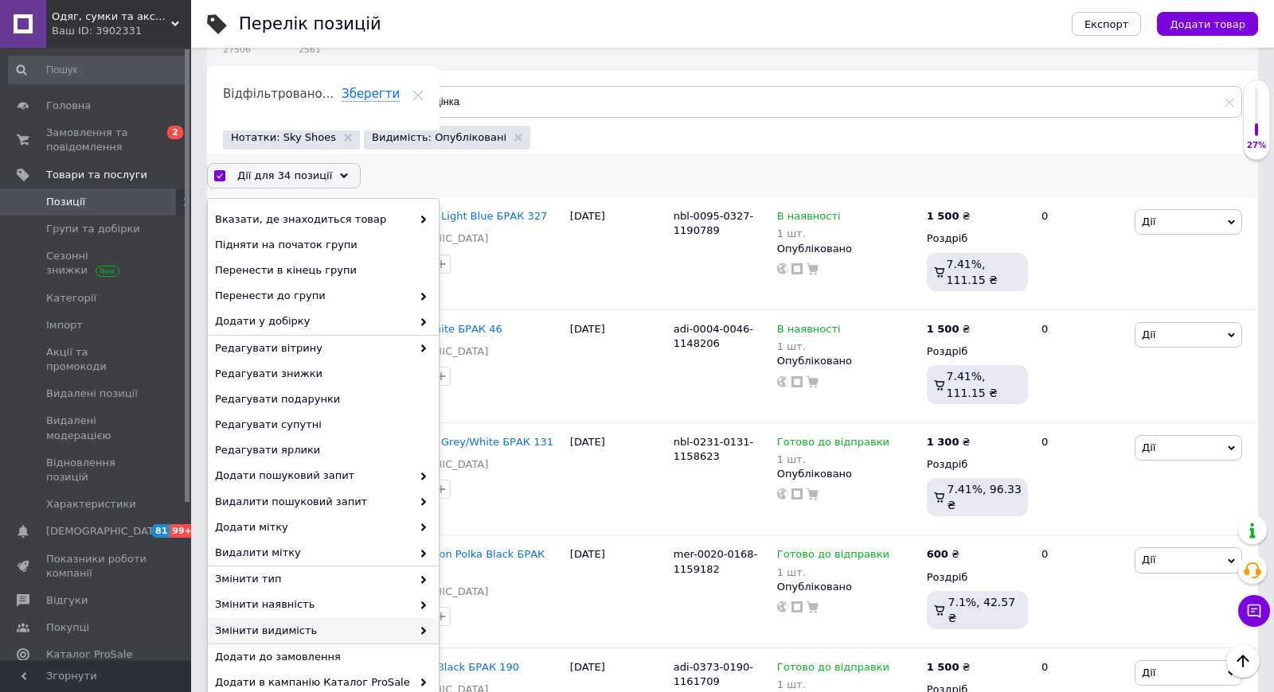
click at [310, 624] on span "Змінити видимість" at bounding box center [313, 631] width 197 height 14
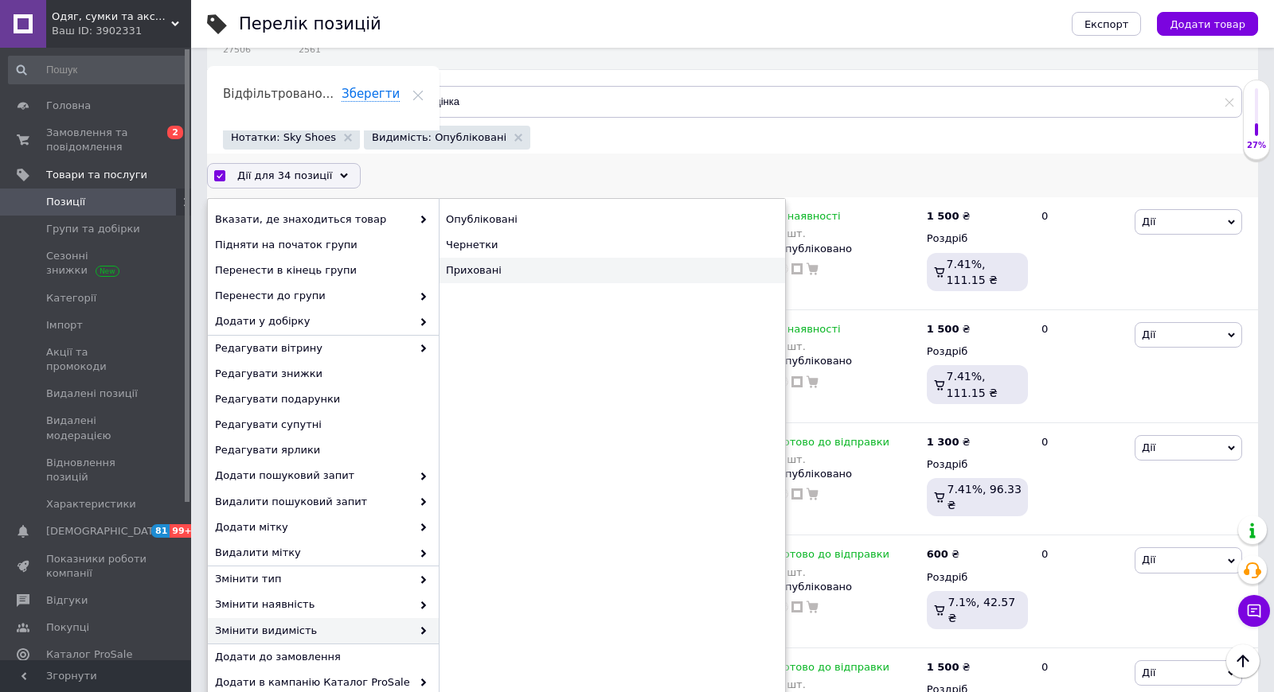
click at [474, 269] on div "Приховані" at bounding box center [612, 270] width 346 height 25
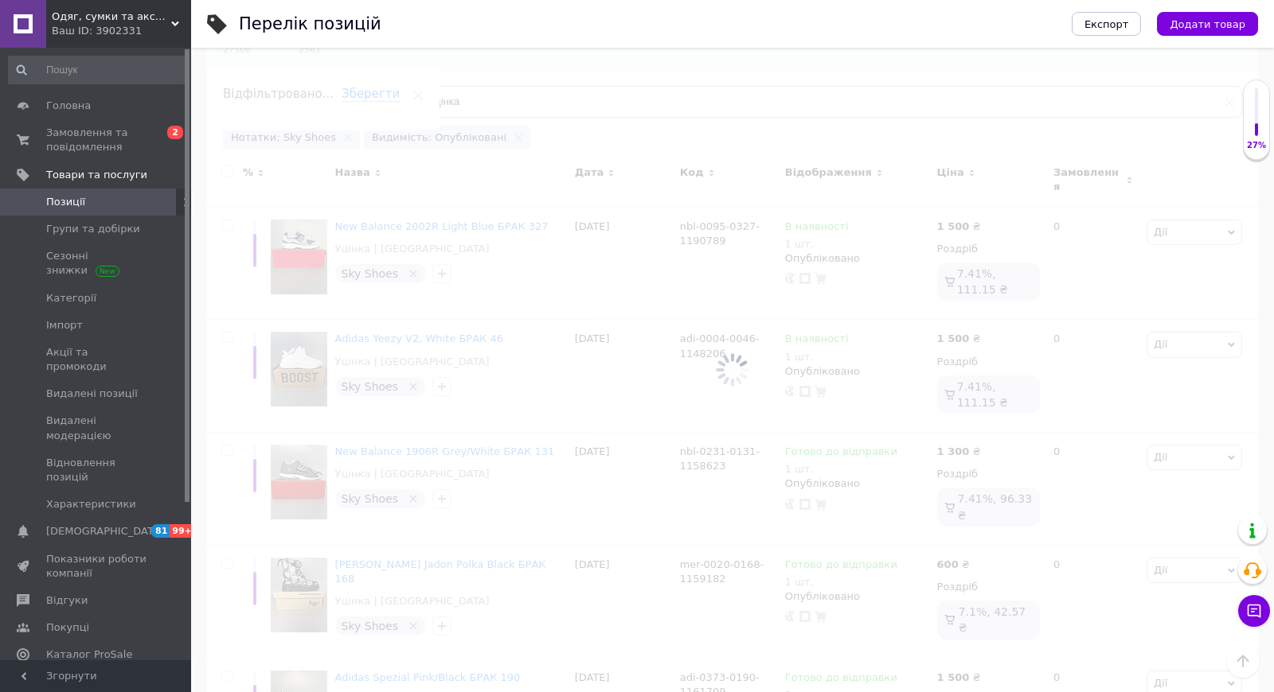
scroll to position [136, 0]
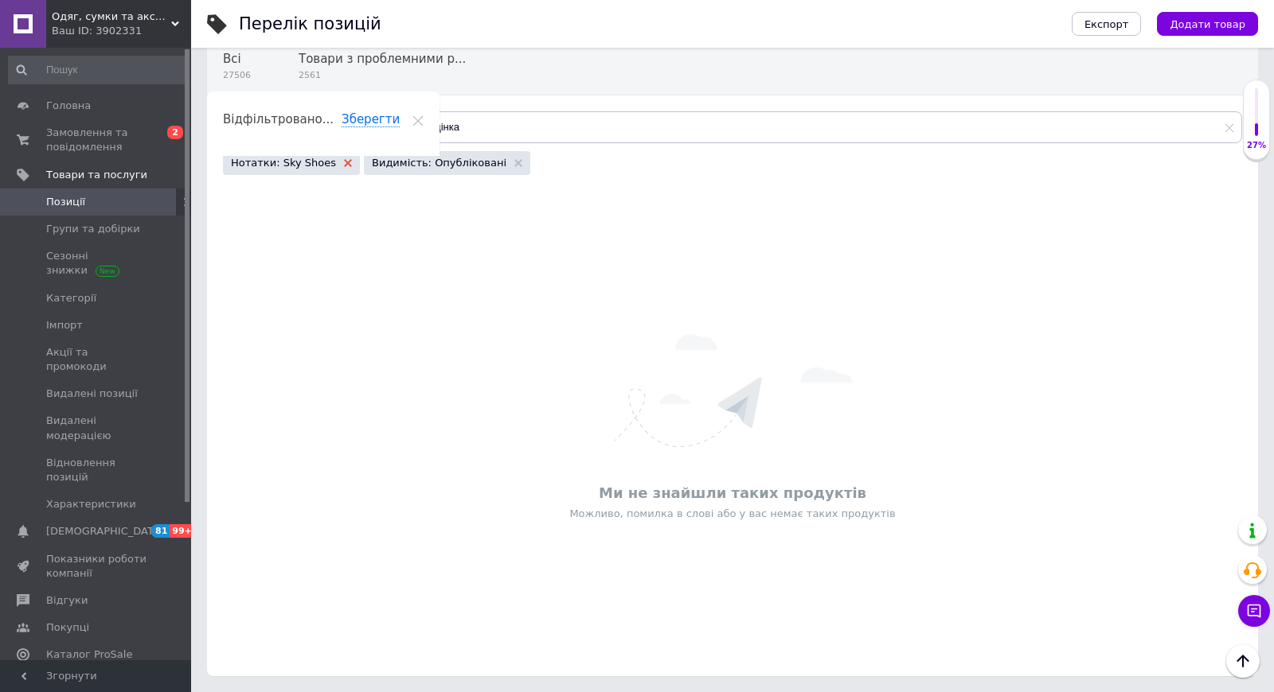
click at [344, 163] on icon at bounding box center [348, 163] width 8 height 8
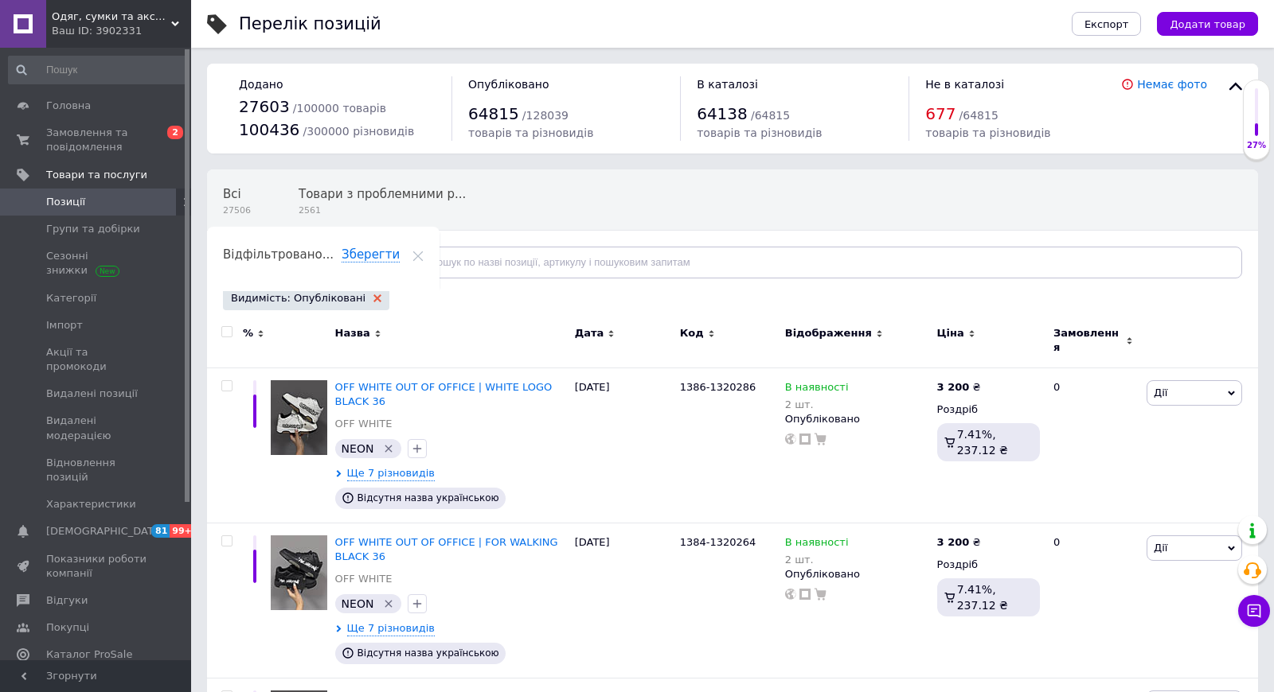
click at [373, 297] on use at bounding box center [377, 298] width 8 height 8
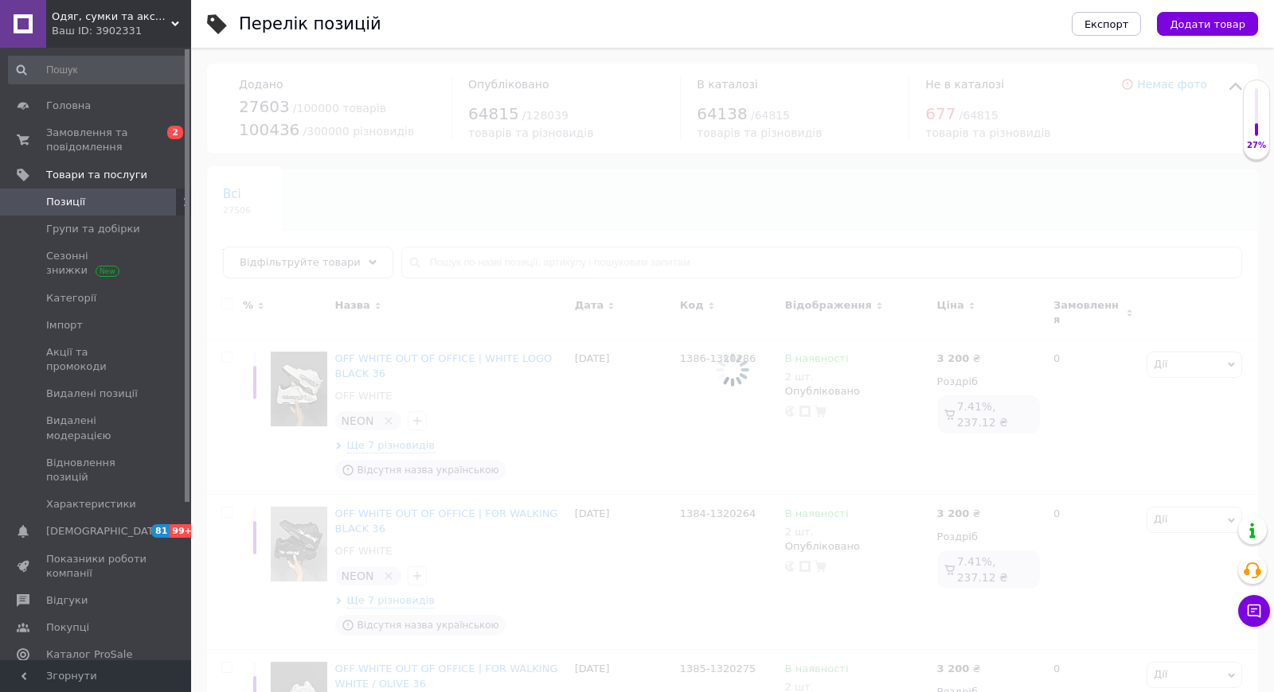
click at [349, 262] on div "Відфільтруйте товари" at bounding box center [308, 263] width 170 height 32
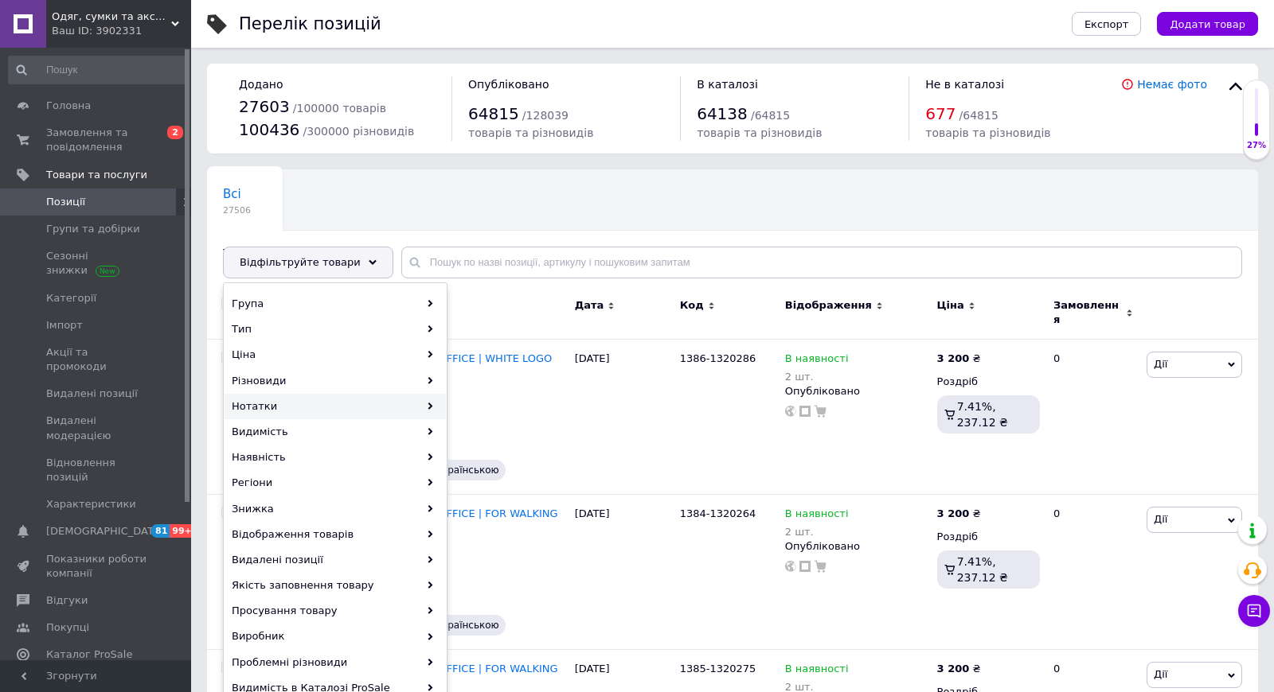
click at [318, 403] on div "Нотатки" at bounding box center [334, 406] width 221 height 25
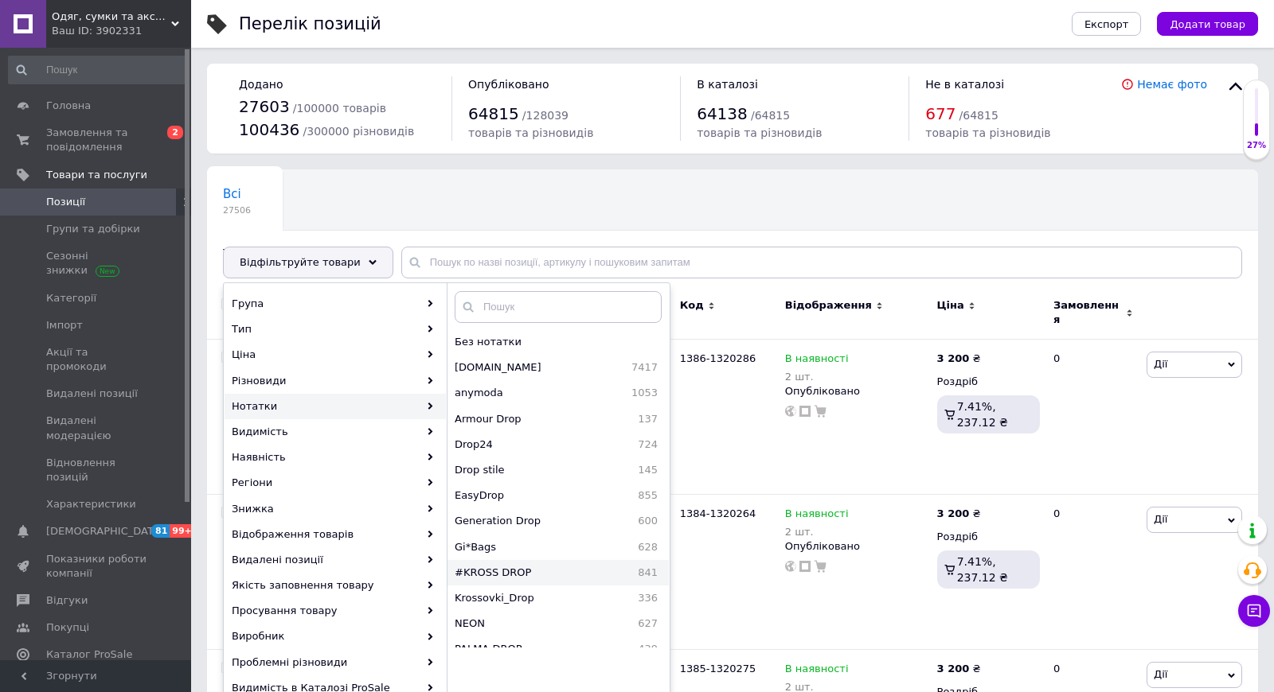
scroll to position [271, 0]
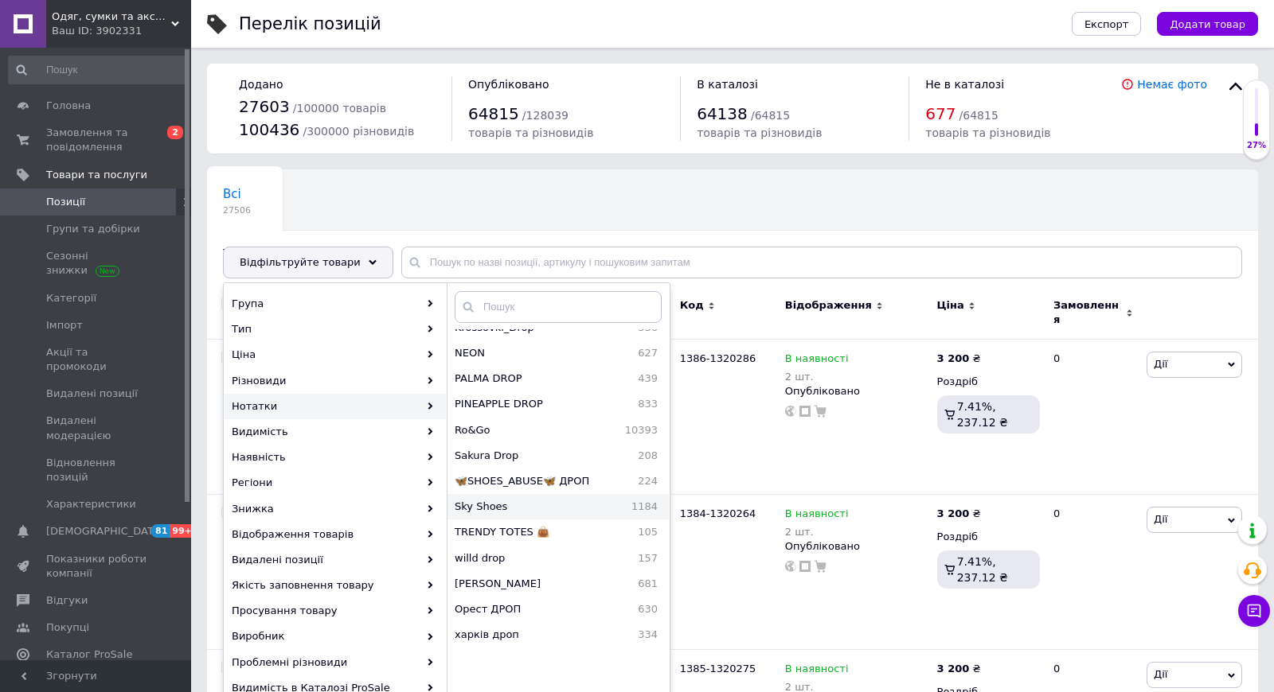
click at [498, 505] on span "Sky Shoes" at bounding box center [515, 507] width 123 height 14
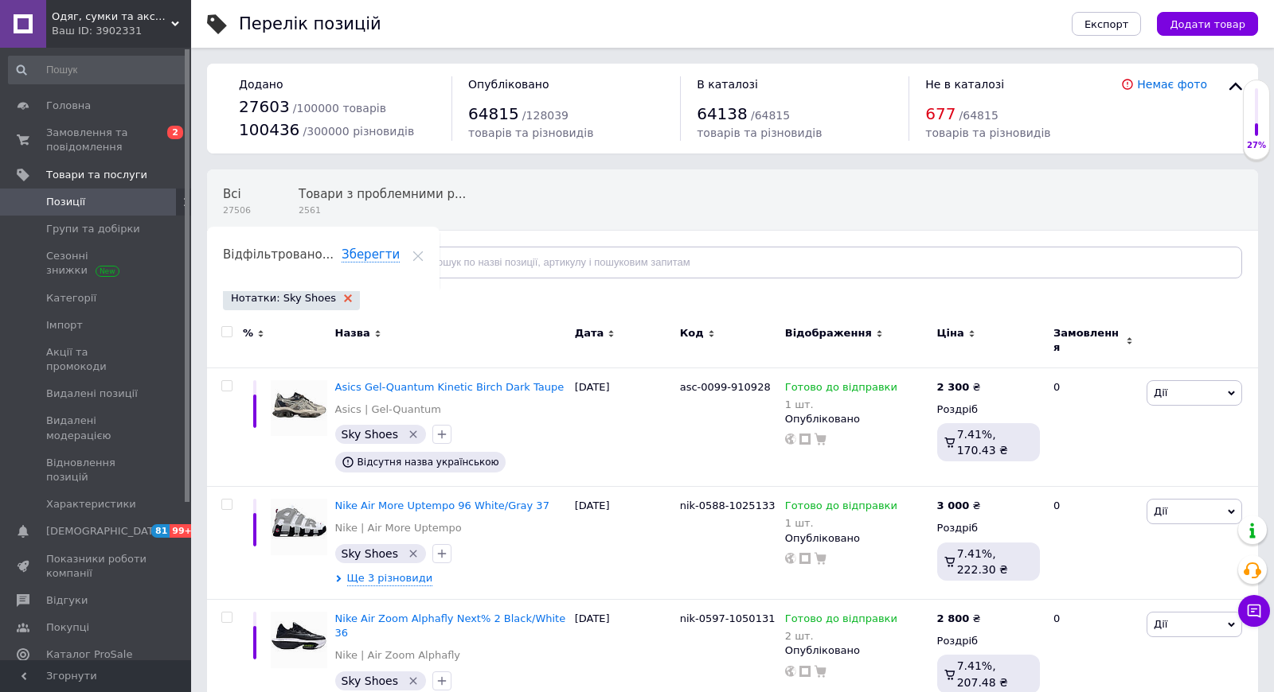
click at [344, 295] on icon at bounding box center [348, 298] width 8 height 8
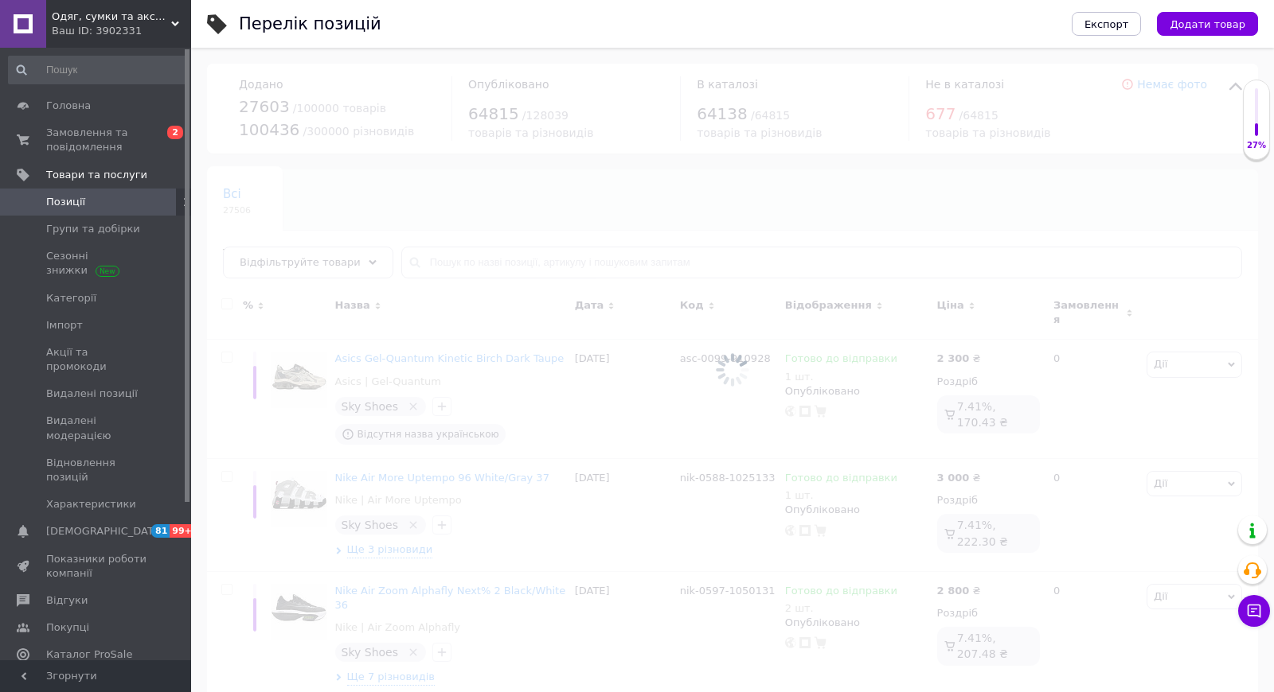
click at [341, 260] on div at bounding box center [732, 370] width 1082 height 645
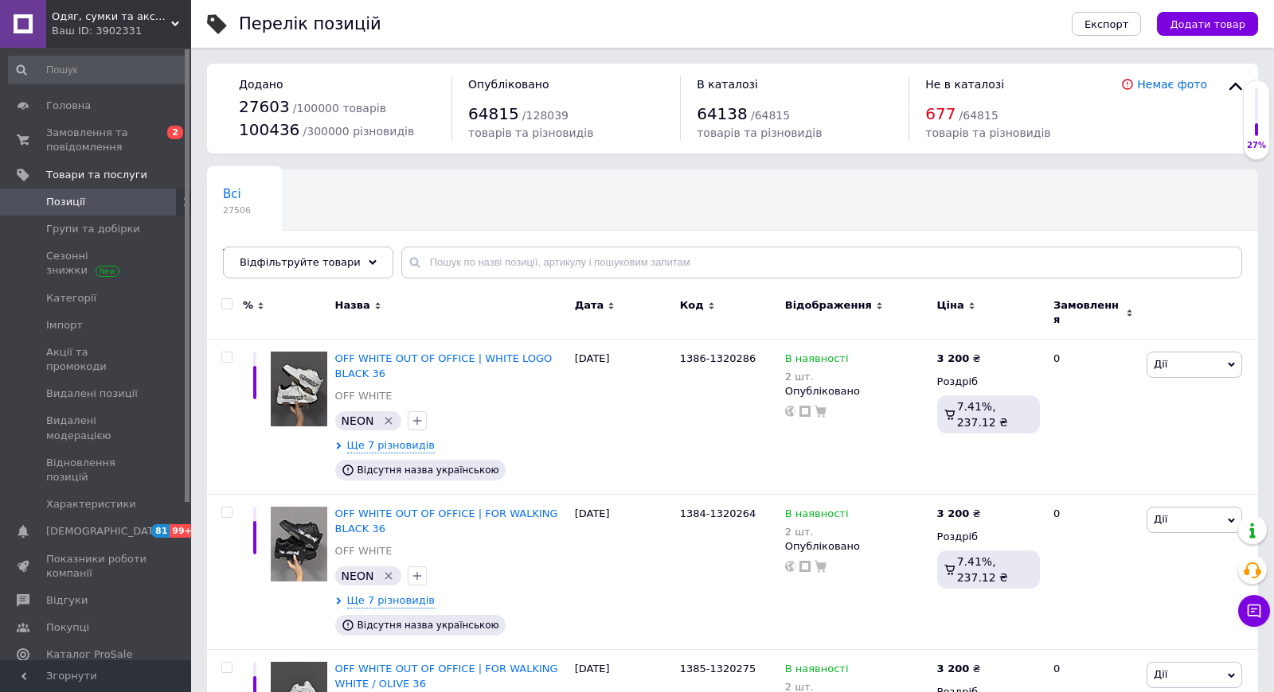
click at [341, 260] on span "Відфільтруйте товари" at bounding box center [300, 262] width 121 height 12
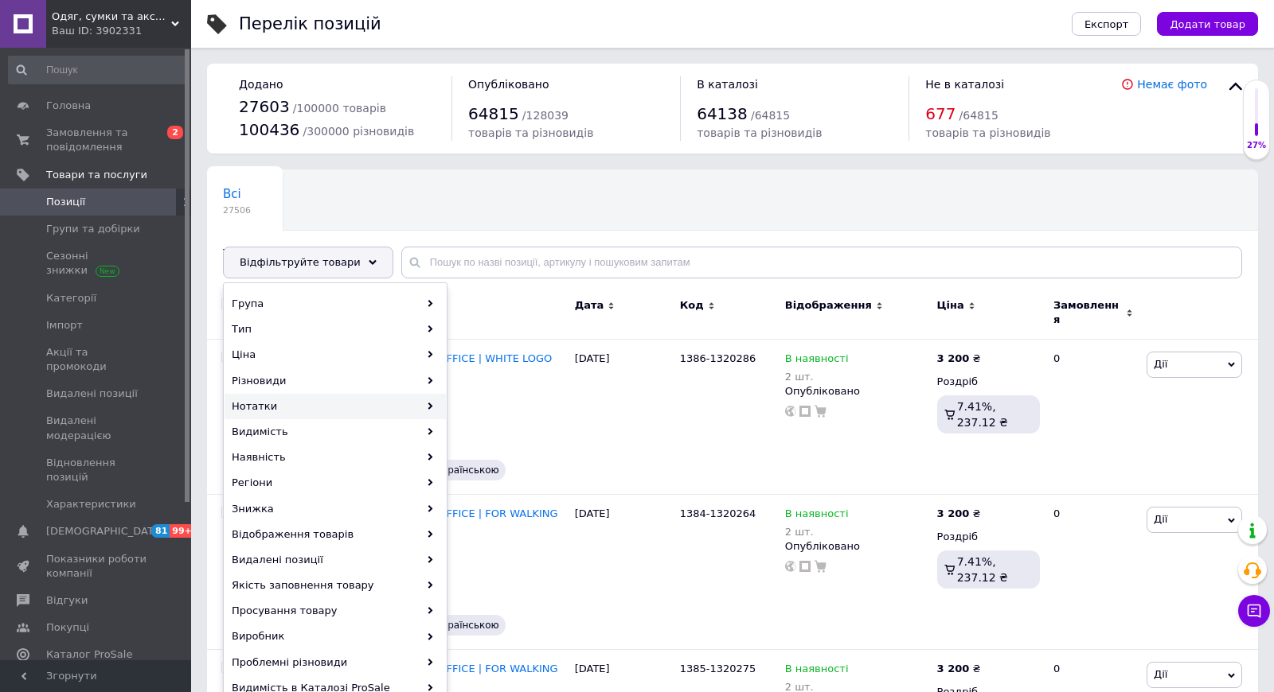
click at [308, 412] on div "Нотатки" at bounding box center [334, 406] width 221 height 25
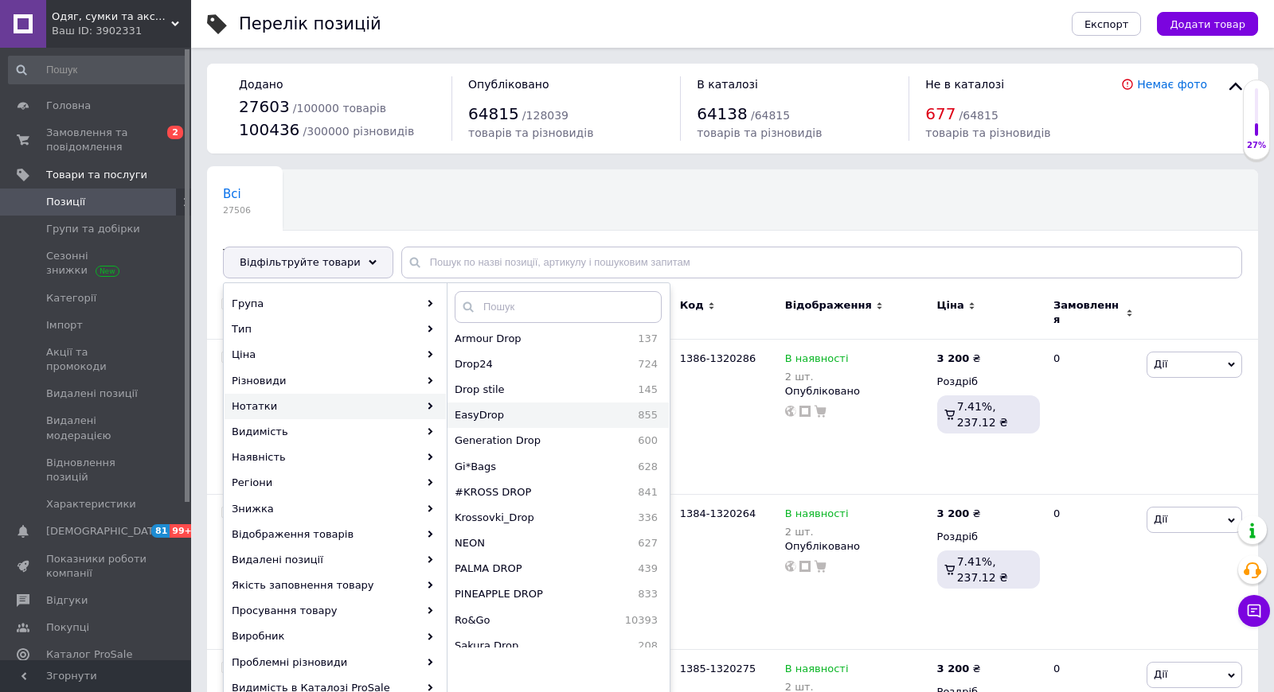
scroll to position [115, 0]
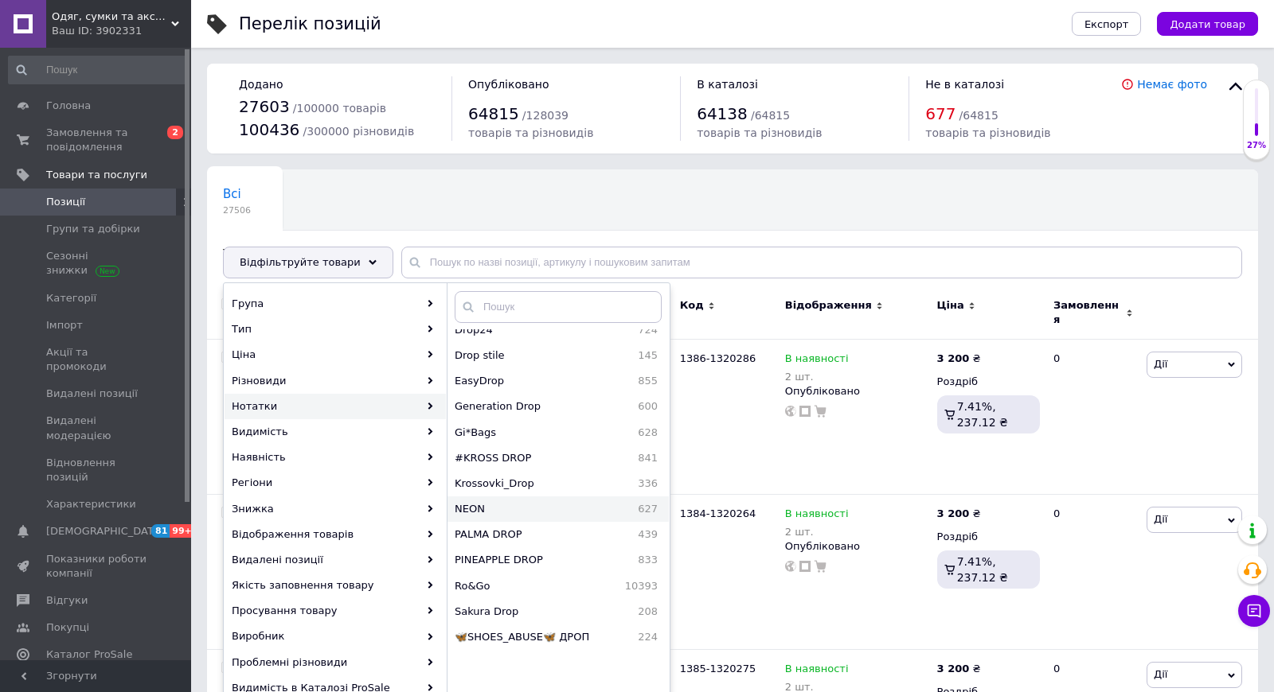
click at [491, 502] on span "NEON" at bounding box center [507, 509] width 106 height 14
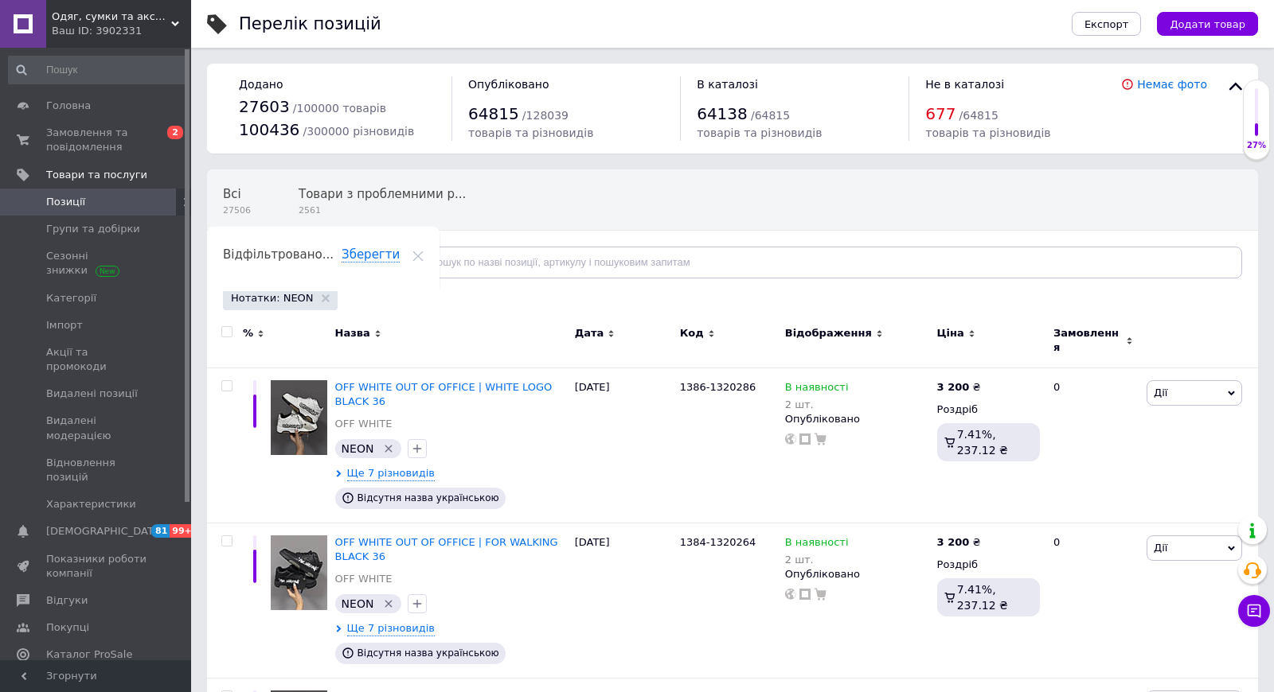
click at [345, 259] on span "Відфільтруйте товари" at bounding box center [300, 262] width 121 height 12
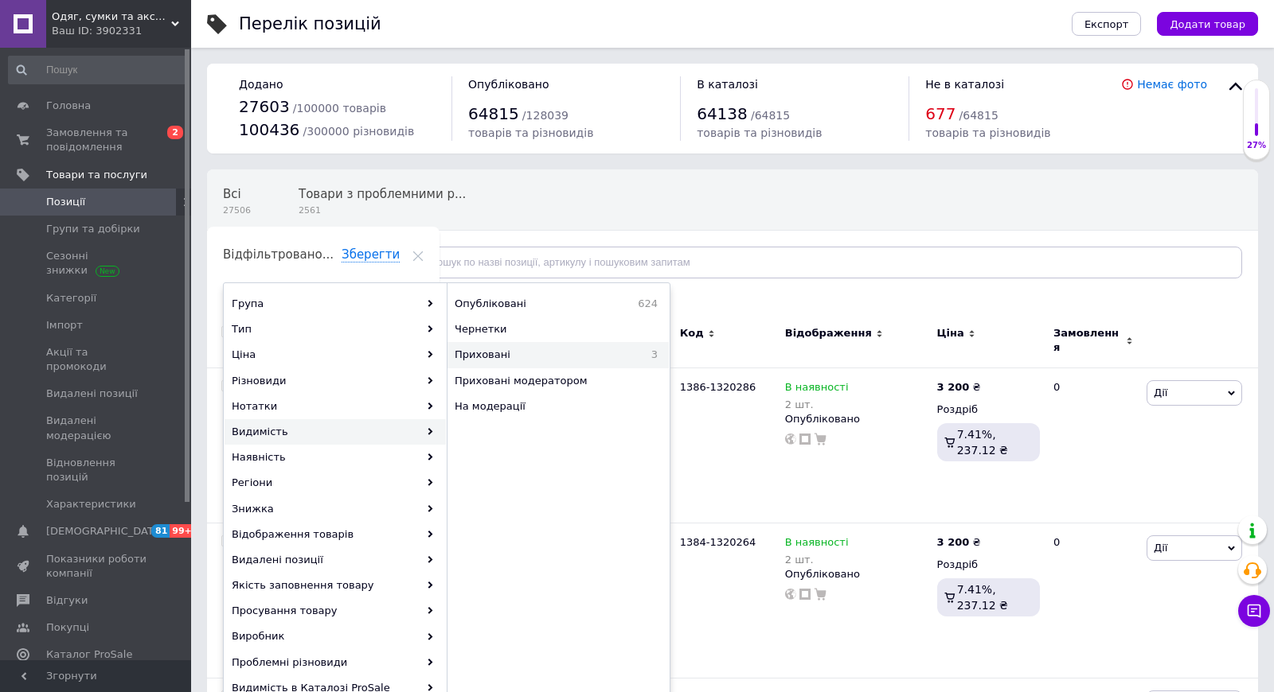
click at [476, 354] on span "Приховані" at bounding box center [534, 355] width 161 height 14
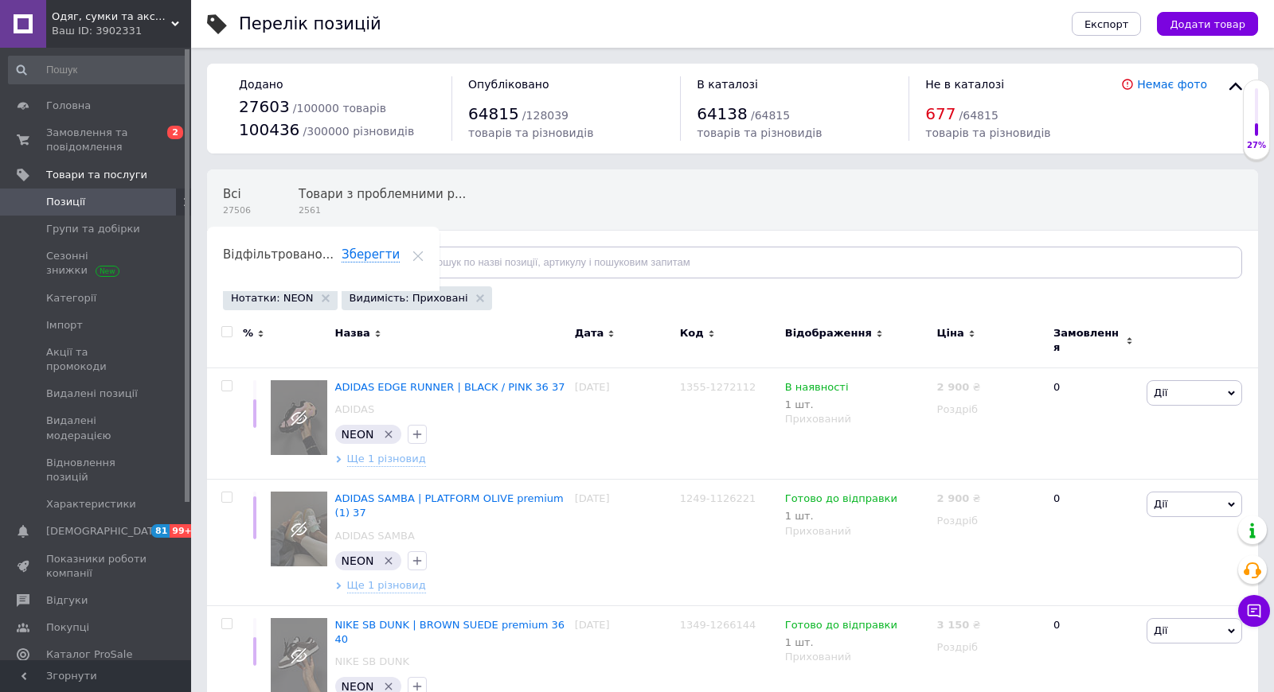
click at [226, 336] on input "checkbox" at bounding box center [226, 332] width 10 height 10
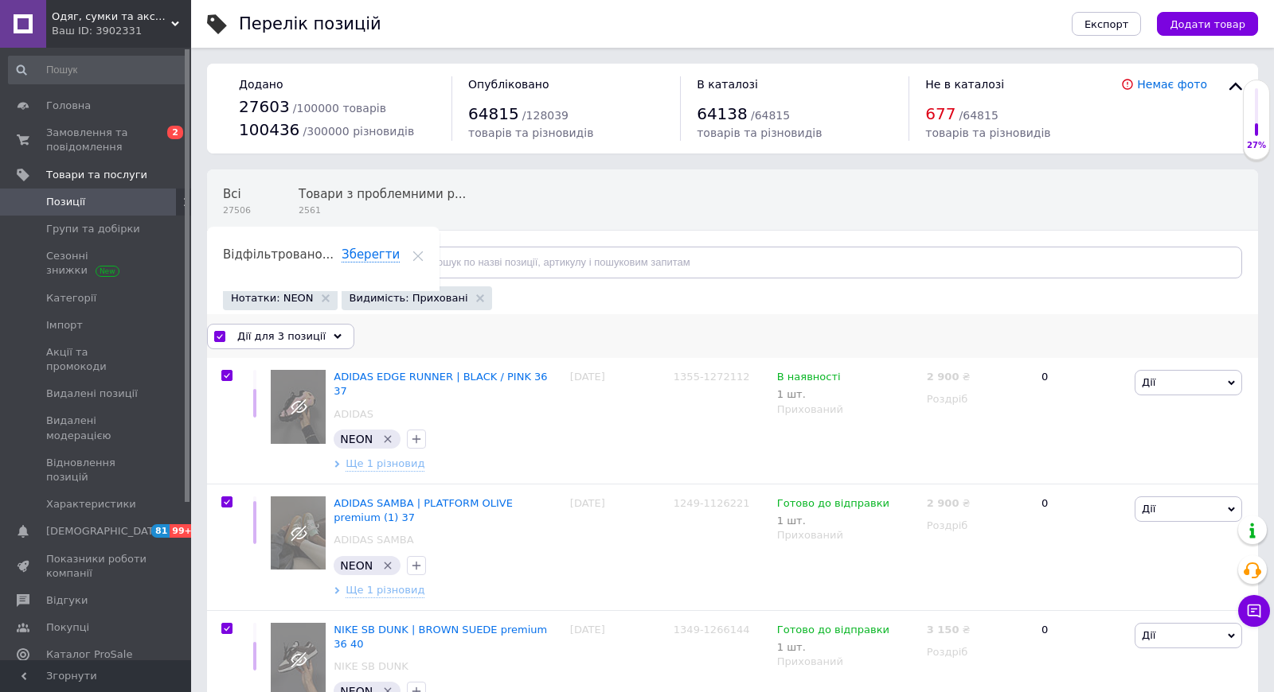
click at [311, 345] on div "Дії для 3 позиції" at bounding box center [280, 336] width 147 height 25
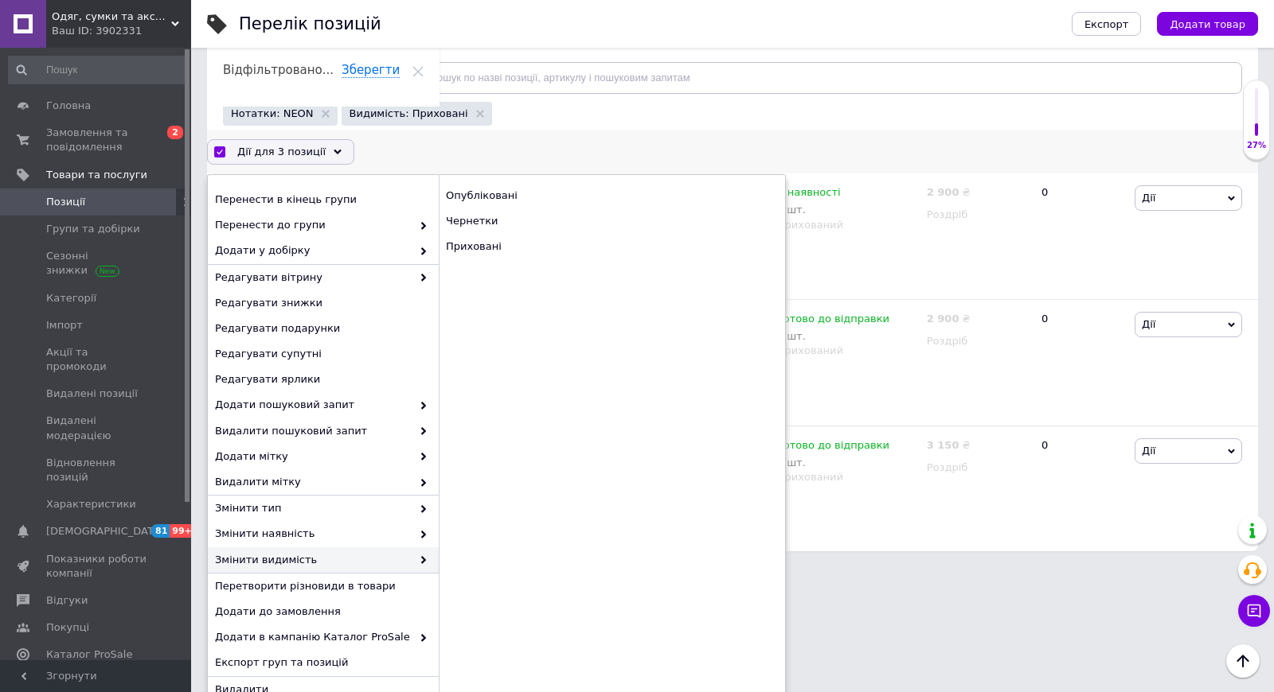
scroll to position [203, 0]
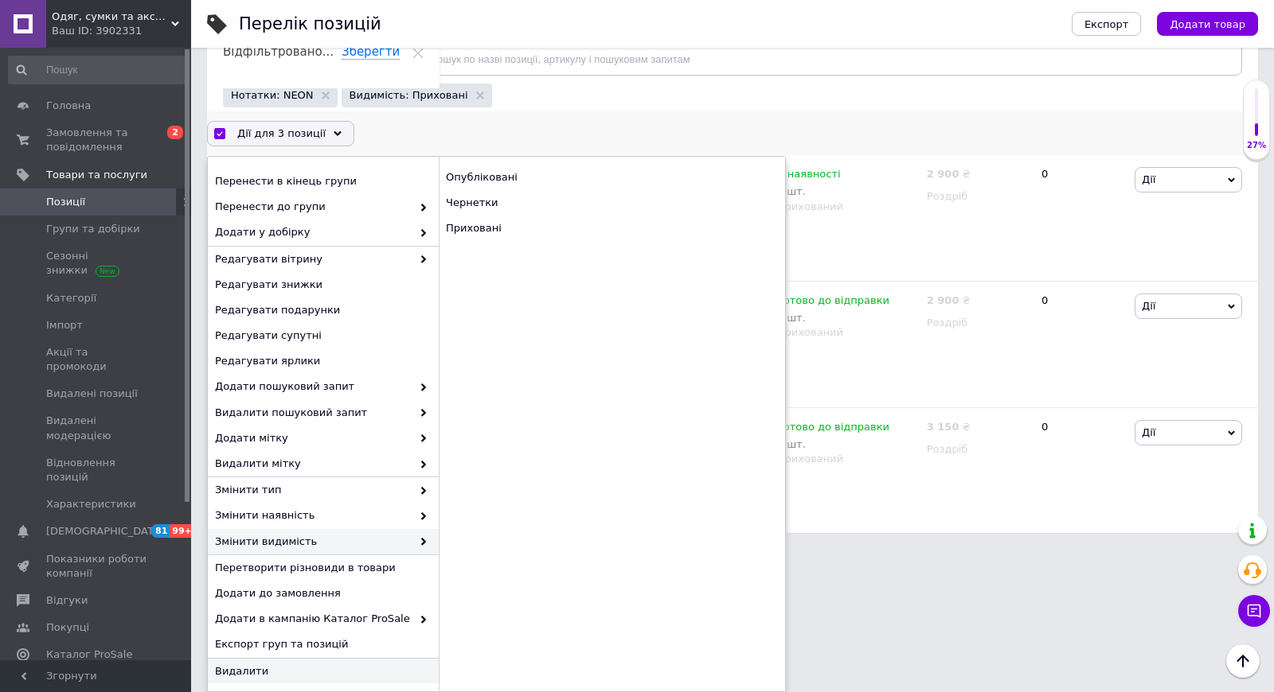
click at [260, 670] on span "Видалити" at bounding box center [321, 672] width 213 height 14
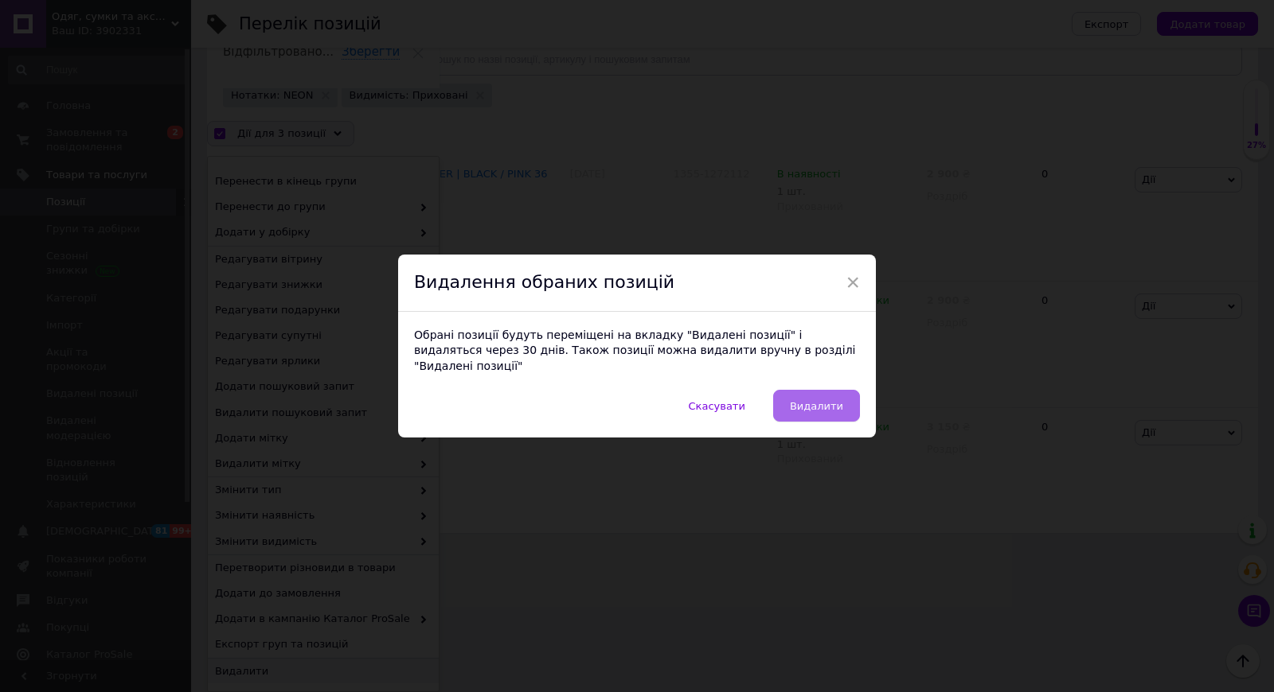
click at [816, 400] on span "Видалити" at bounding box center [816, 406] width 53 height 12
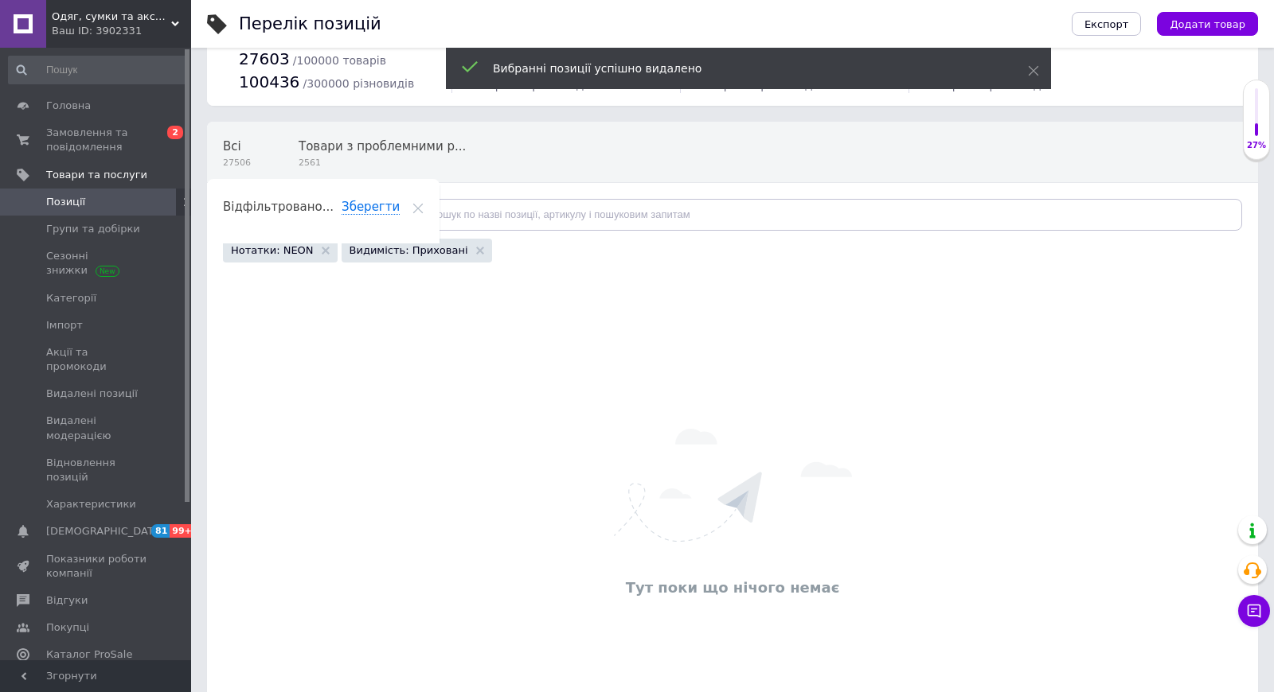
scroll to position [136, 0]
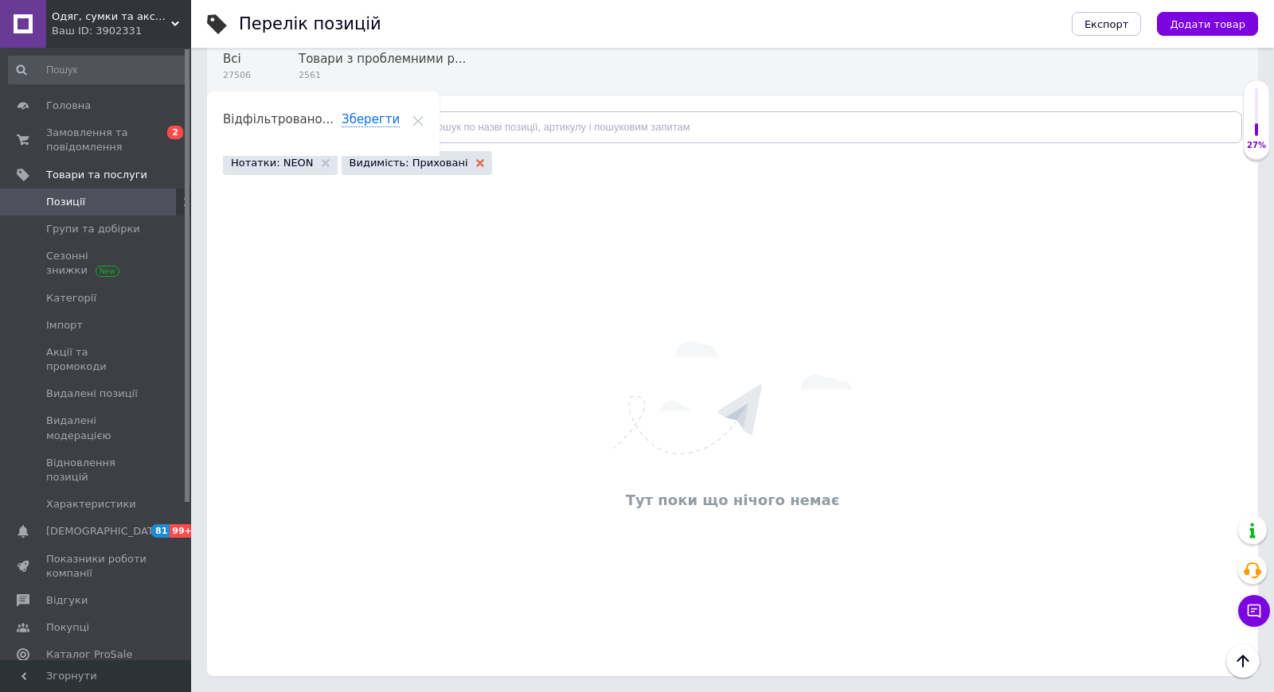
click at [476, 161] on use at bounding box center [480, 163] width 8 height 8
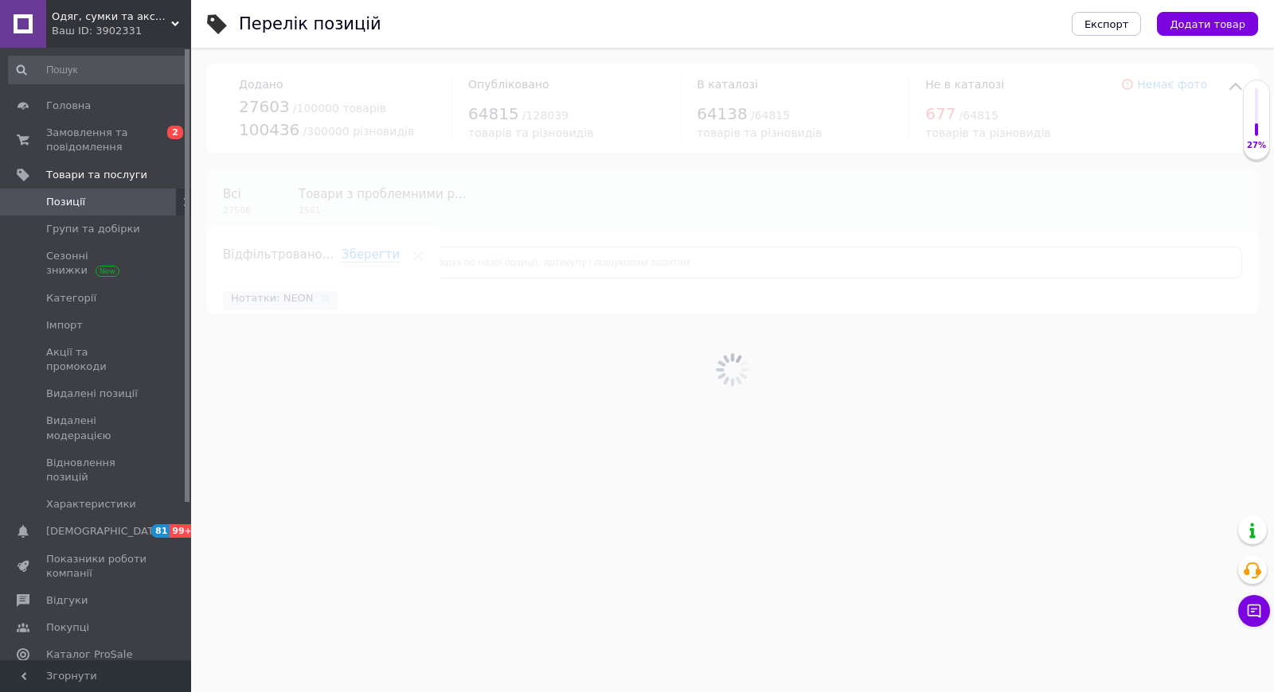
click at [289, 267] on span "Відфільтруйте товари" at bounding box center [300, 262] width 121 height 12
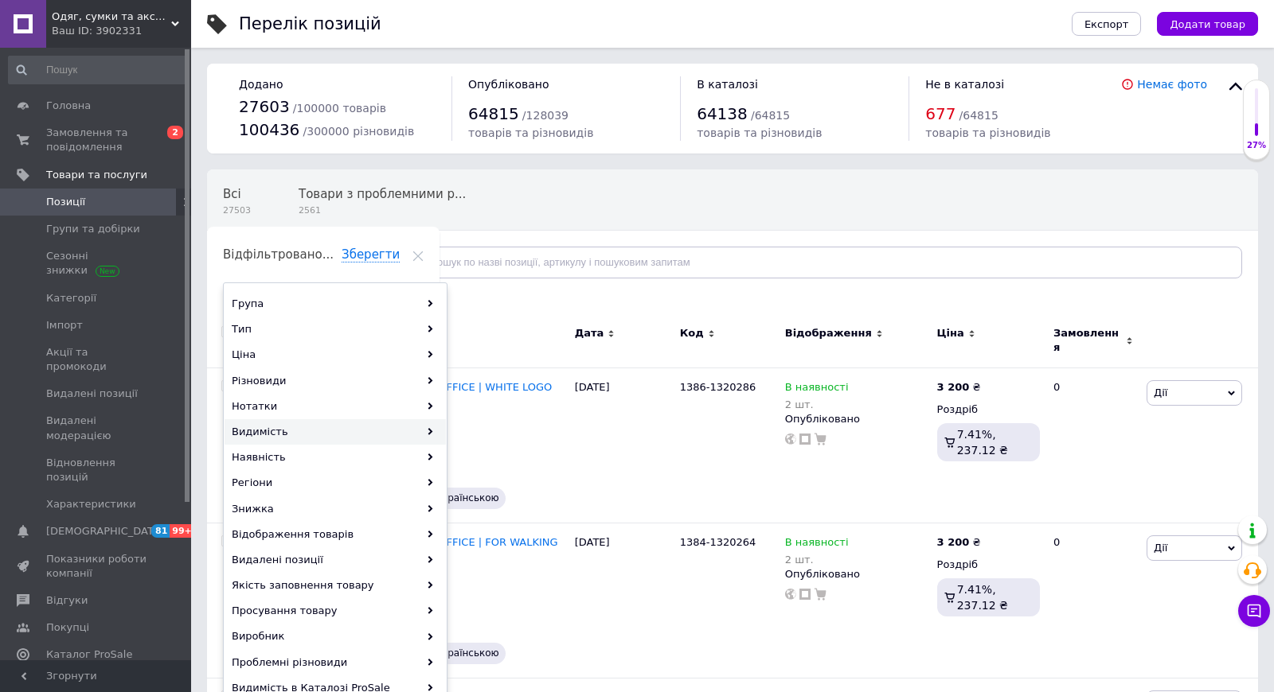
click at [282, 435] on div "Видимість" at bounding box center [334, 431] width 221 height 25
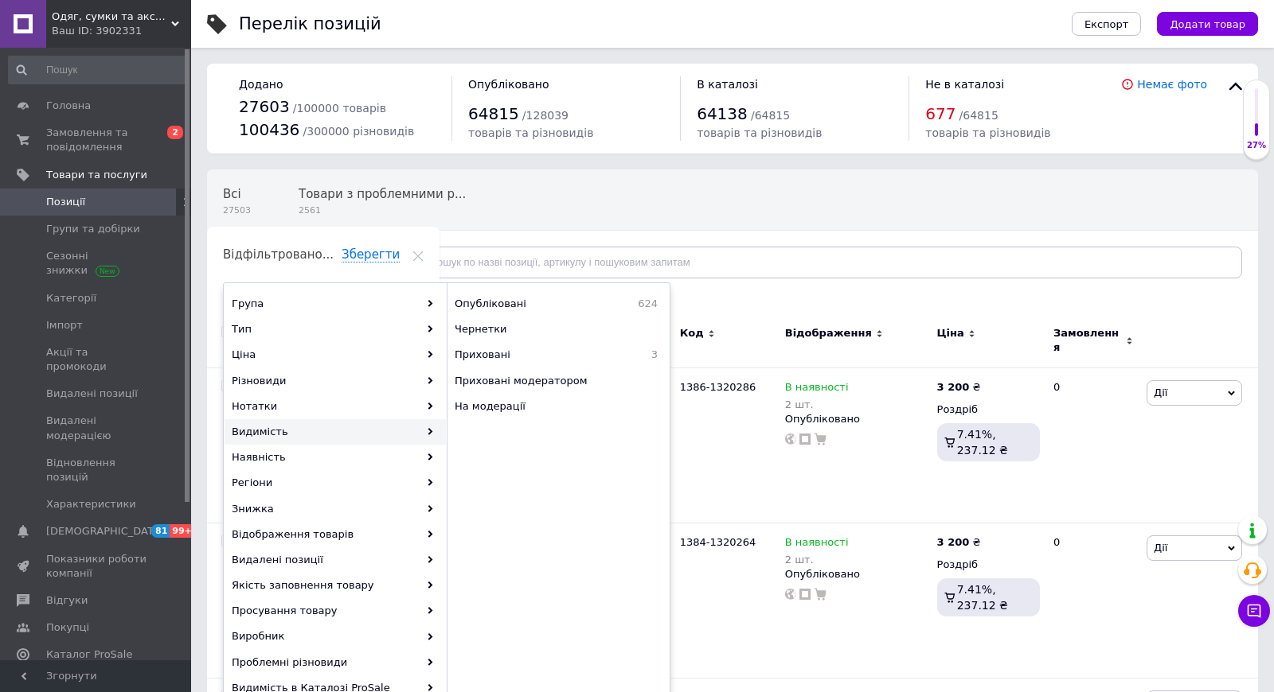
click at [517, 290] on div "Група Тип Ціна Різновиди Нотатки Видимість Наявність Регіони Знижка Відображенн…" at bounding box center [446, 548] width 447 height 530
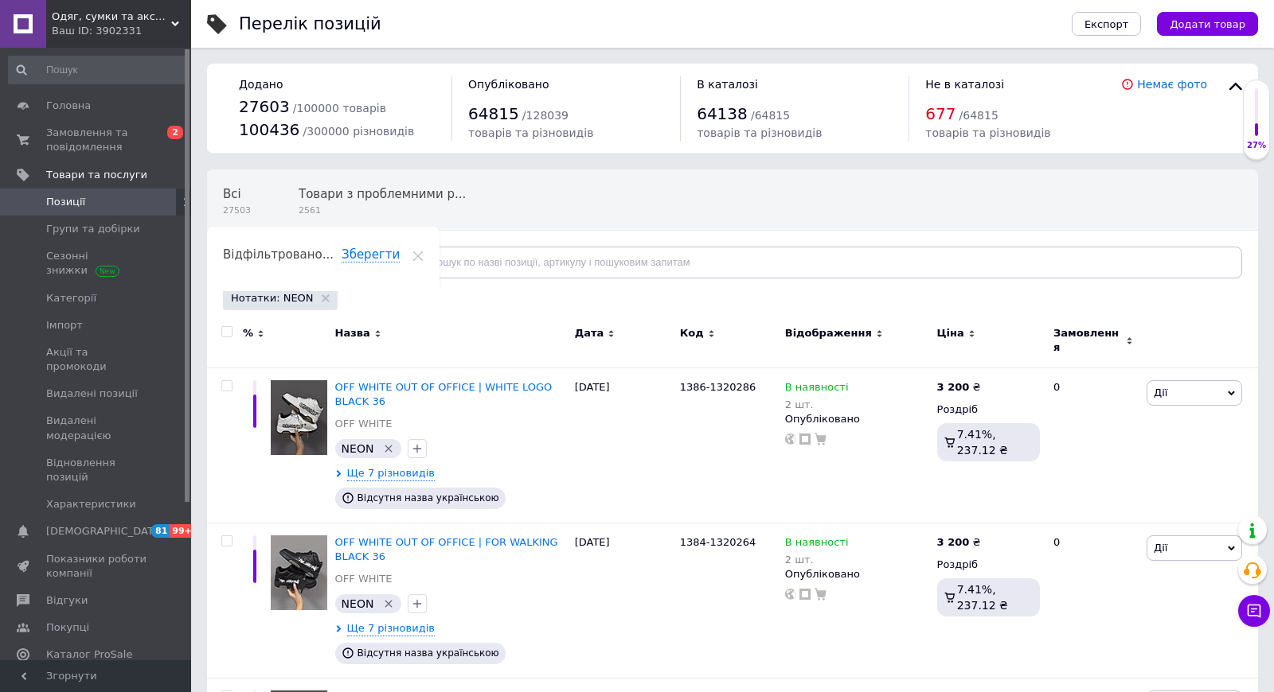
click at [307, 256] on span "Відфільтруйте товари" at bounding box center [300, 262] width 121 height 12
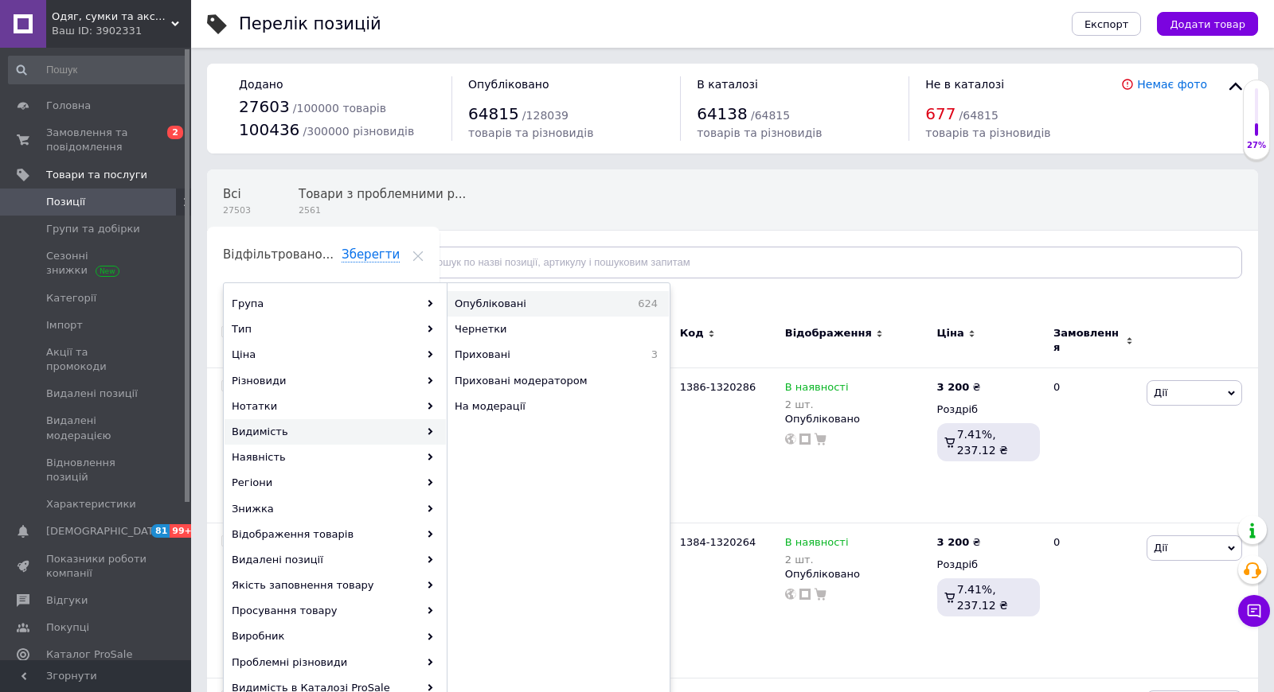
click at [518, 297] on span "Опубліковані" at bounding box center [527, 304] width 146 height 14
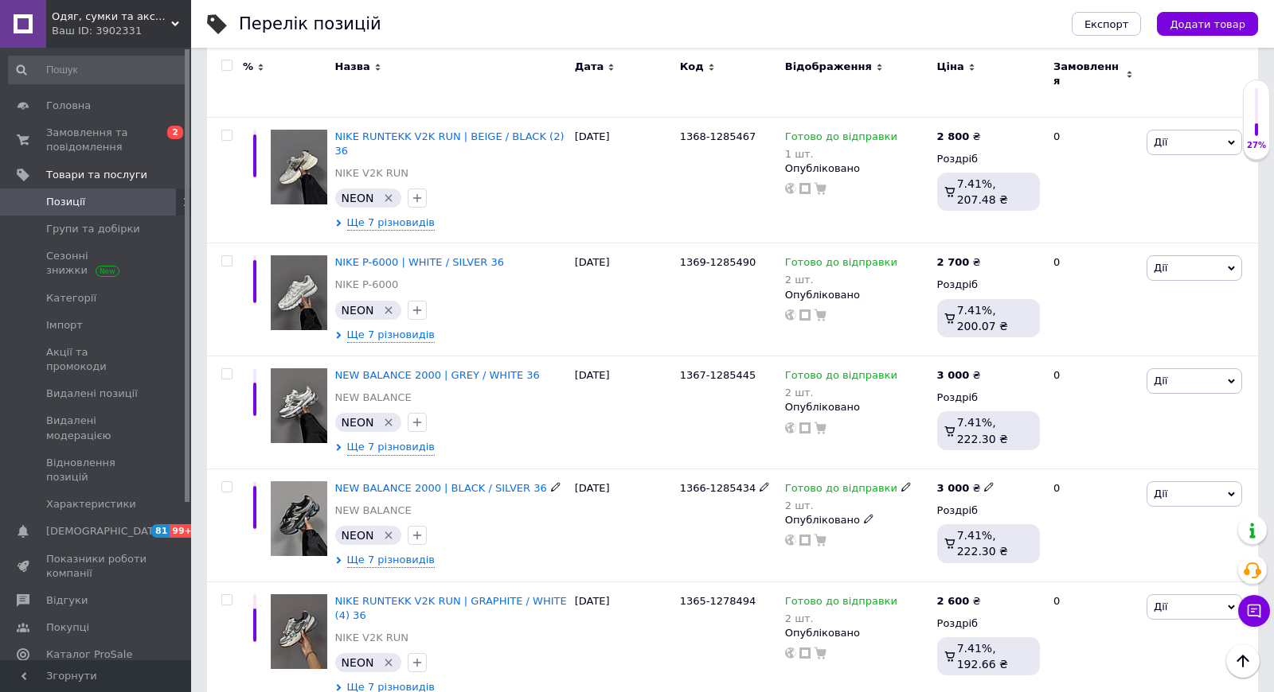
scroll to position [4234, 0]
click at [227, 62] on input "checkbox" at bounding box center [226, 65] width 10 height 10
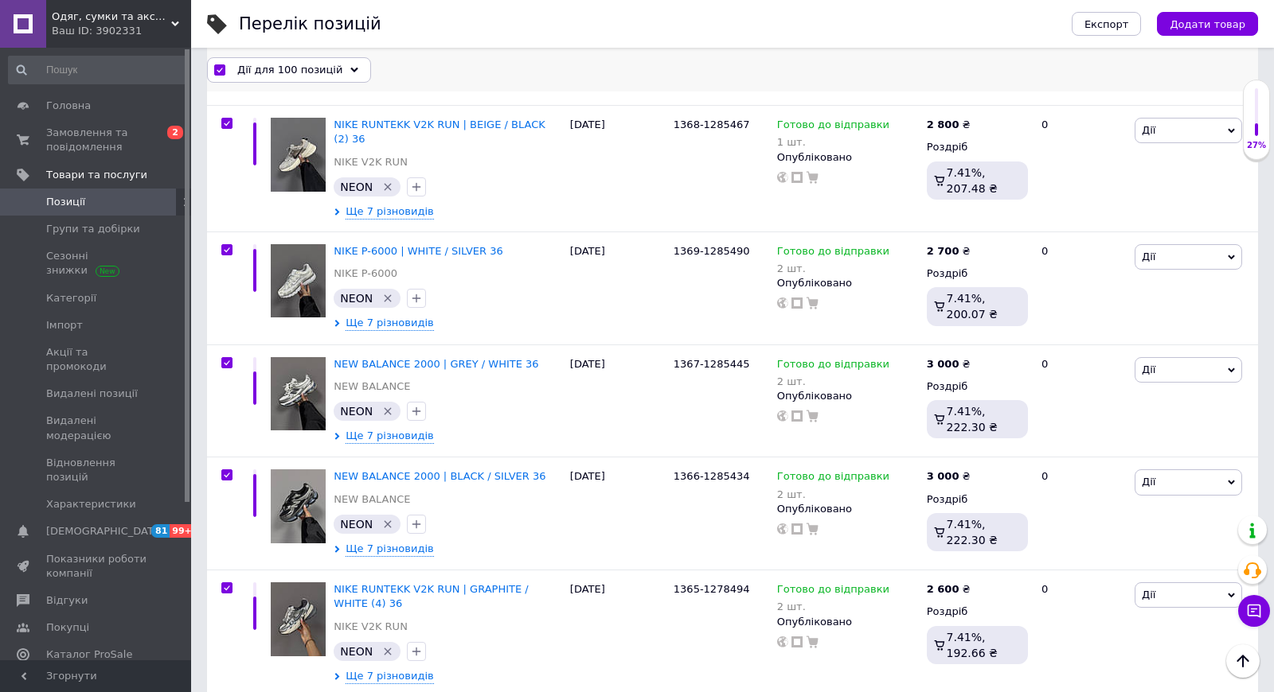
scroll to position [4236, 0]
click at [314, 69] on span "Дії для 100 позицій" at bounding box center [289, 69] width 105 height 14
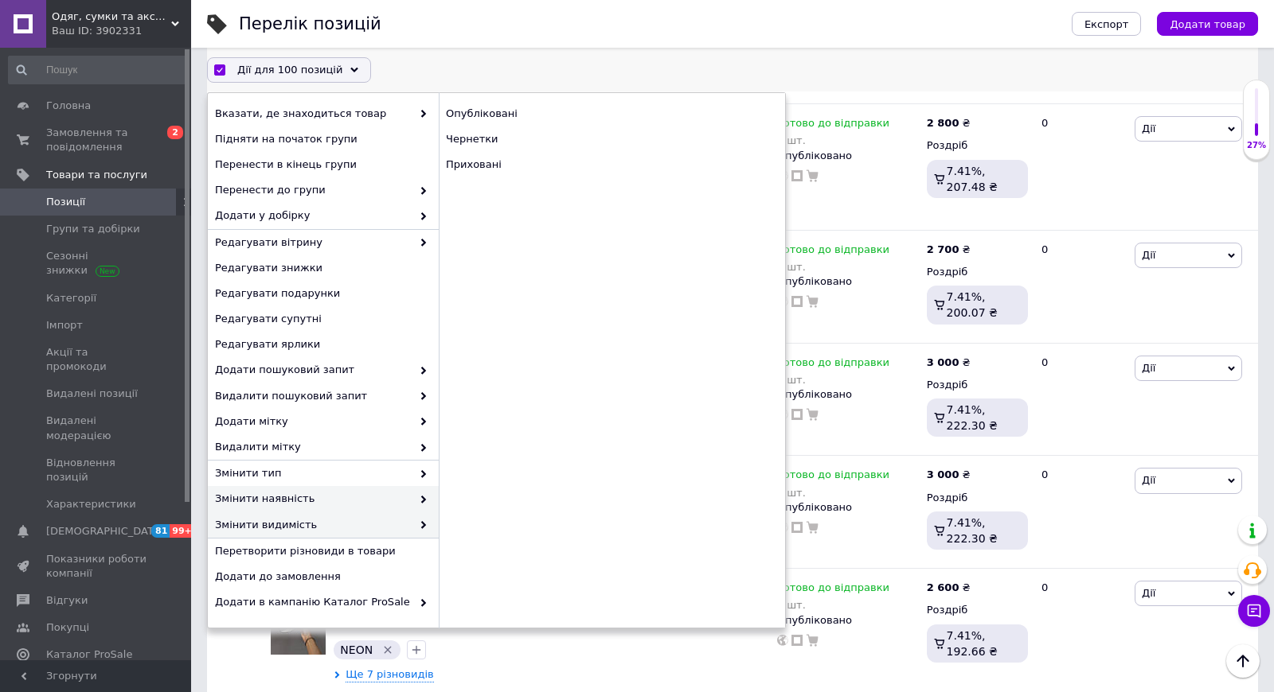
click at [334, 493] on span "Змінити наявність" at bounding box center [313, 499] width 197 height 14
click at [525, 180] on div "Готово до відправки" at bounding box center [612, 189] width 346 height 25
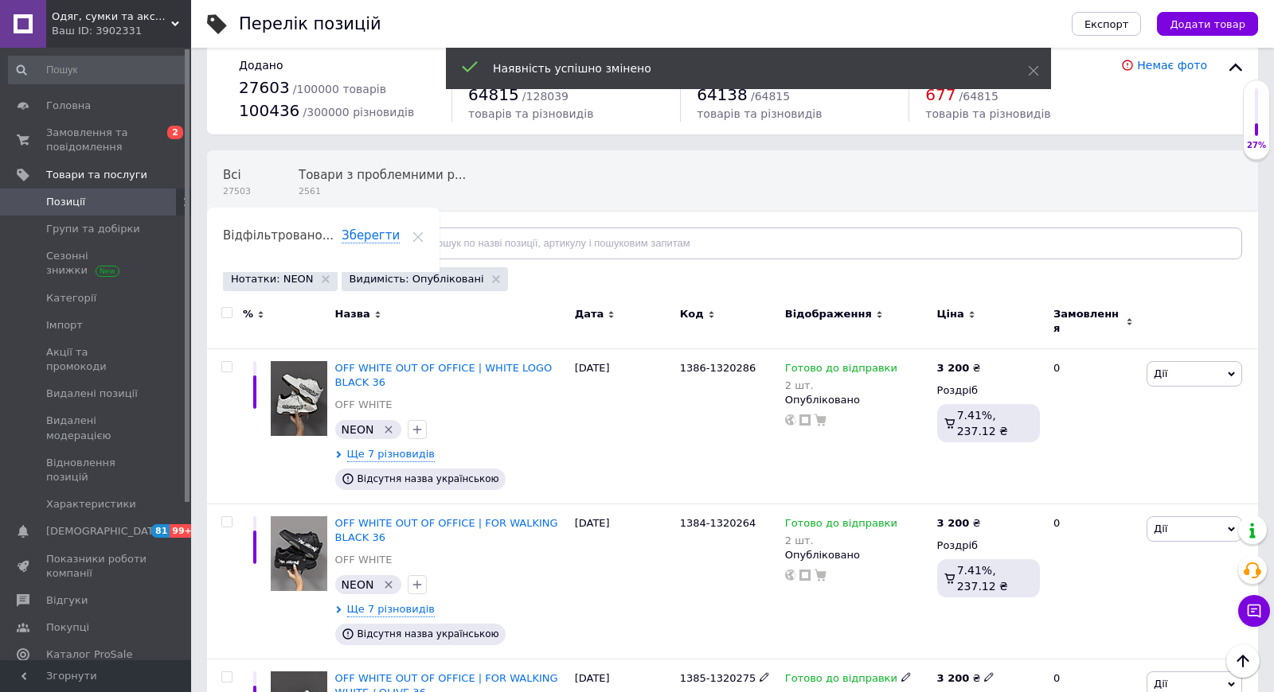
scroll to position [0, 0]
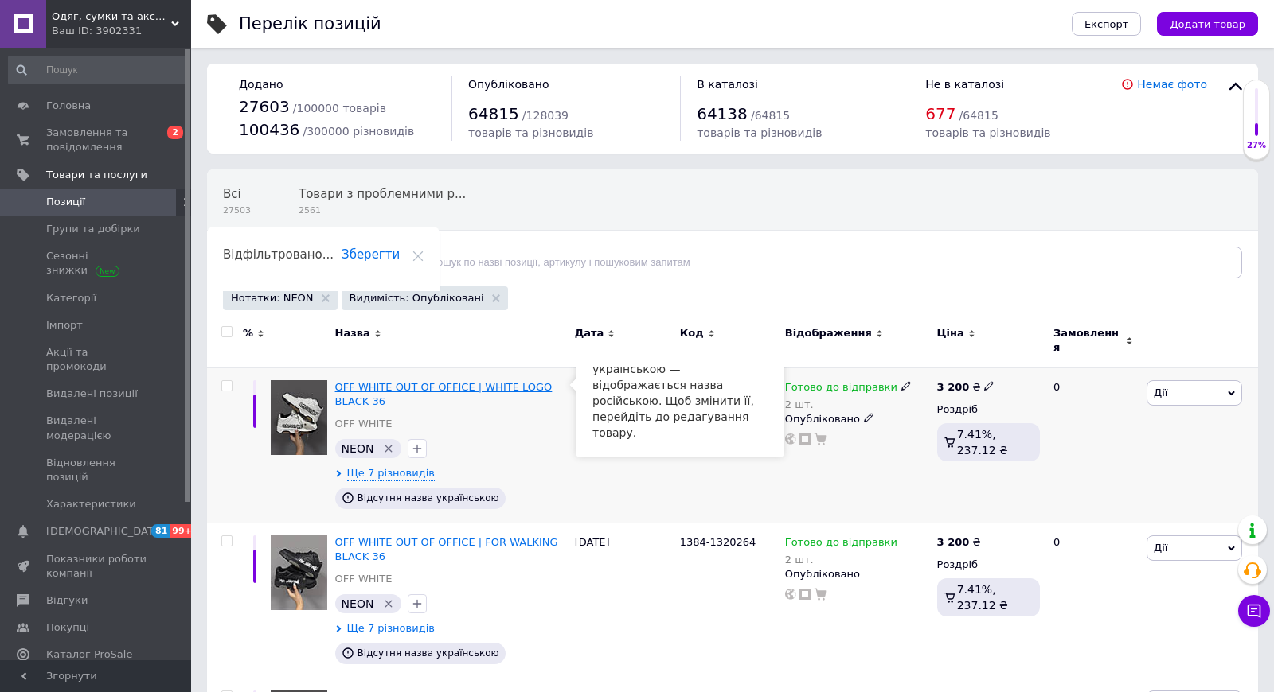
click at [424, 381] on span "OFF WHITE OUT OF OFFICE | WHITE LOGO BLACK 36" at bounding box center [443, 394] width 217 height 26
